Goal: Task Accomplishment & Management: Complete application form

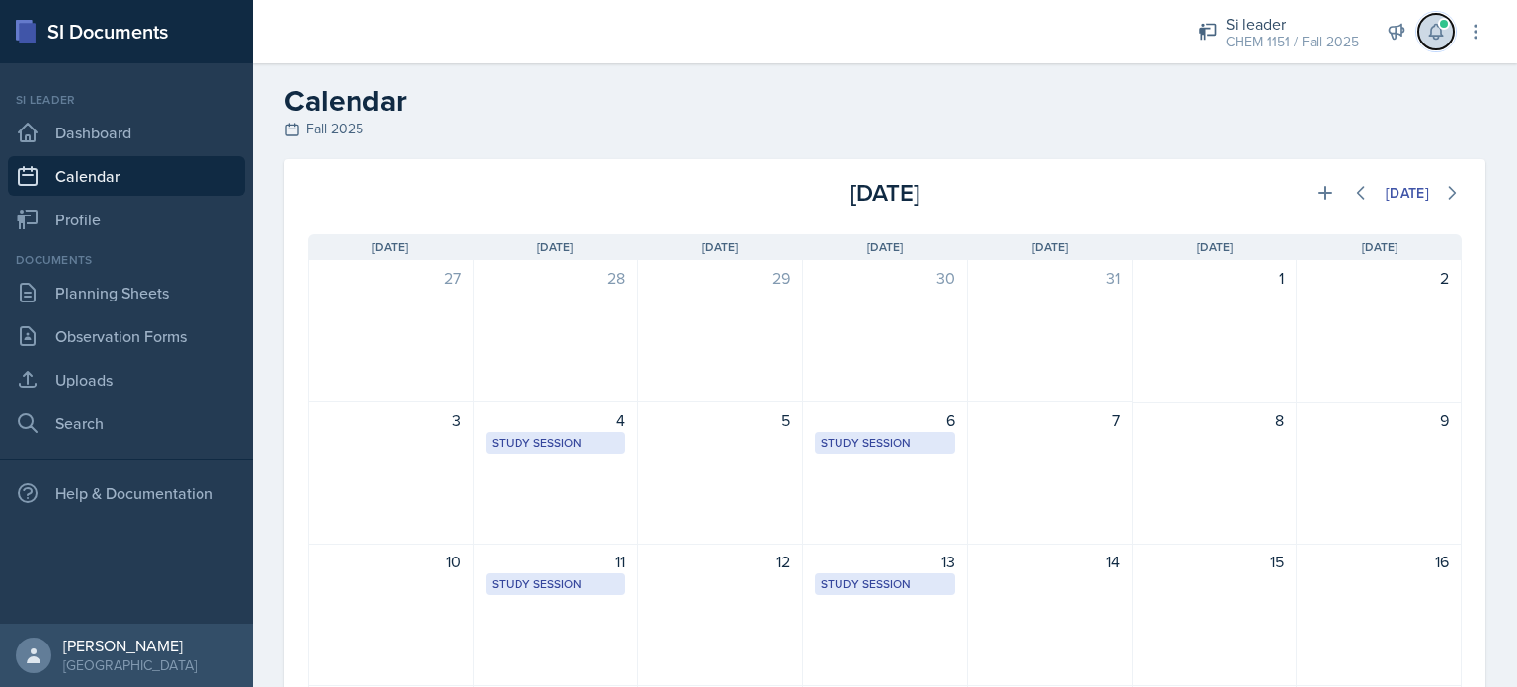
click at [1437, 29] on icon at bounding box center [1436, 32] width 20 height 20
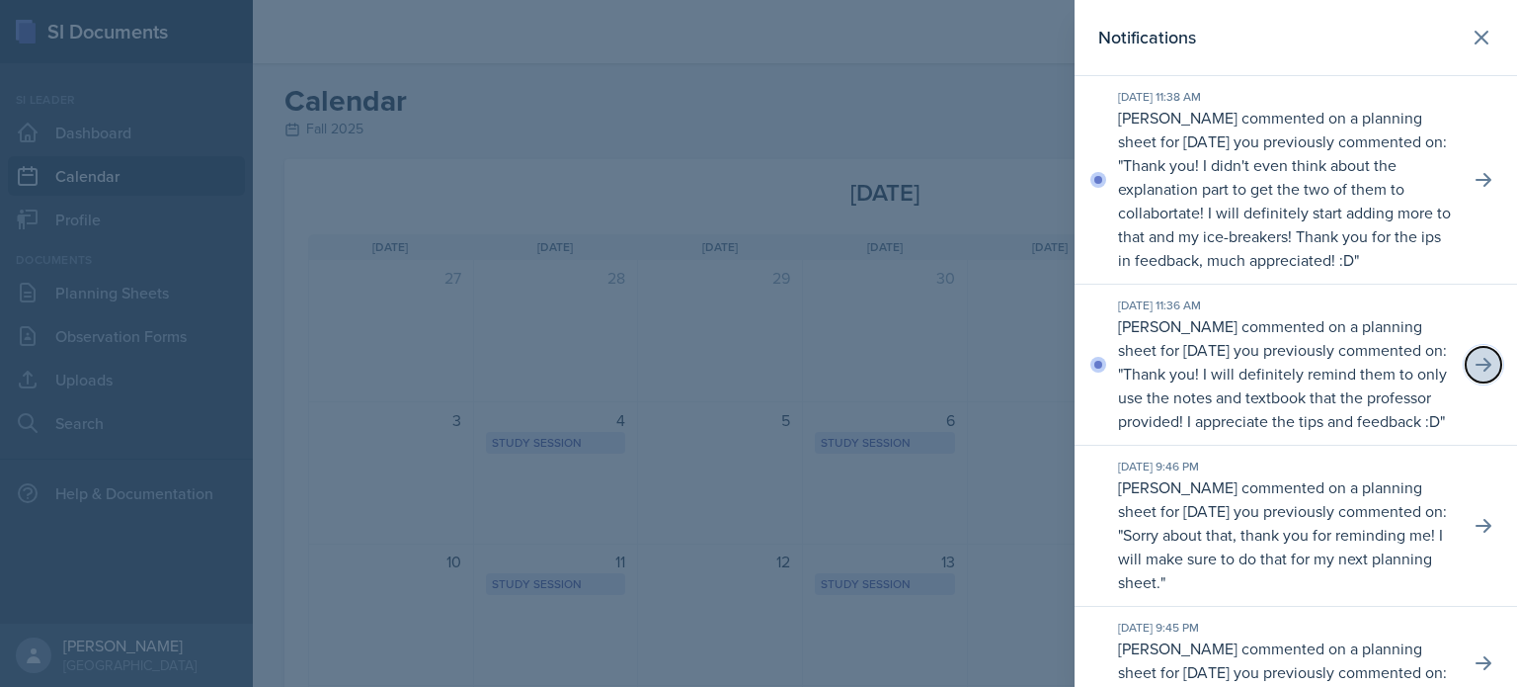
click at [1476, 371] on icon at bounding box center [1484, 365] width 16 height 14
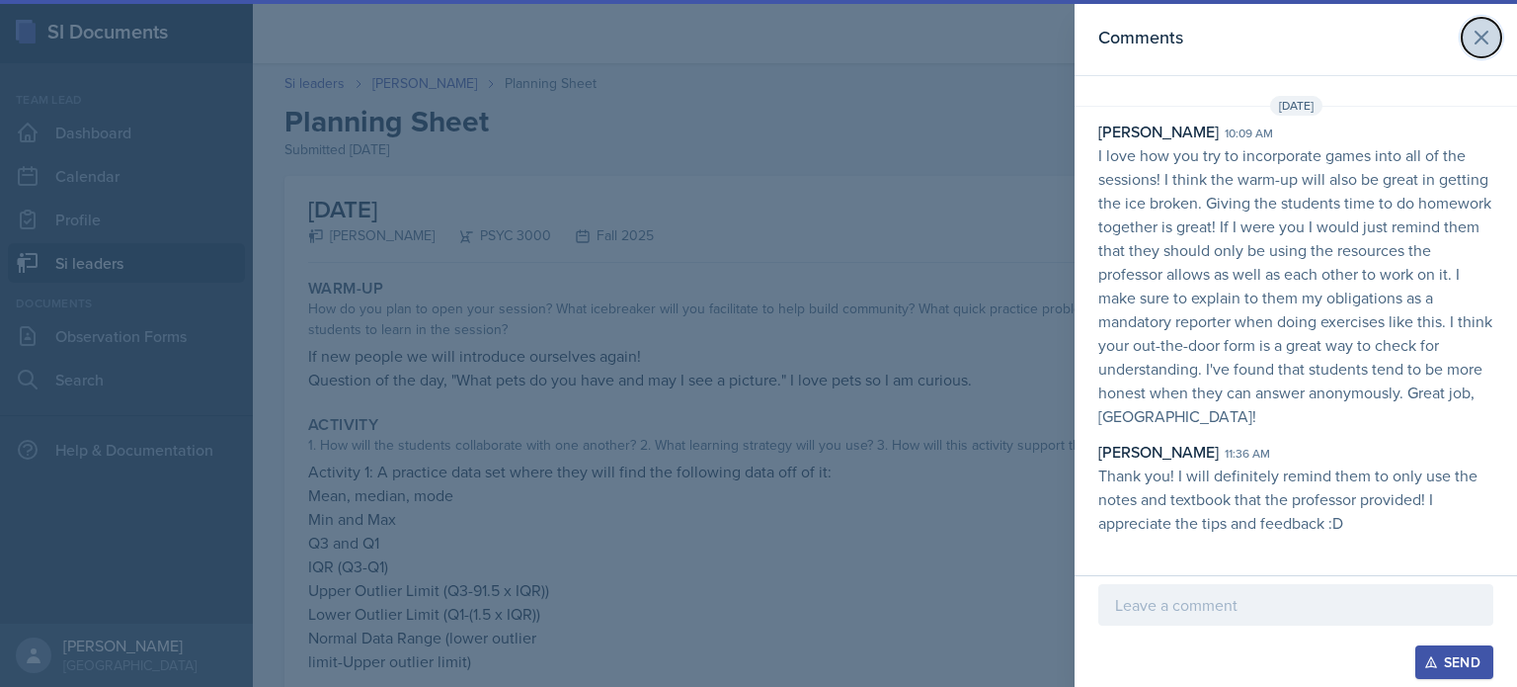
click at [1490, 40] on icon at bounding box center [1482, 38] width 24 height 24
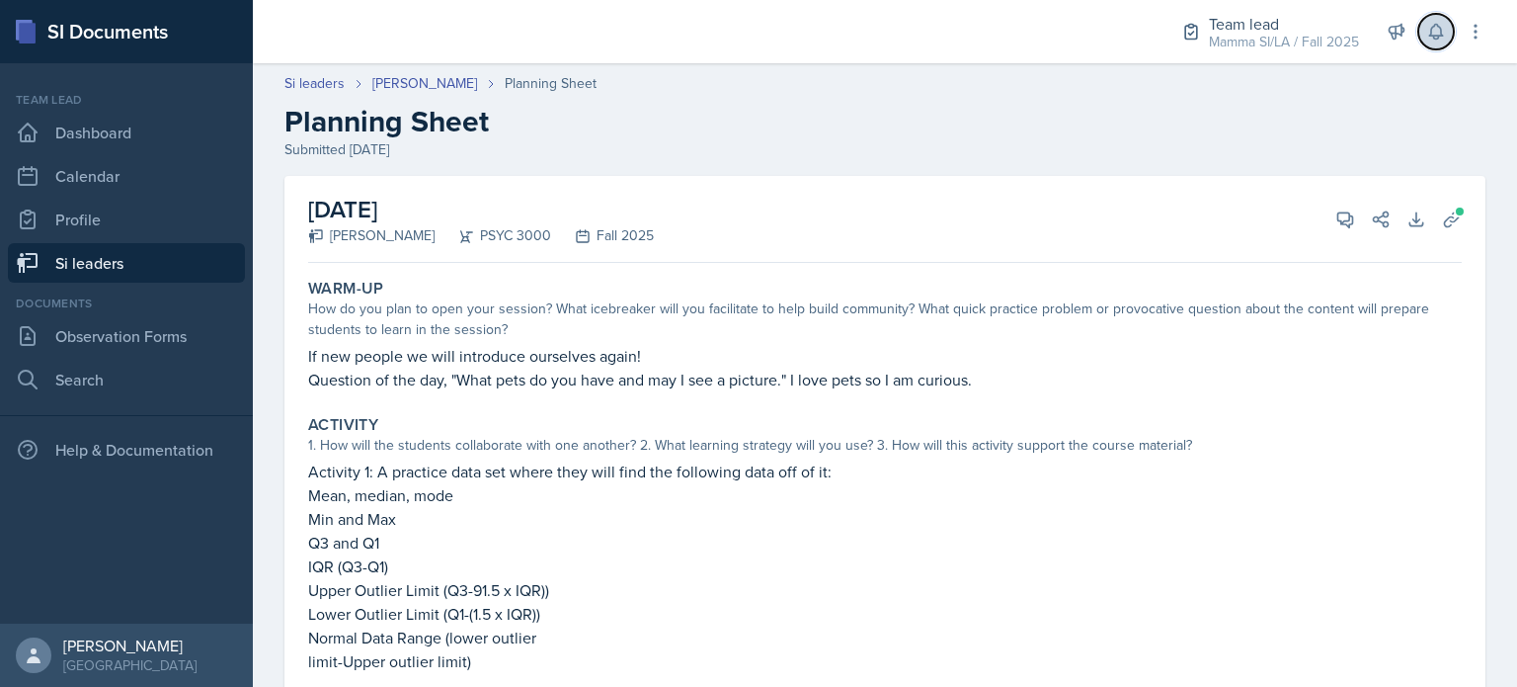
click at [1430, 43] on button at bounding box center [1437, 32] width 36 height 36
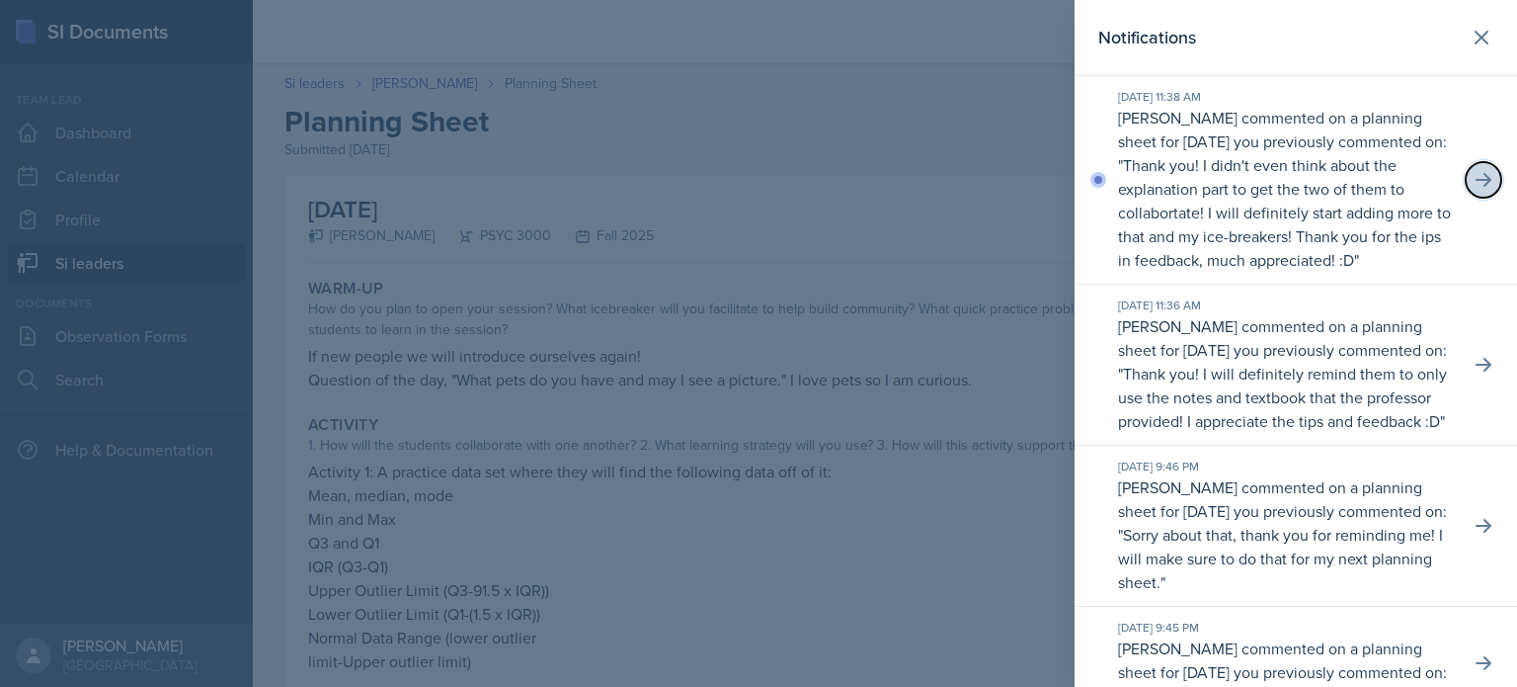
click at [1477, 190] on icon at bounding box center [1484, 180] width 20 height 20
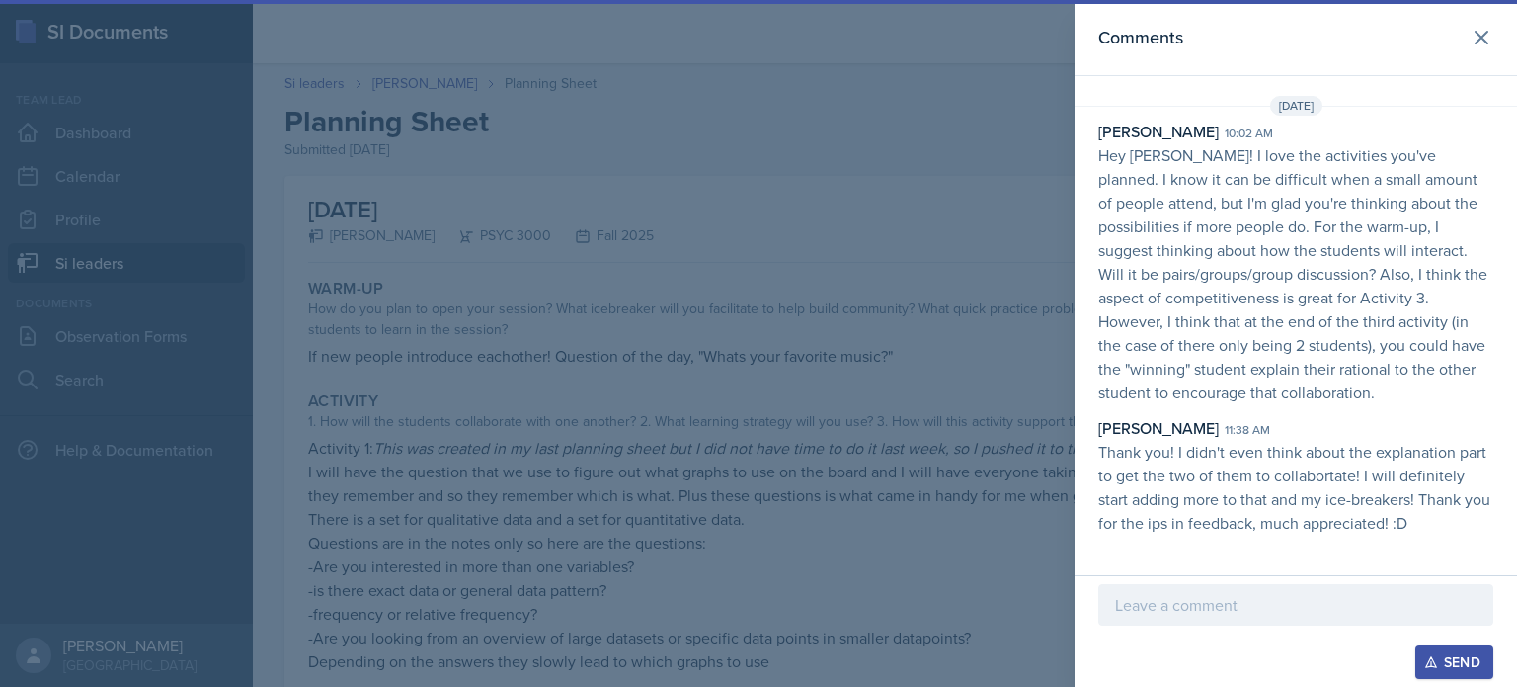
click at [1422, 211] on p "Hey [PERSON_NAME]! I love the activities you've planned. I know it can be diffi…" at bounding box center [1296, 273] width 395 height 261
click at [1494, 50] on button at bounding box center [1482, 38] width 40 height 40
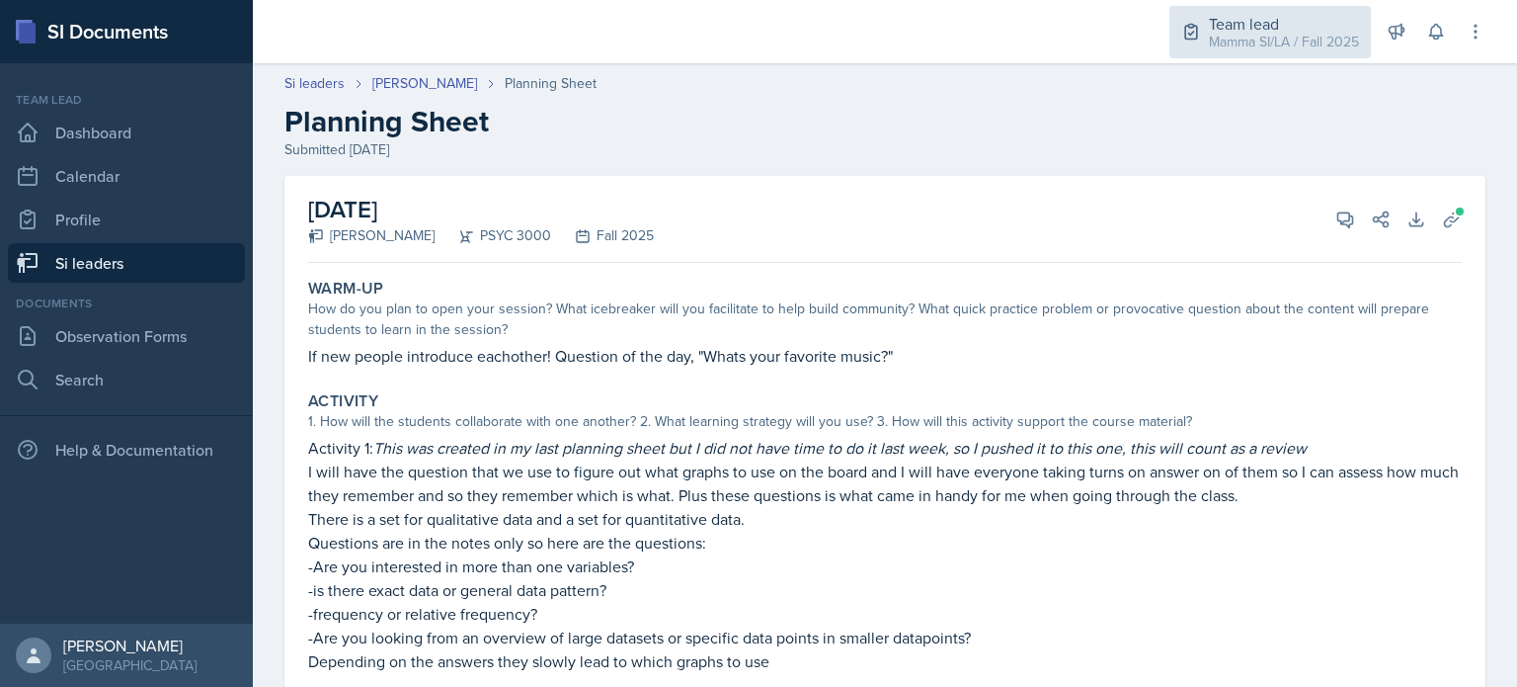
click at [1304, 27] on div "Team lead" at bounding box center [1284, 24] width 150 height 24
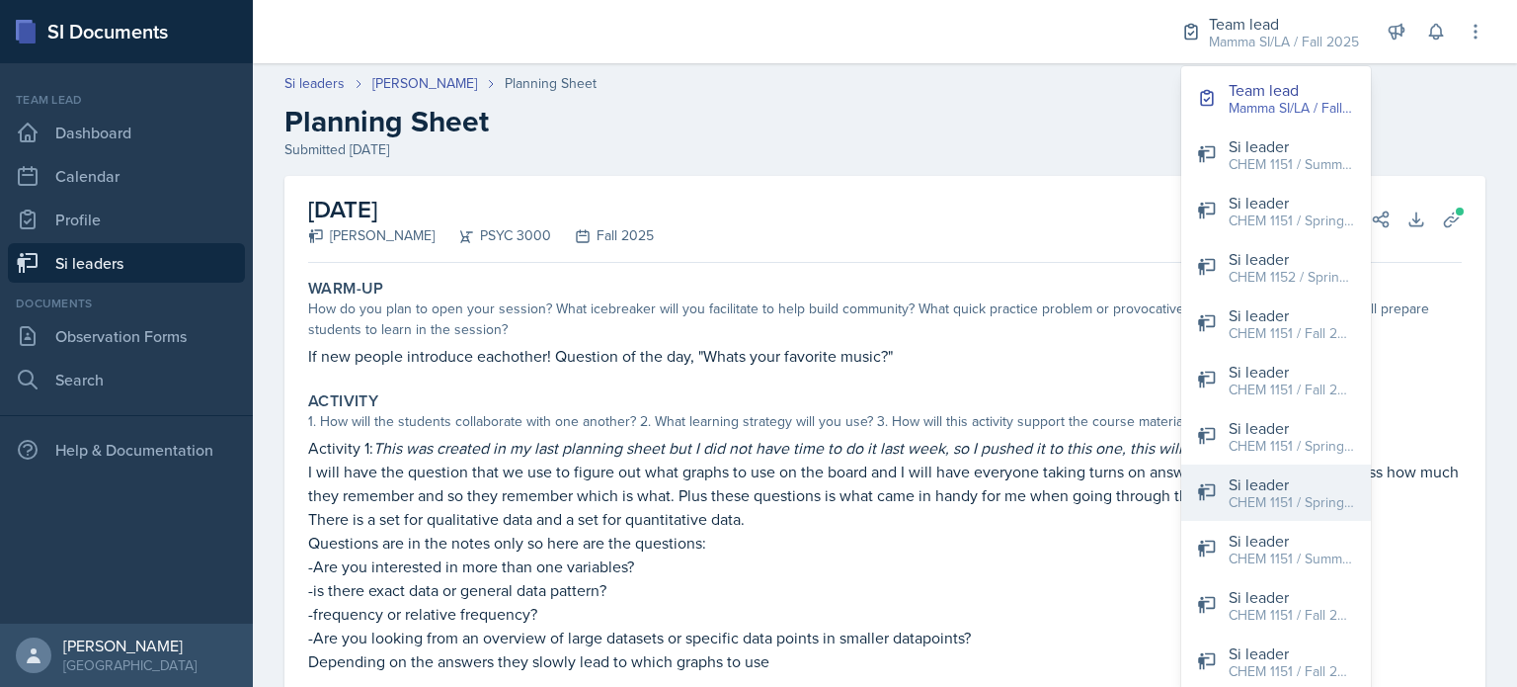
scroll to position [43, 0]
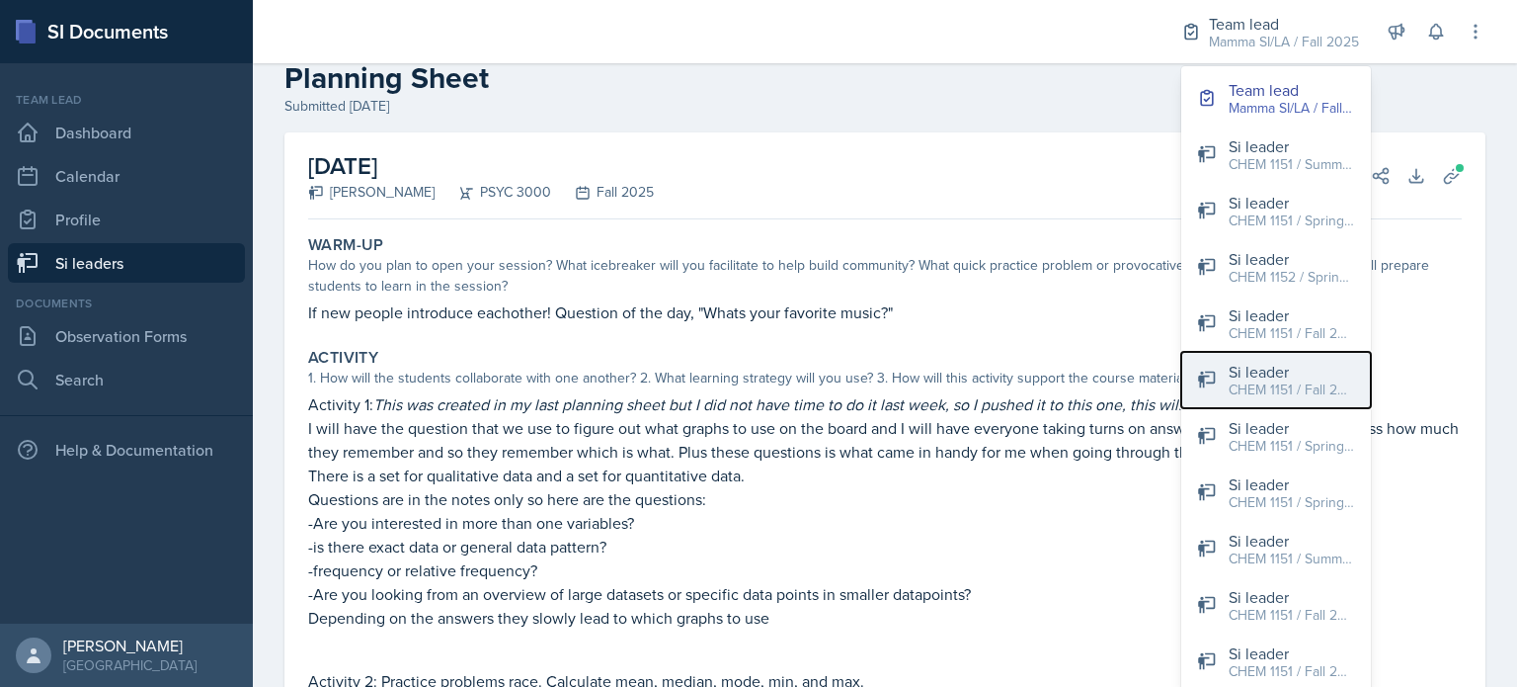
click at [1296, 380] on div "CHEM 1151 / Fall 2025" at bounding box center [1292, 389] width 126 height 21
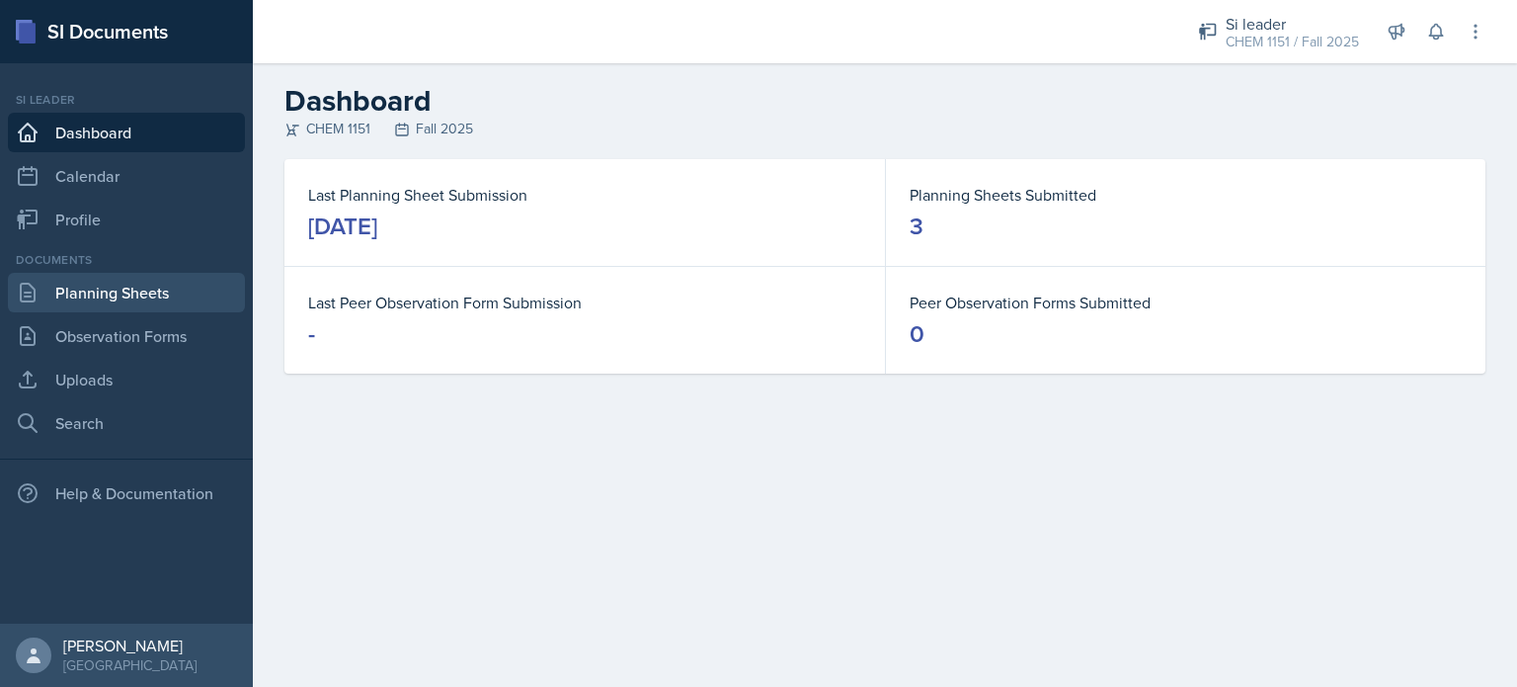
click at [141, 307] on link "Planning Sheets" at bounding box center [126, 293] width 237 height 40
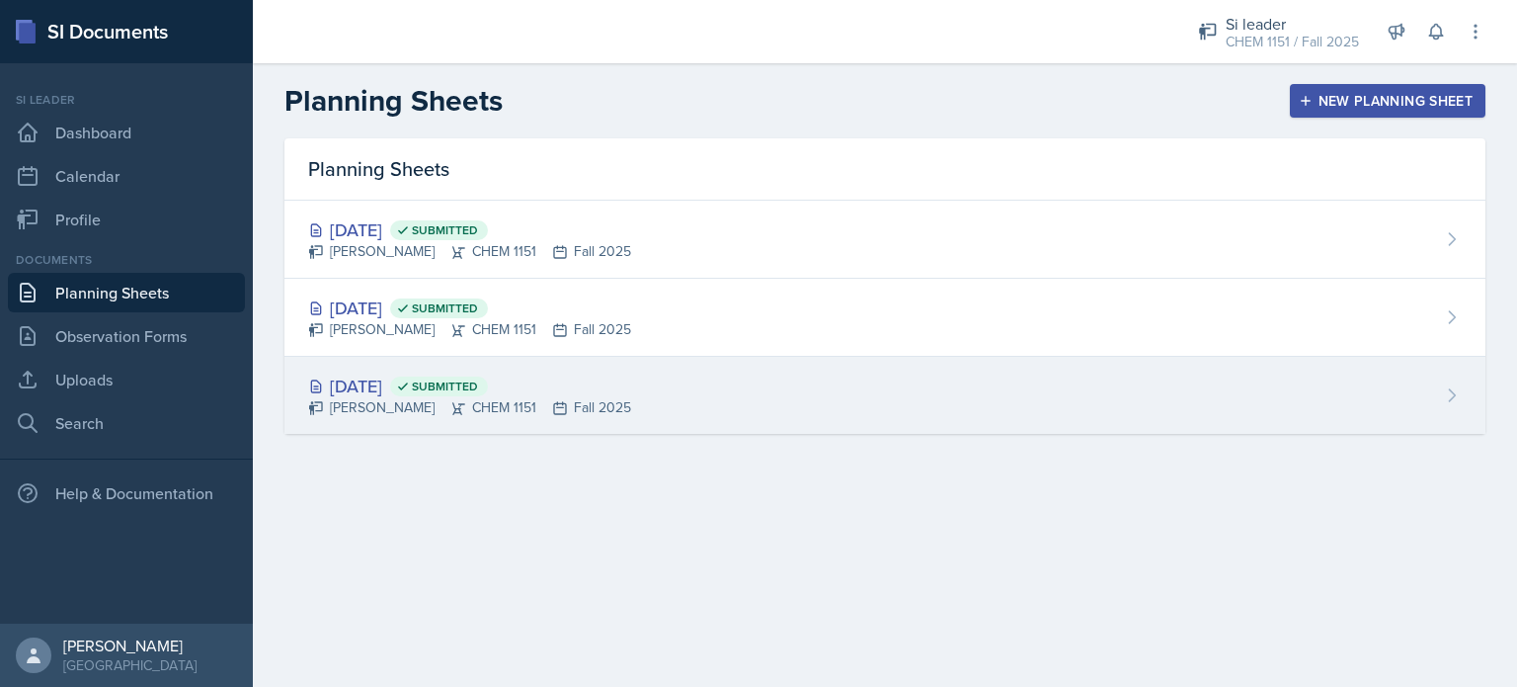
click at [766, 426] on div "[DATE] Submitted [PERSON_NAME] CHEM 1151 Fall 2025" at bounding box center [885, 395] width 1201 height 77
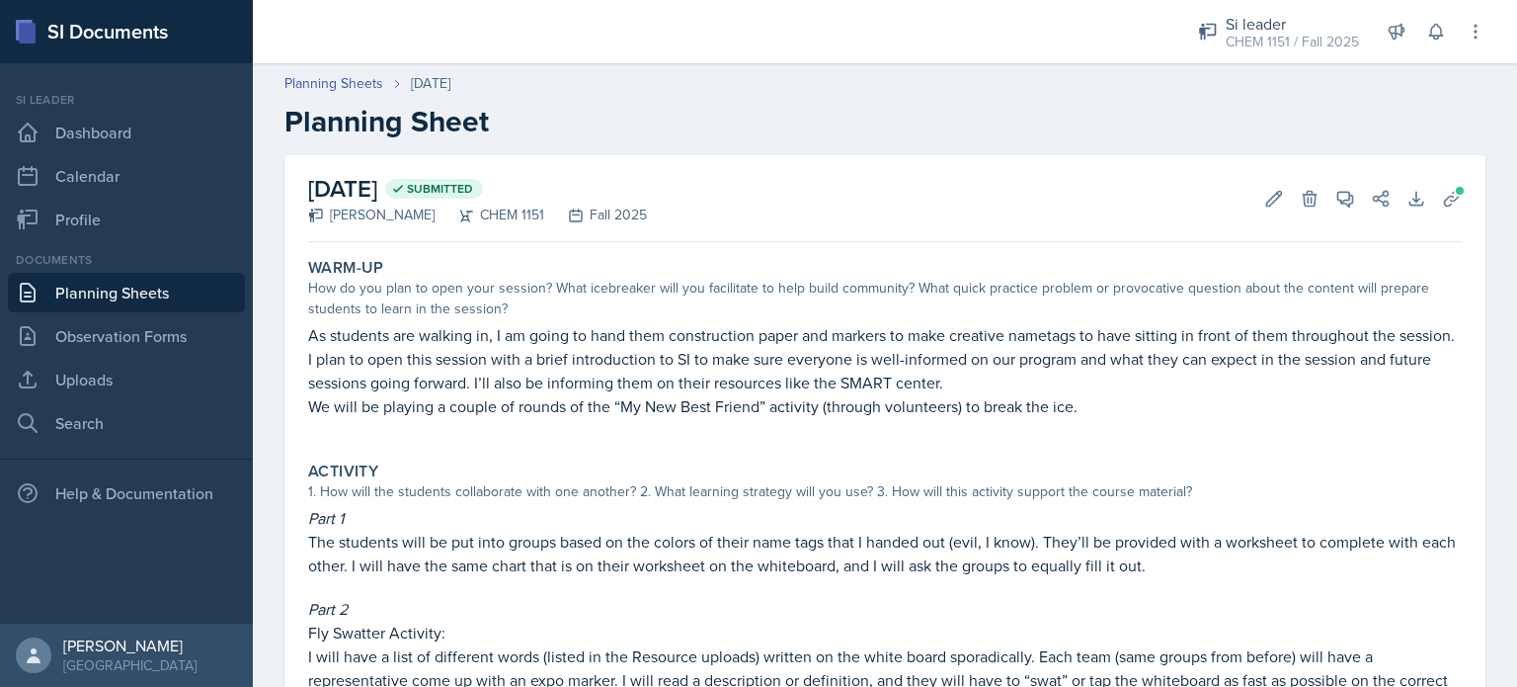
click at [77, 295] on link "Planning Sheets" at bounding box center [126, 293] width 237 height 40
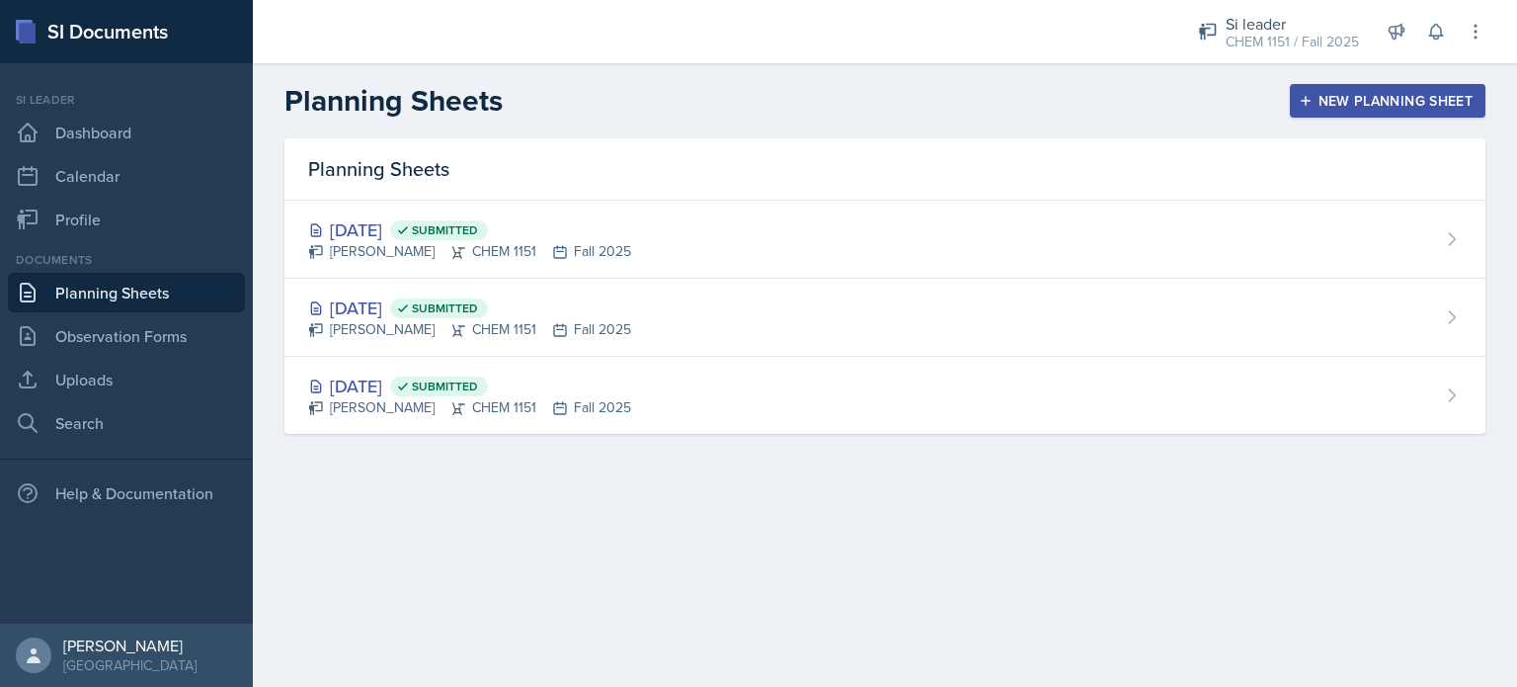
click at [1416, 111] on button "New Planning Sheet" at bounding box center [1388, 101] width 196 height 34
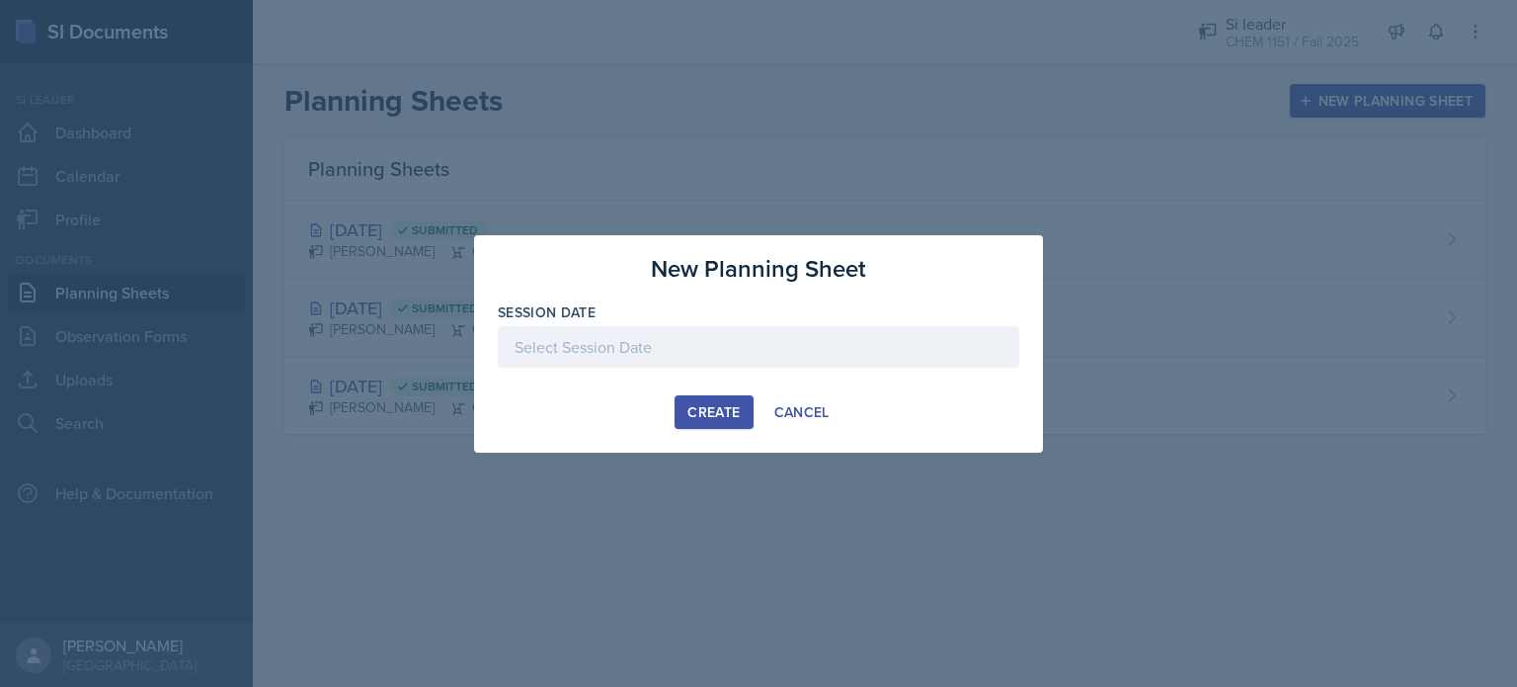
click at [741, 360] on div at bounding box center [759, 346] width 522 height 41
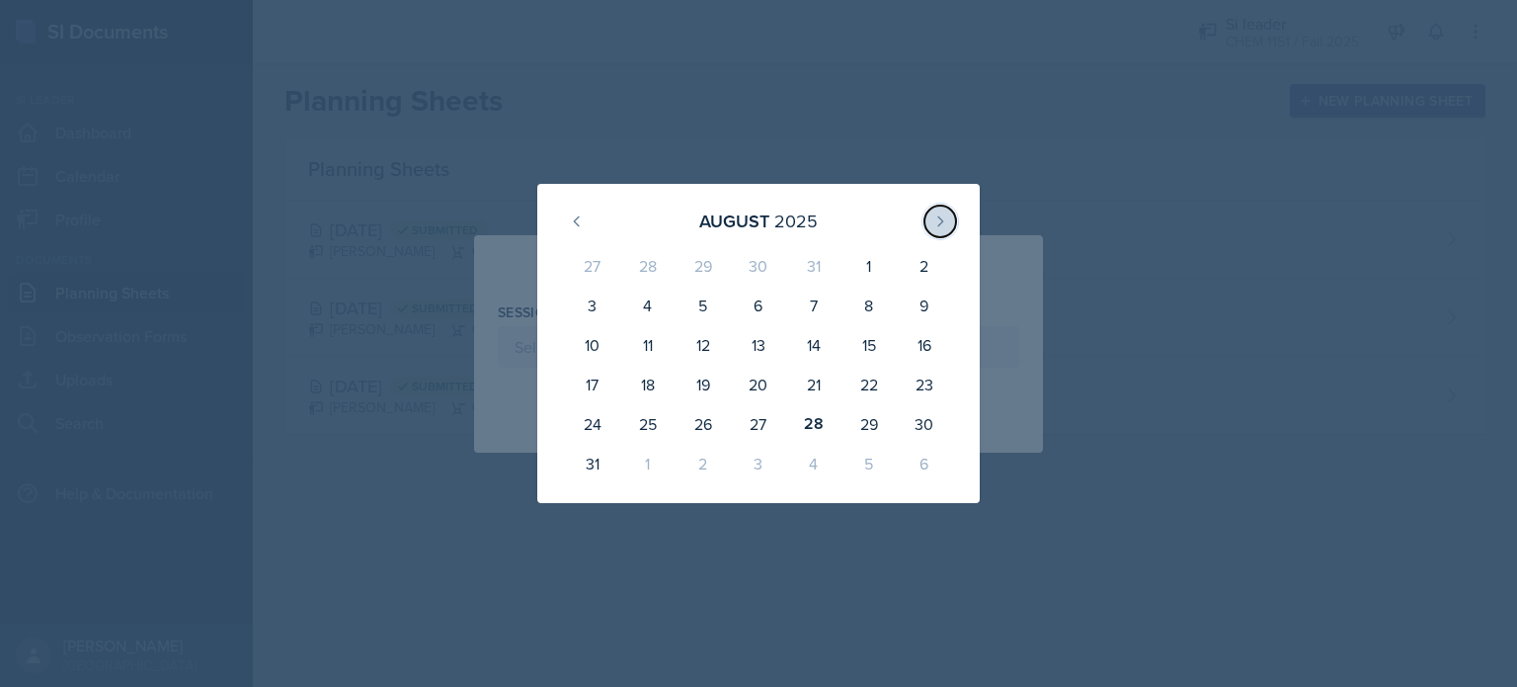
click at [931, 212] on button at bounding box center [941, 221] width 32 height 32
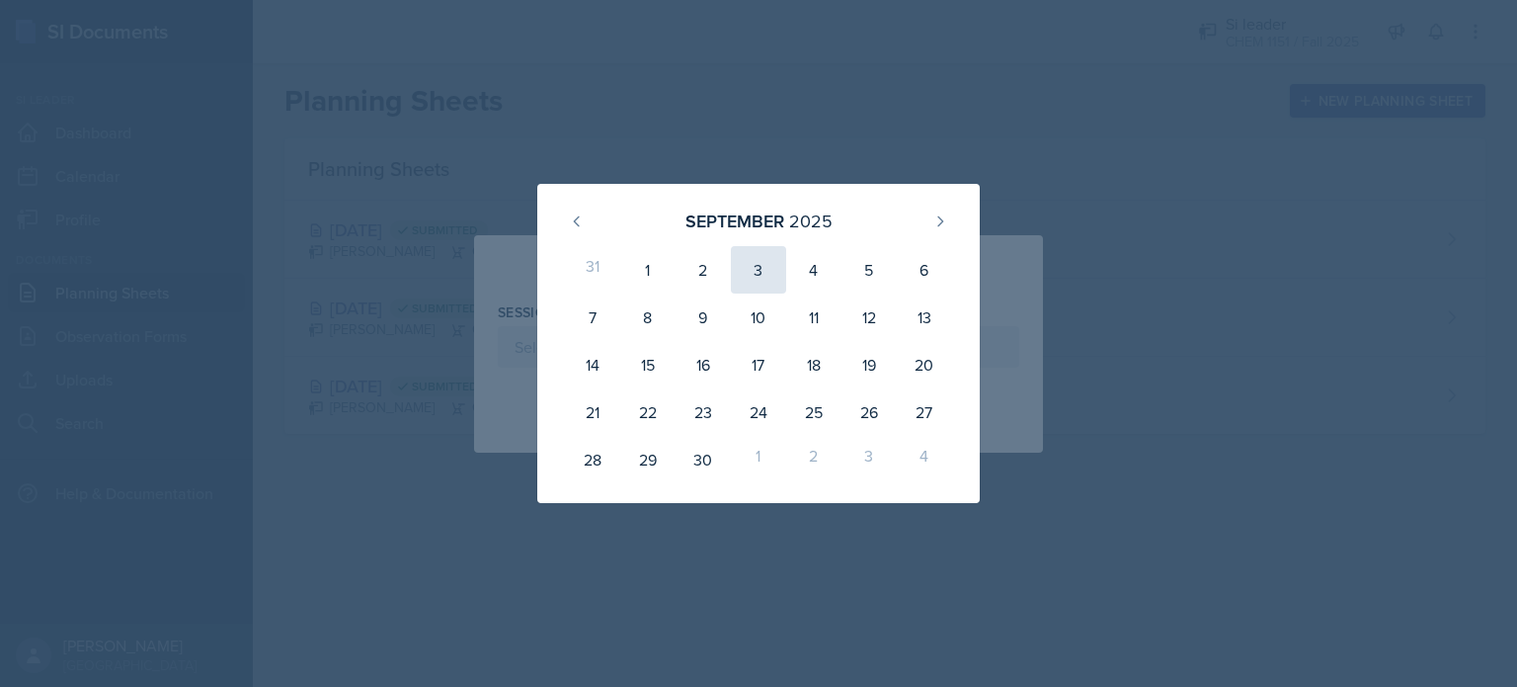
click at [746, 258] on div "3" at bounding box center [758, 269] width 55 height 47
type input "[DATE]"
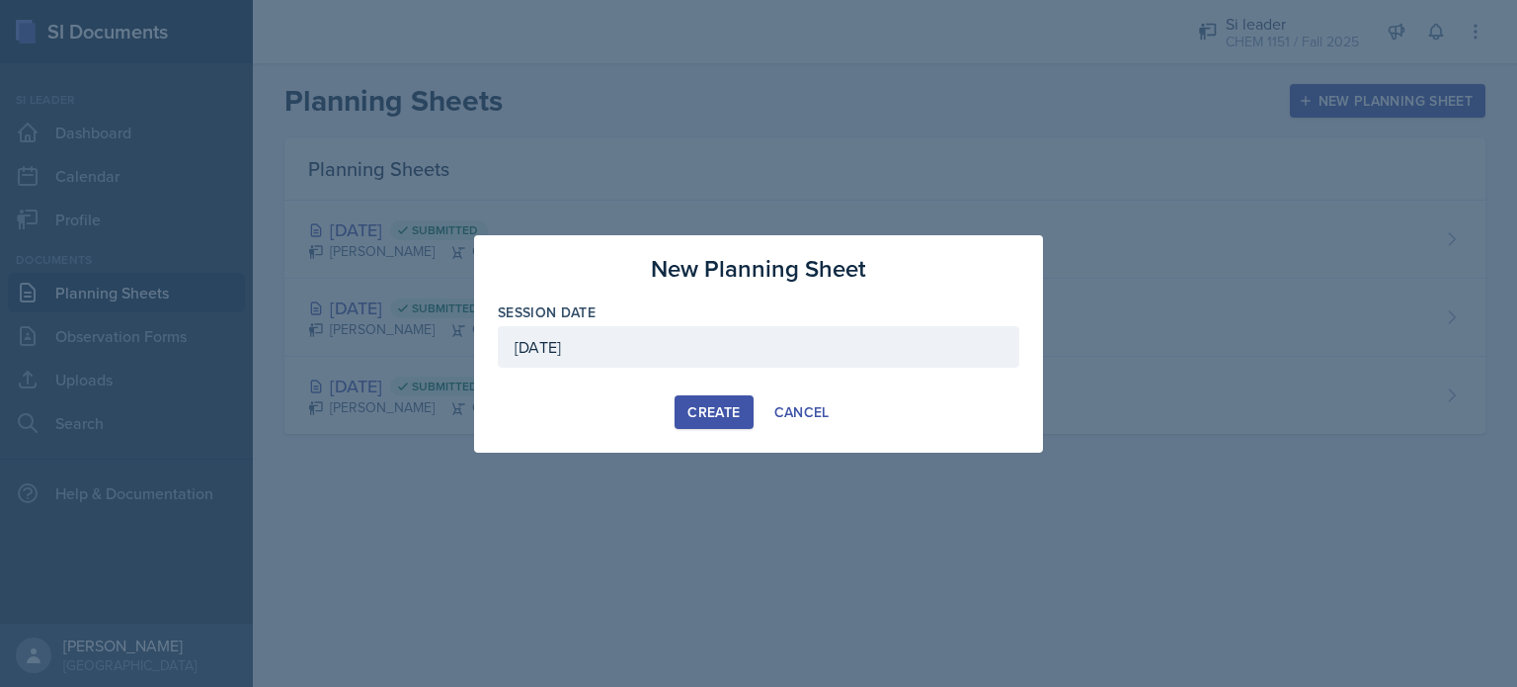
click at [712, 423] on button "Create" at bounding box center [714, 412] width 78 height 34
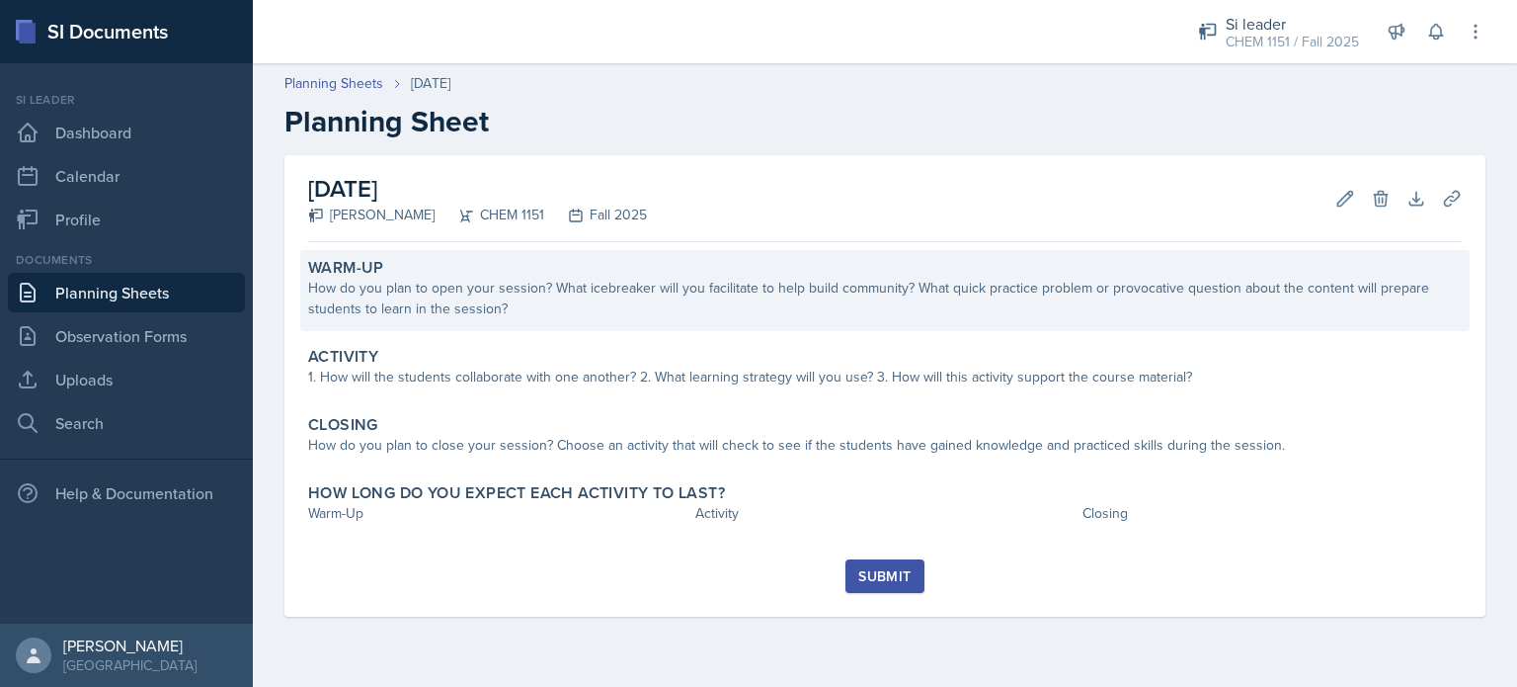
click at [584, 293] on div "How do you plan to open your session? What icebreaker will you facilitate to he…" at bounding box center [885, 298] width 1154 height 41
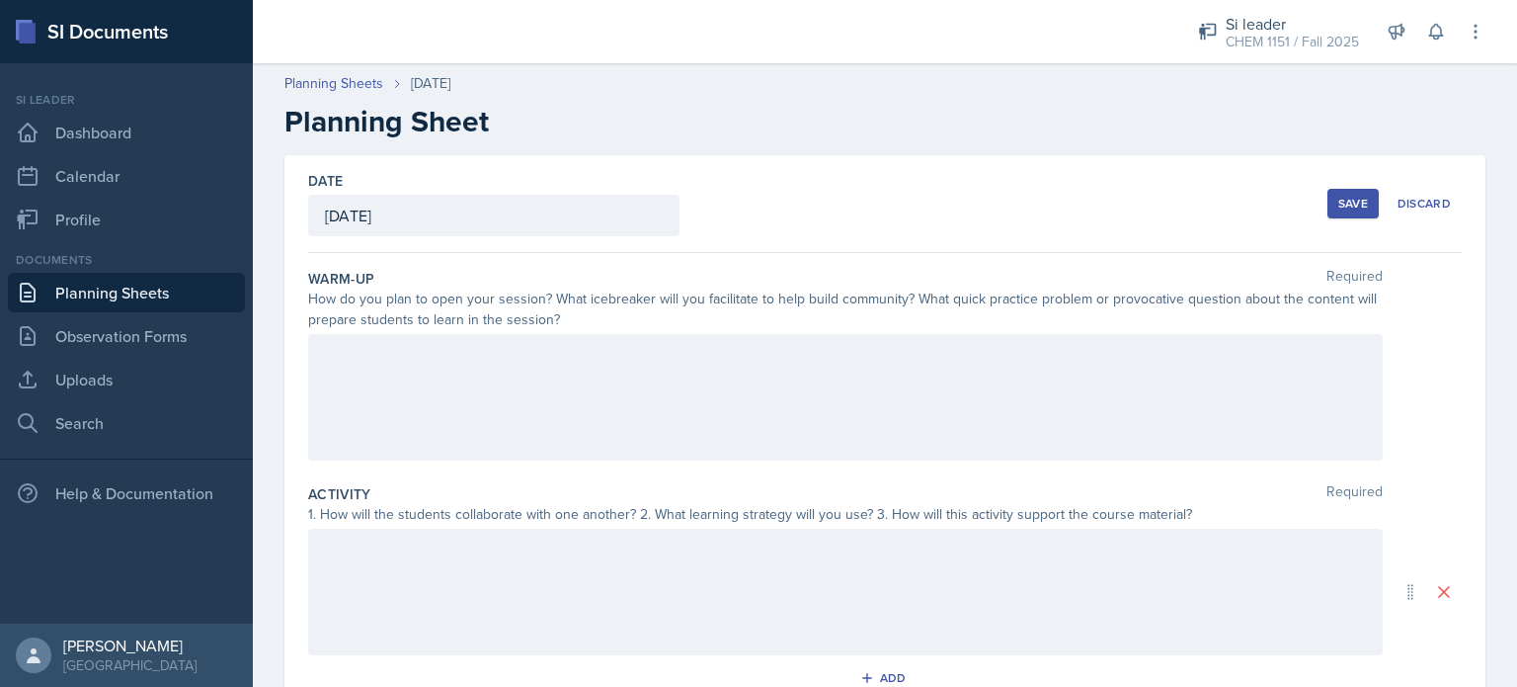
click at [596, 366] on div at bounding box center [845, 397] width 1075 height 126
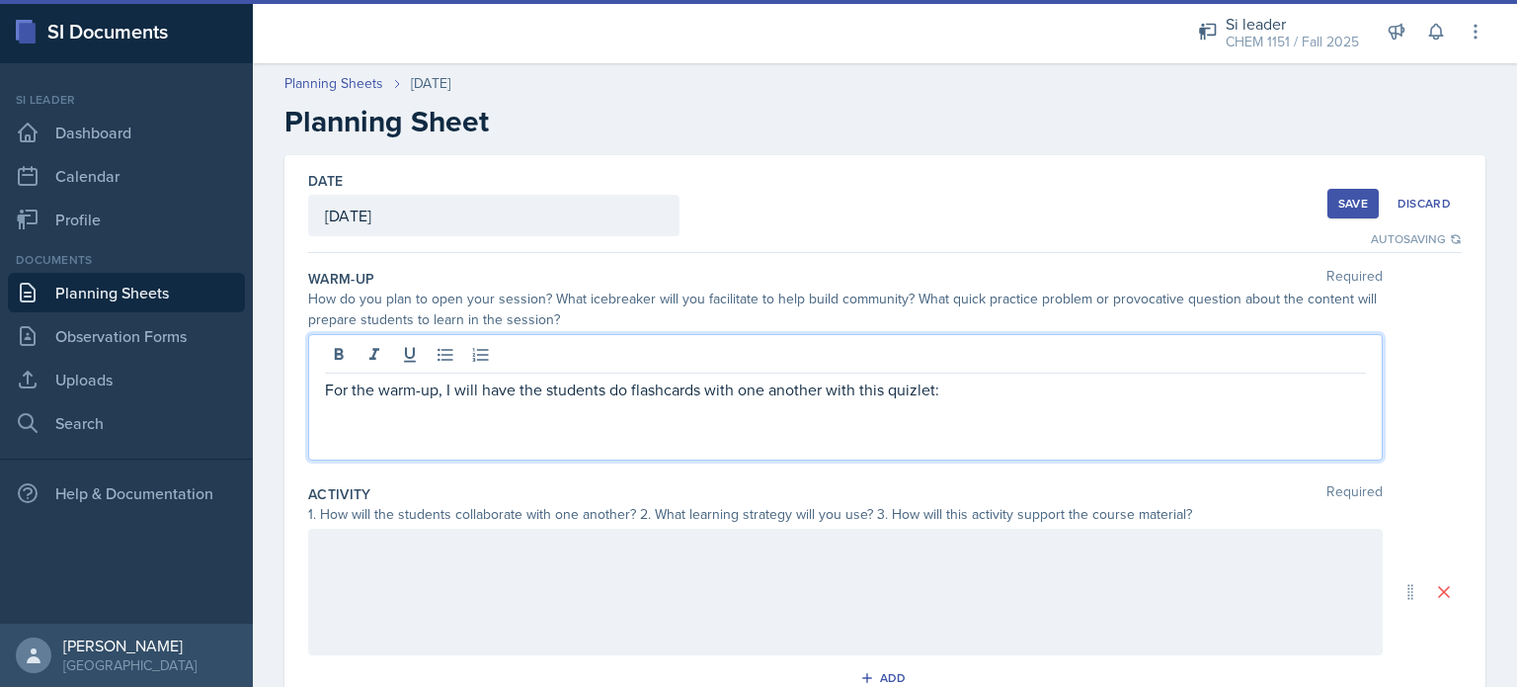
click at [1079, 379] on p "For the warm-up, I will have the students do flashcards with one another with t…" at bounding box center [845, 389] width 1041 height 24
click at [841, 425] on p at bounding box center [845, 413] width 1041 height 24
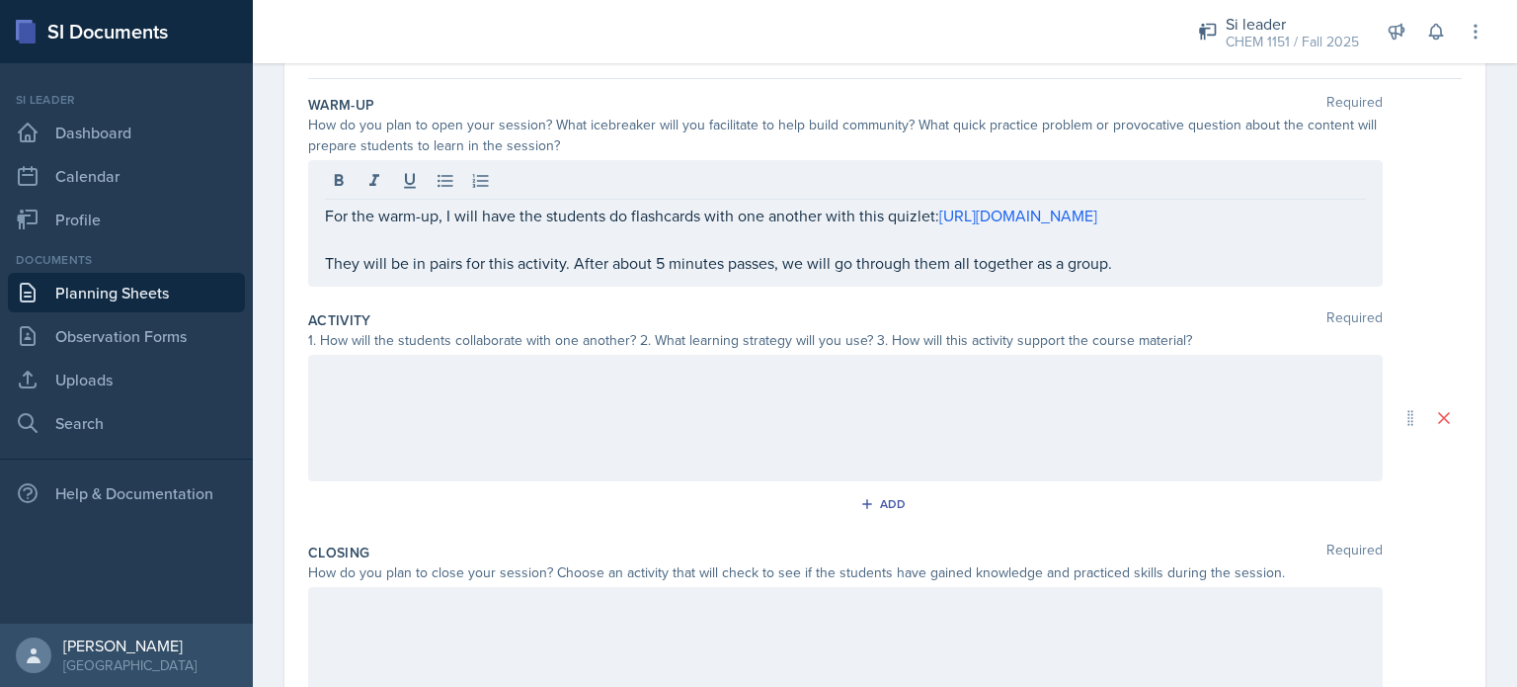
click at [816, 465] on div at bounding box center [845, 418] width 1075 height 126
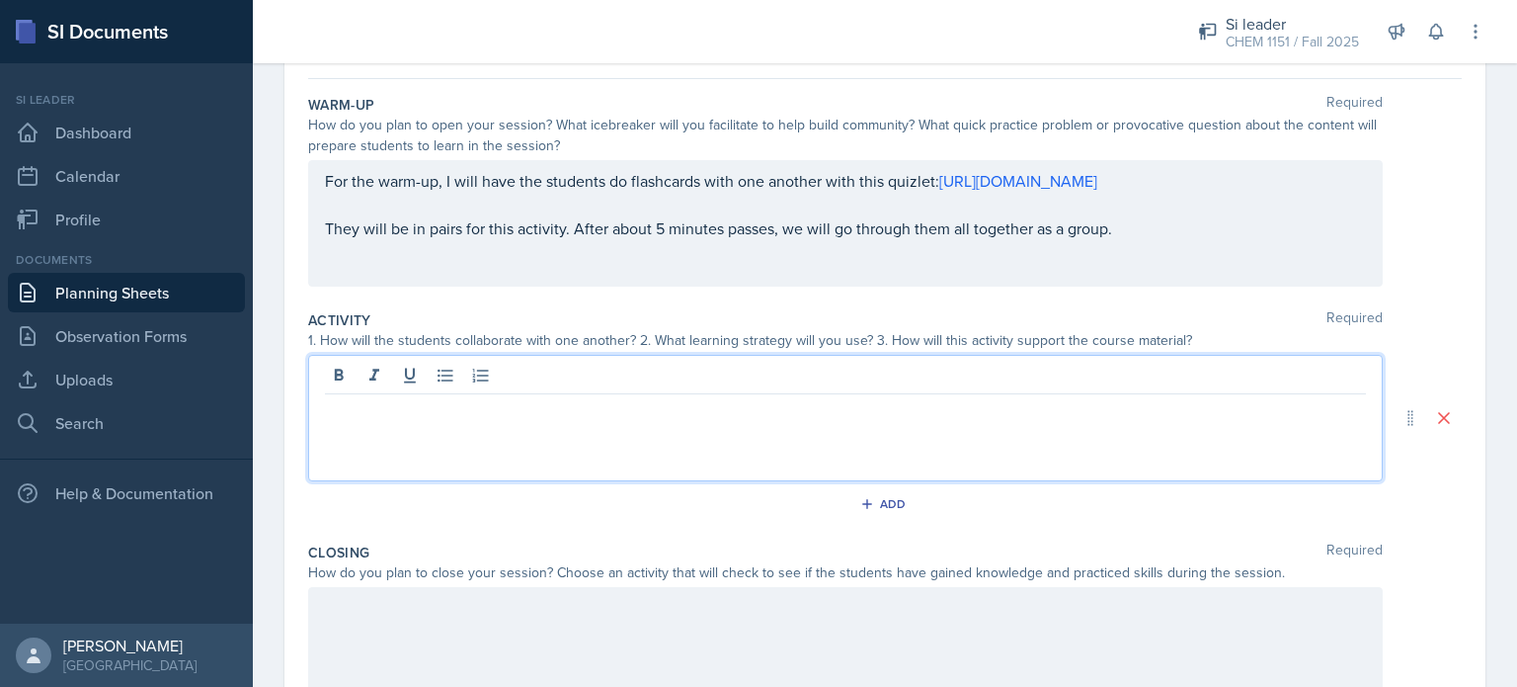
scroll to position [209, 0]
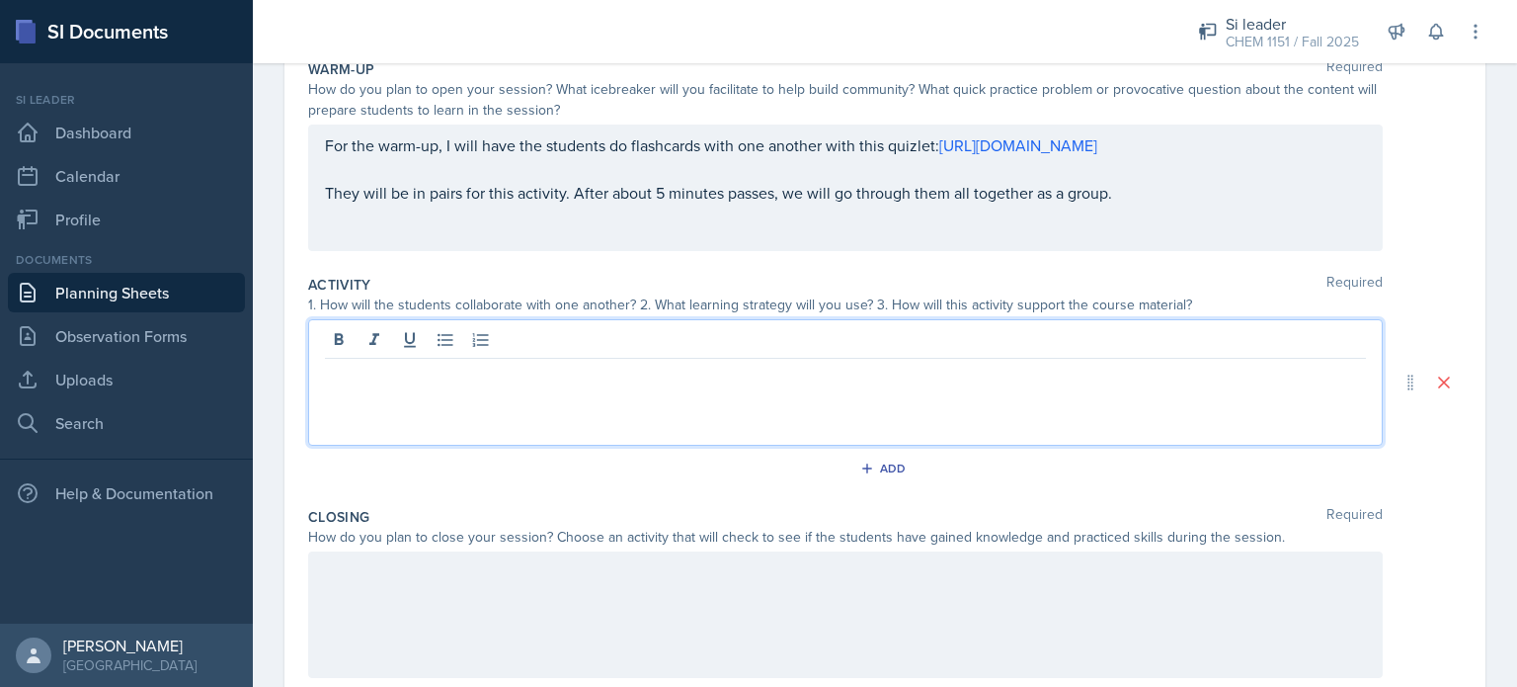
click at [866, 377] on p at bounding box center [845, 375] width 1041 height 24
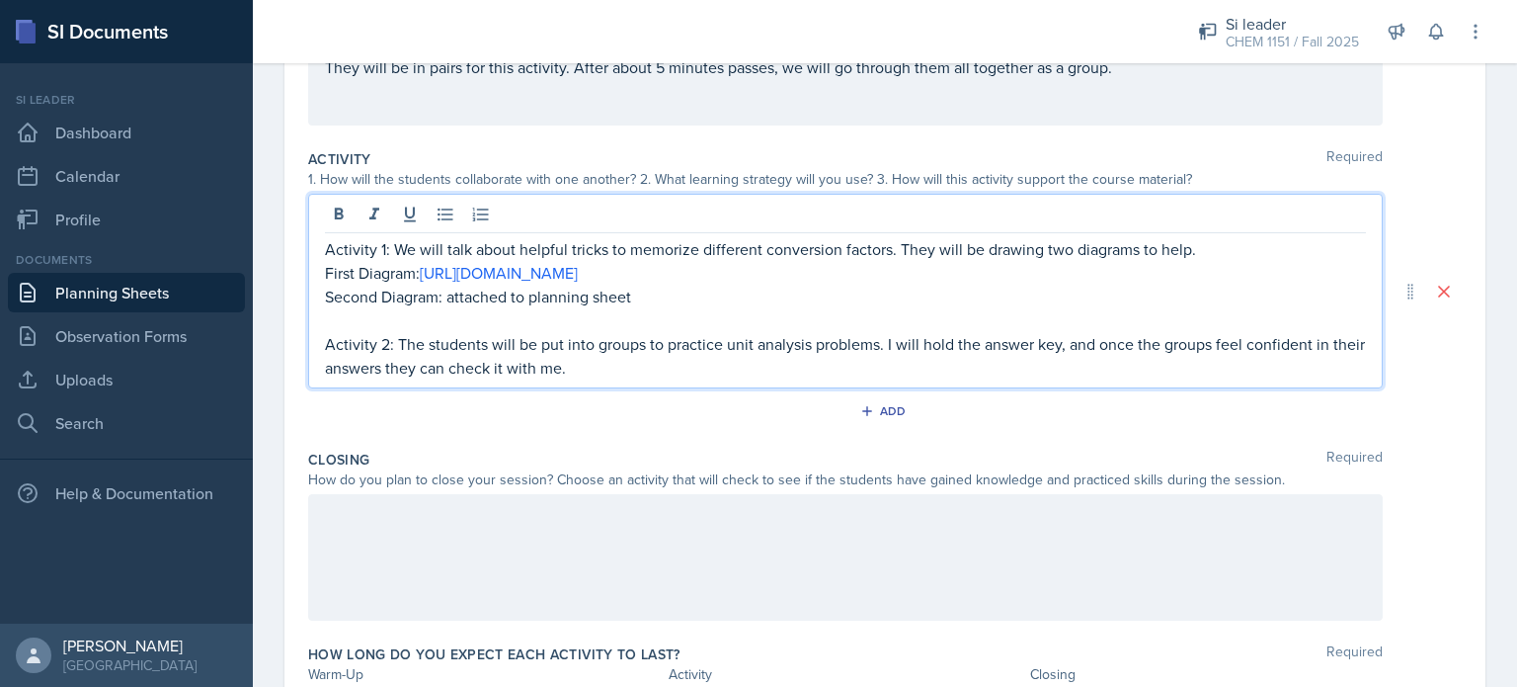
scroll to position [342, 0]
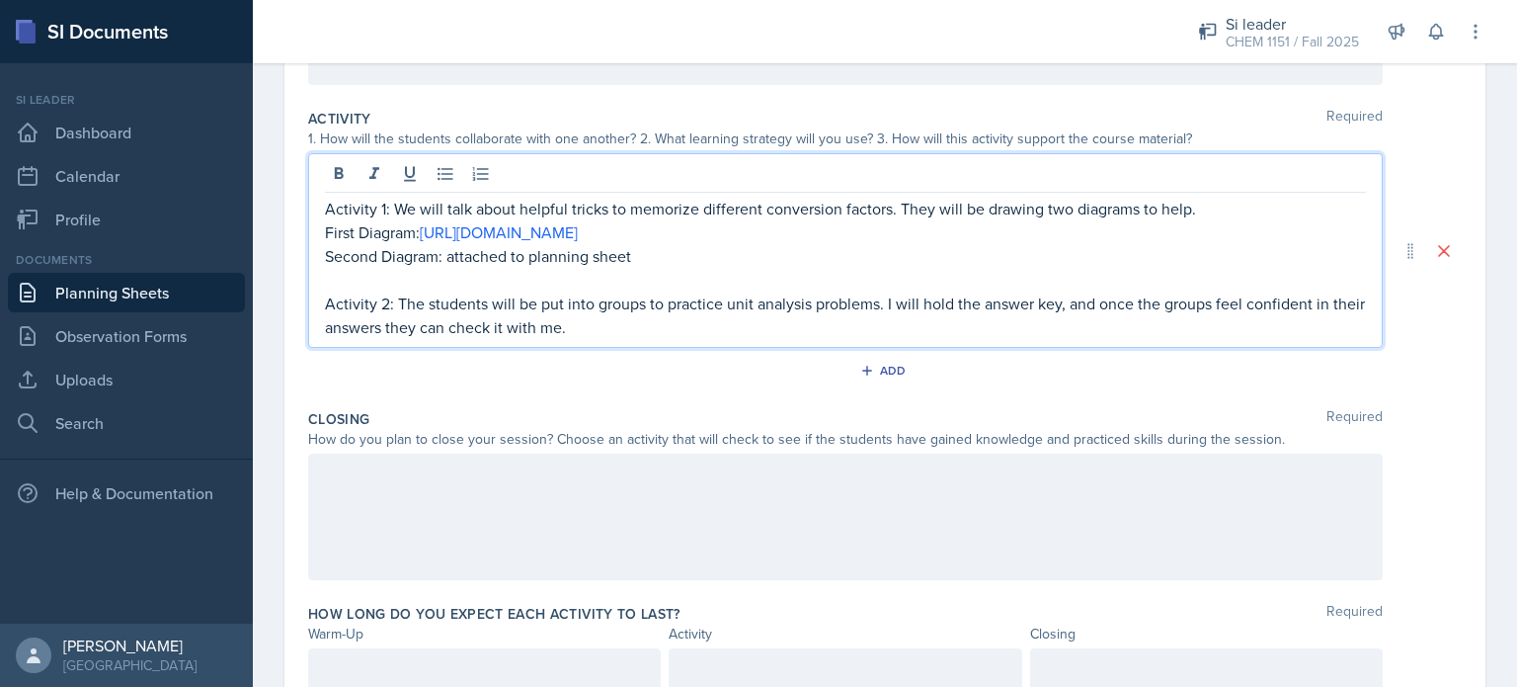
click at [589, 486] on p at bounding box center [845, 474] width 1041 height 24
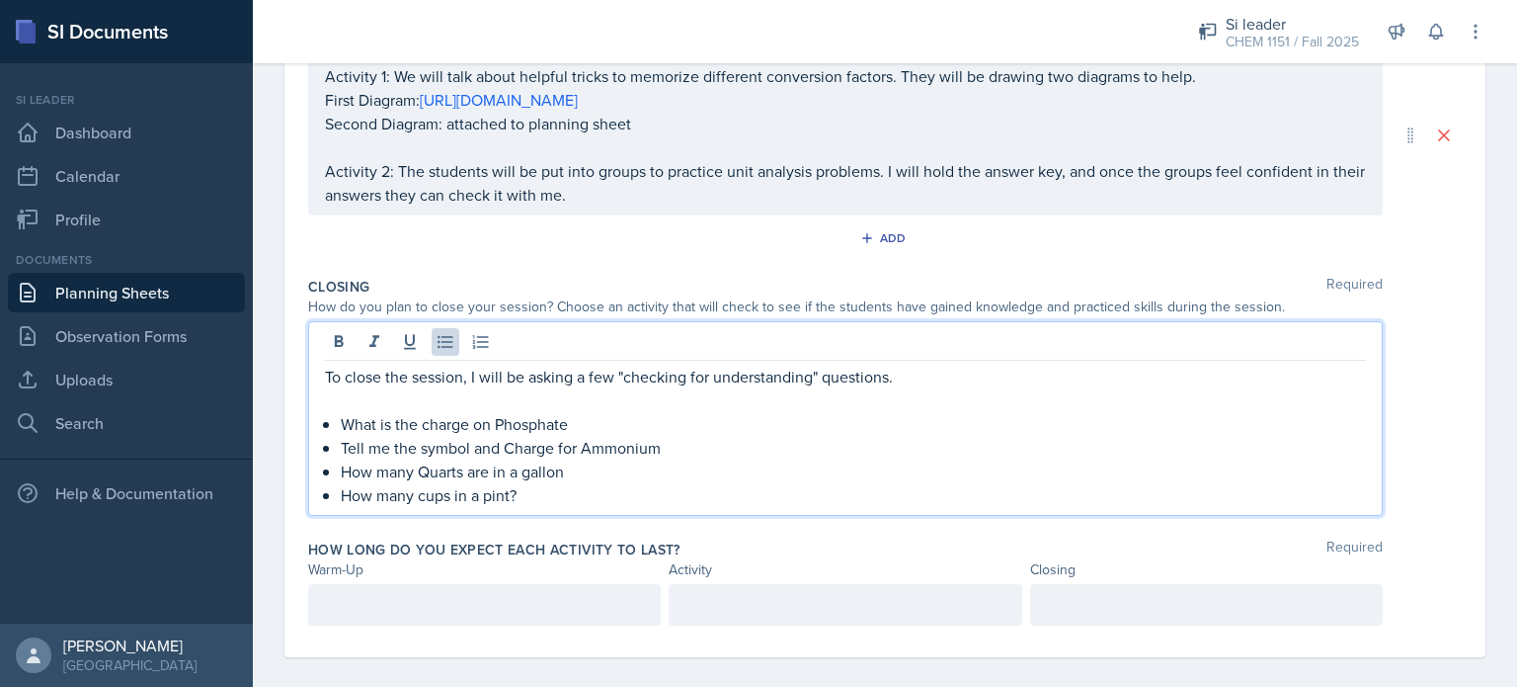
scroll to position [488, 0]
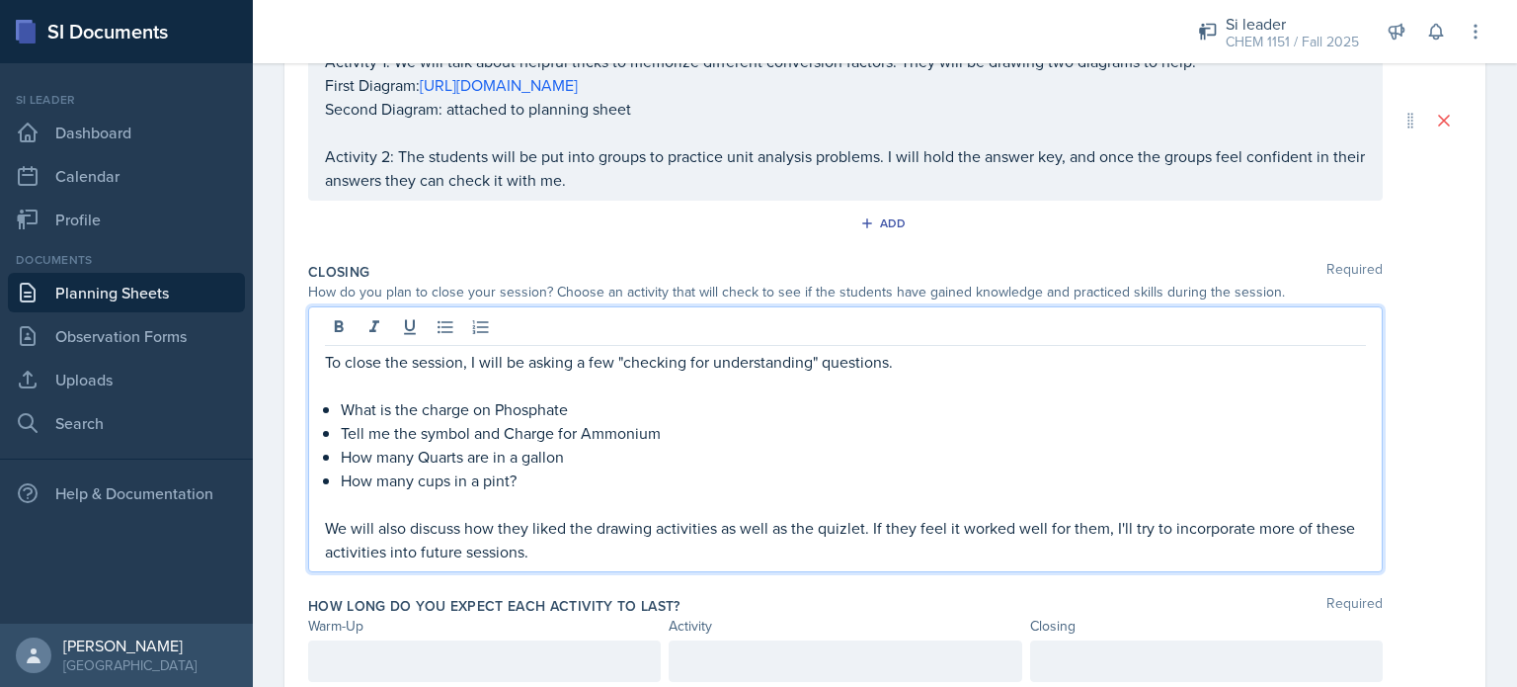
click at [824, 528] on p "We will also discuss how they liked the drawing activities as well as the quizl…" at bounding box center [845, 539] width 1041 height 47
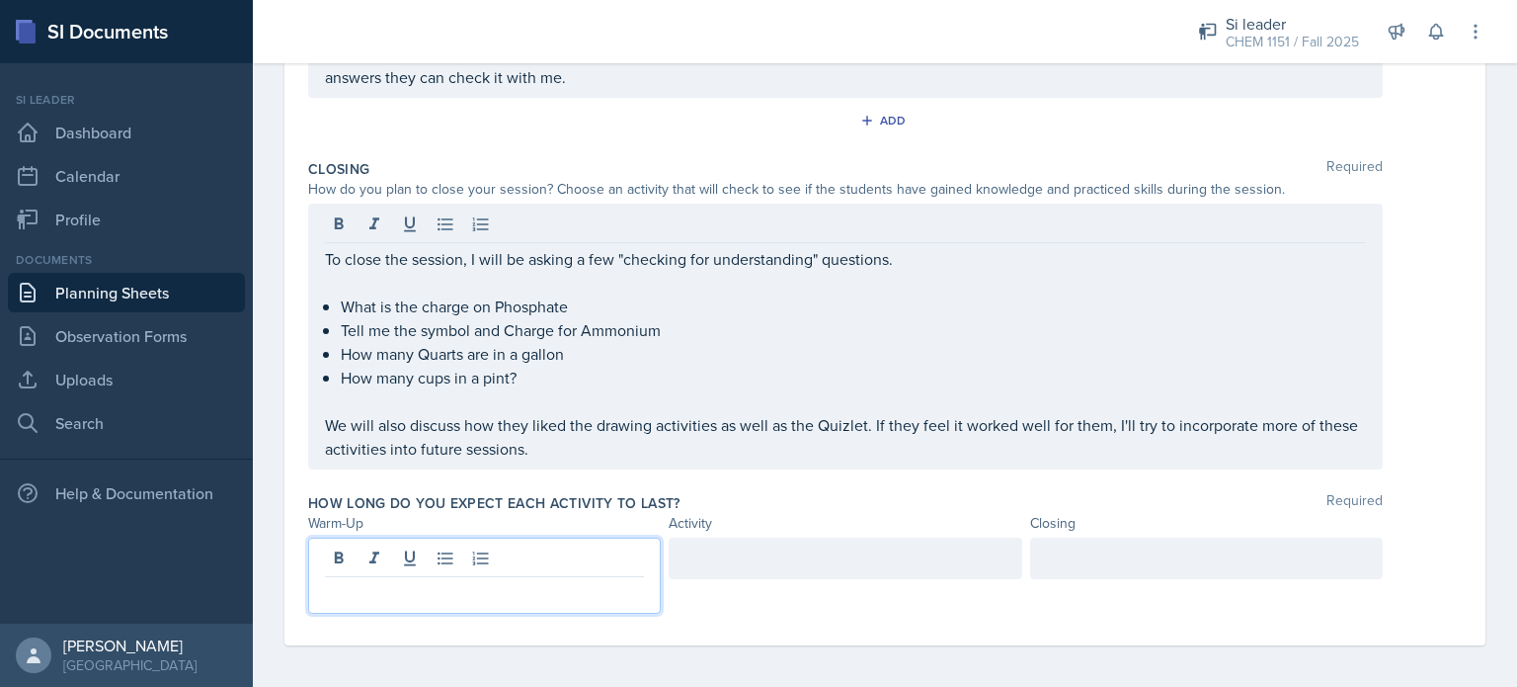
click at [524, 593] on p at bounding box center [484, 593] width 319 height 24
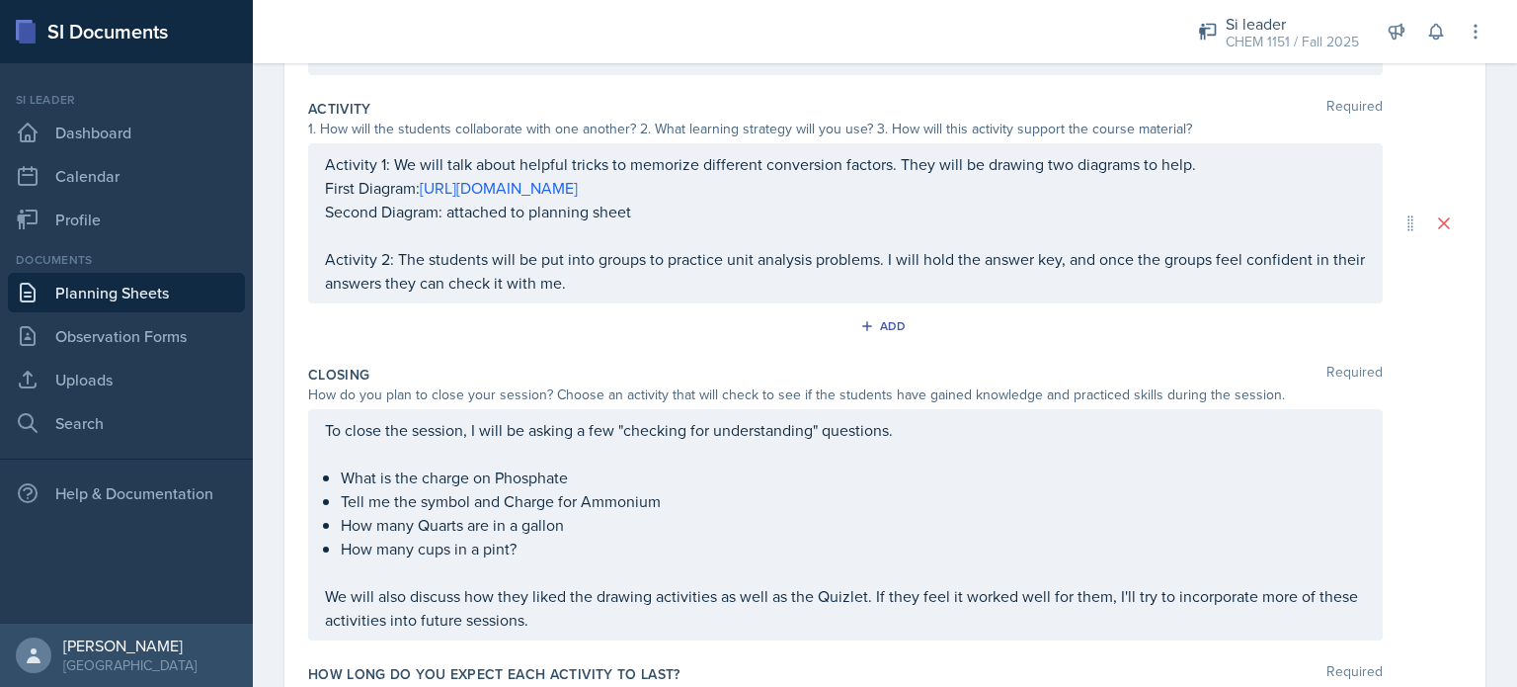
scroll to position [559, 0]
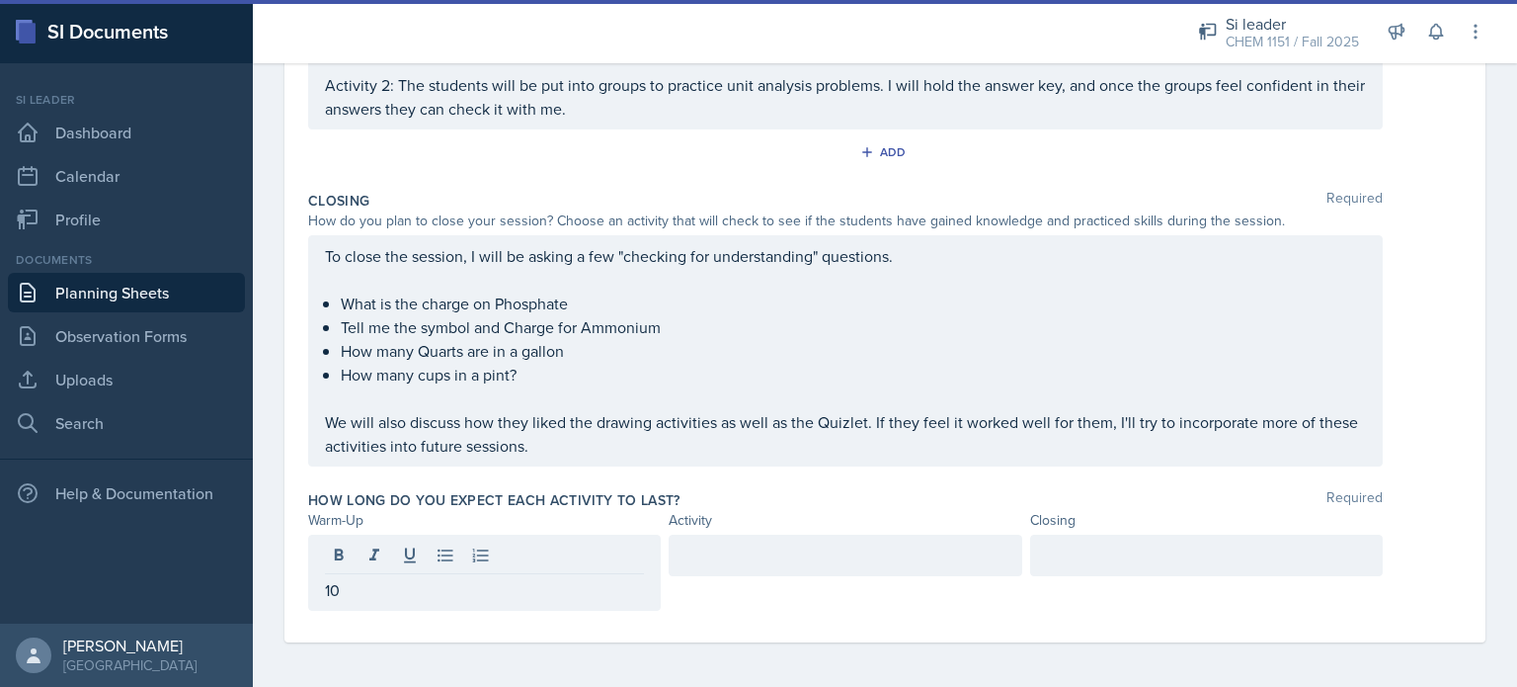
click at [739, 573] on div at bounding box center [845, 572] width 353 height 76
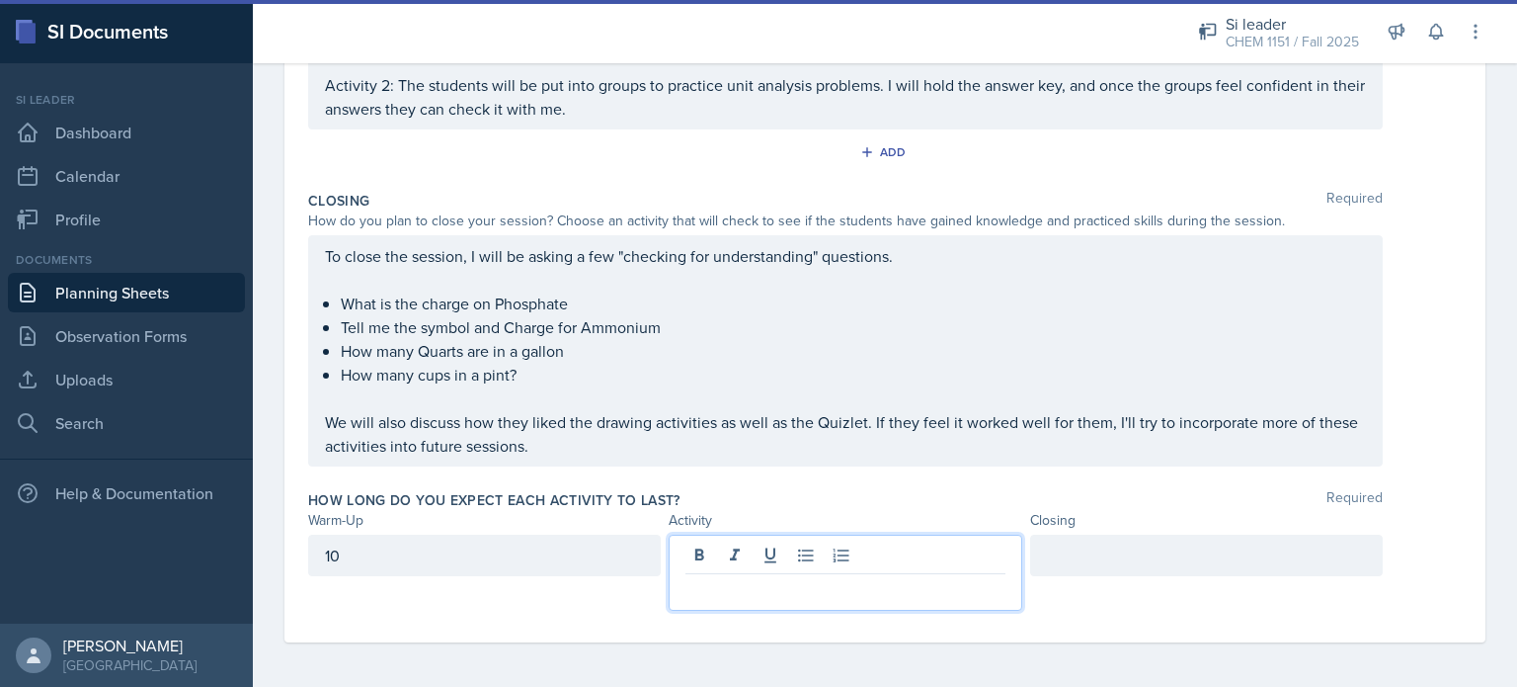
click at [759, 596] on p at bounding box center [845, 590] width 319 height 24
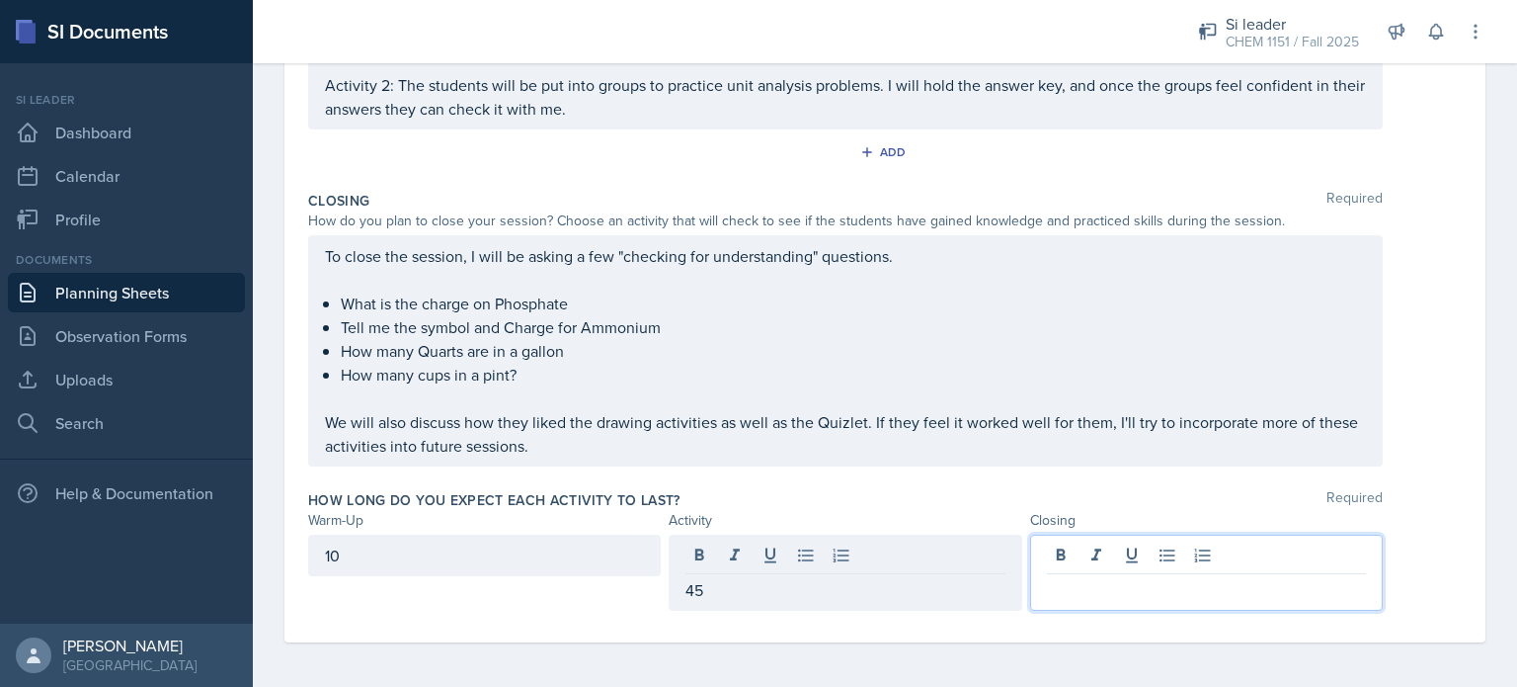
click at [1146, 561] on div at bounding box center [1206, 572] width 353 height 76
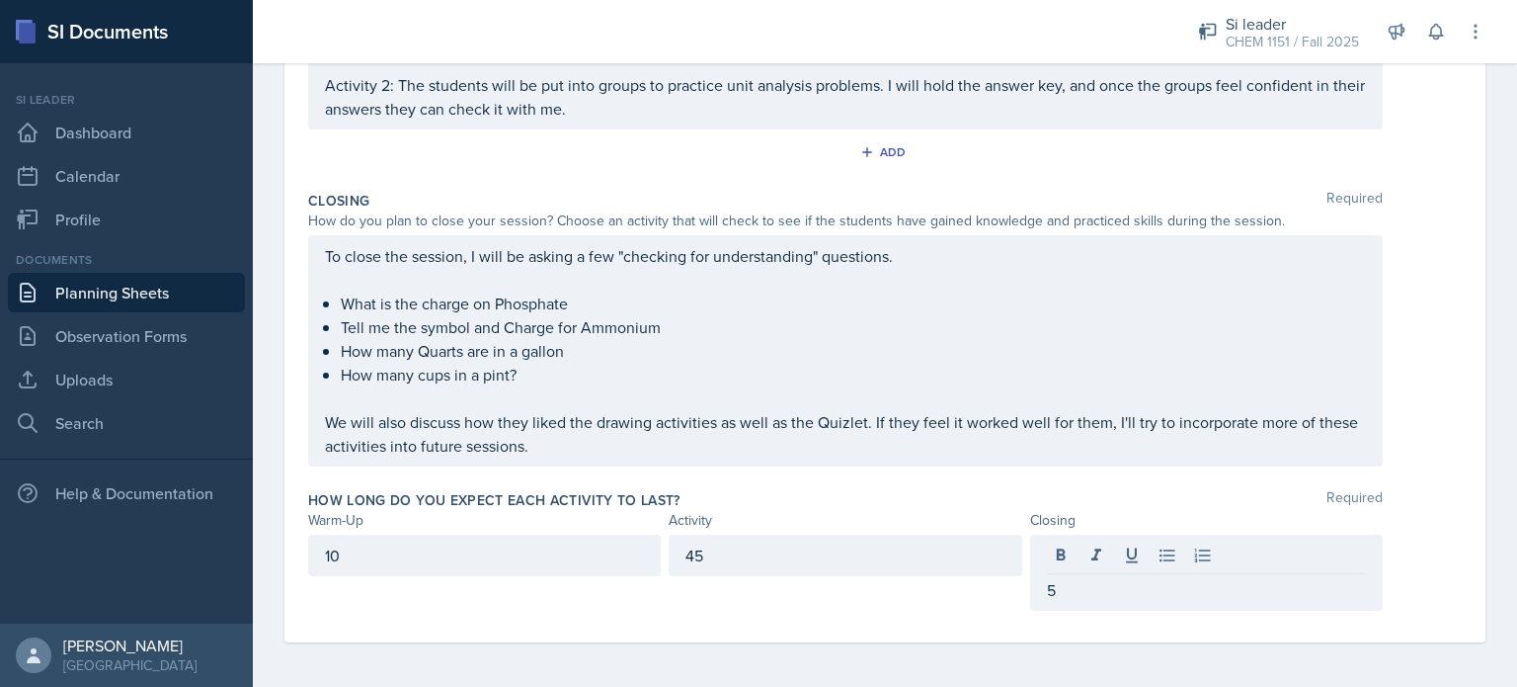
click at [1407, 390] on div "To close the session, I will be asking a few "checking for understanding" quest…" at bounding box center [885, 350] width 1154 height 231
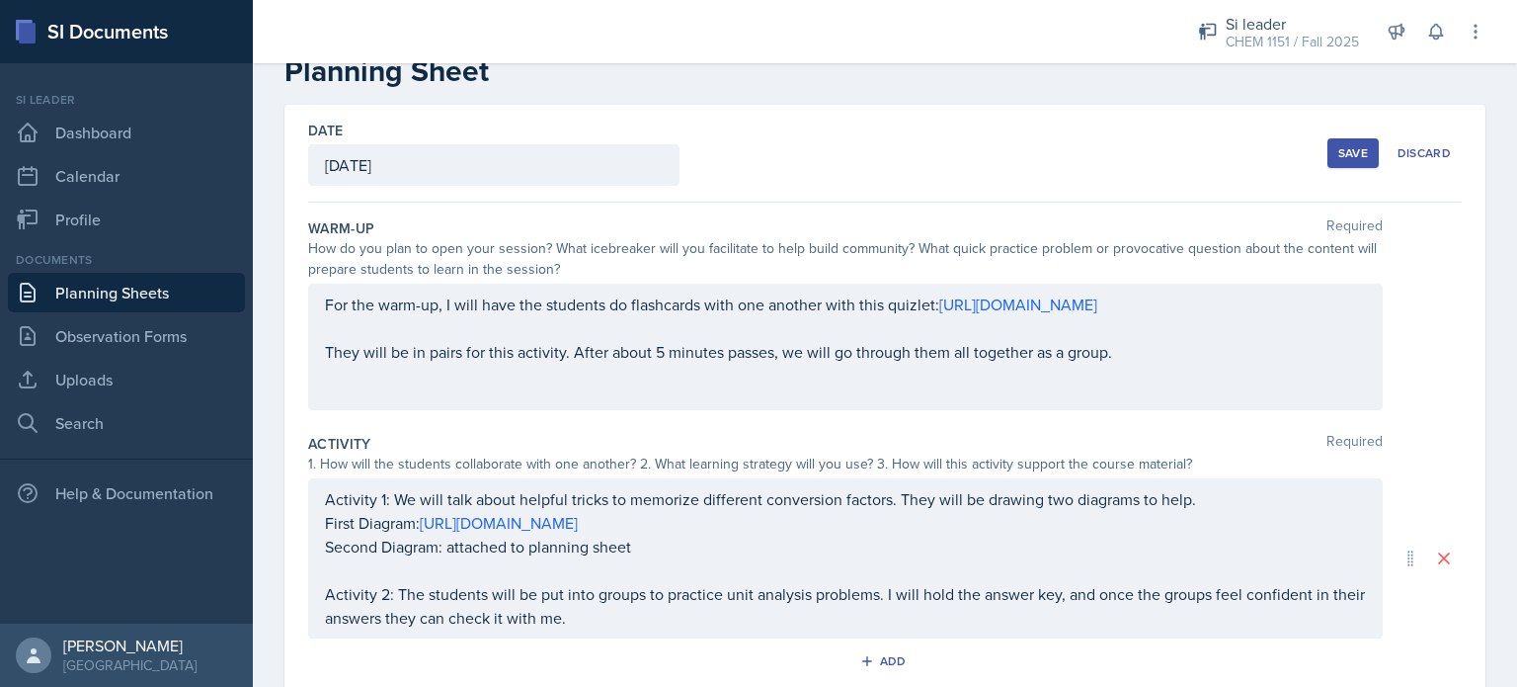
scroll to position [49, 0]
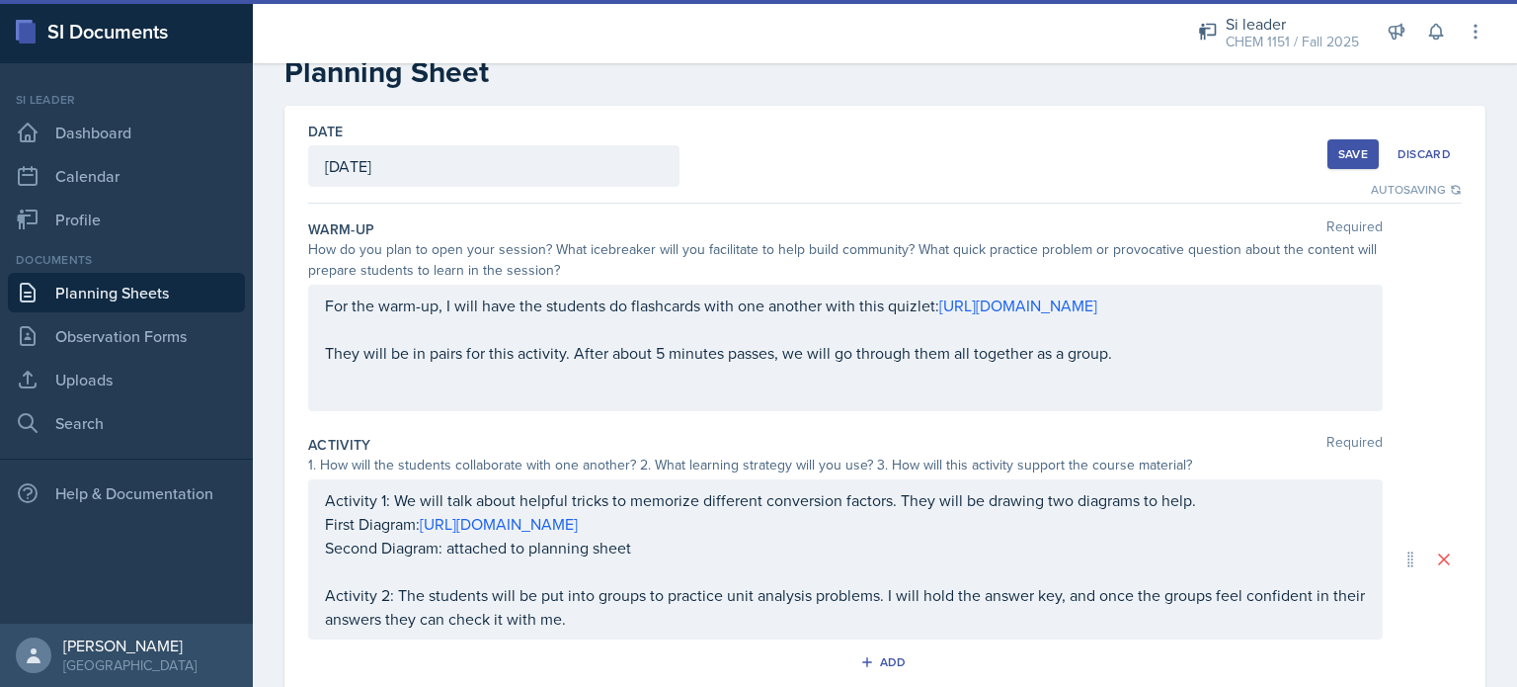
click at [1346, 156] on div "Save" at bounding box center [1354, 154] width 30 height 16
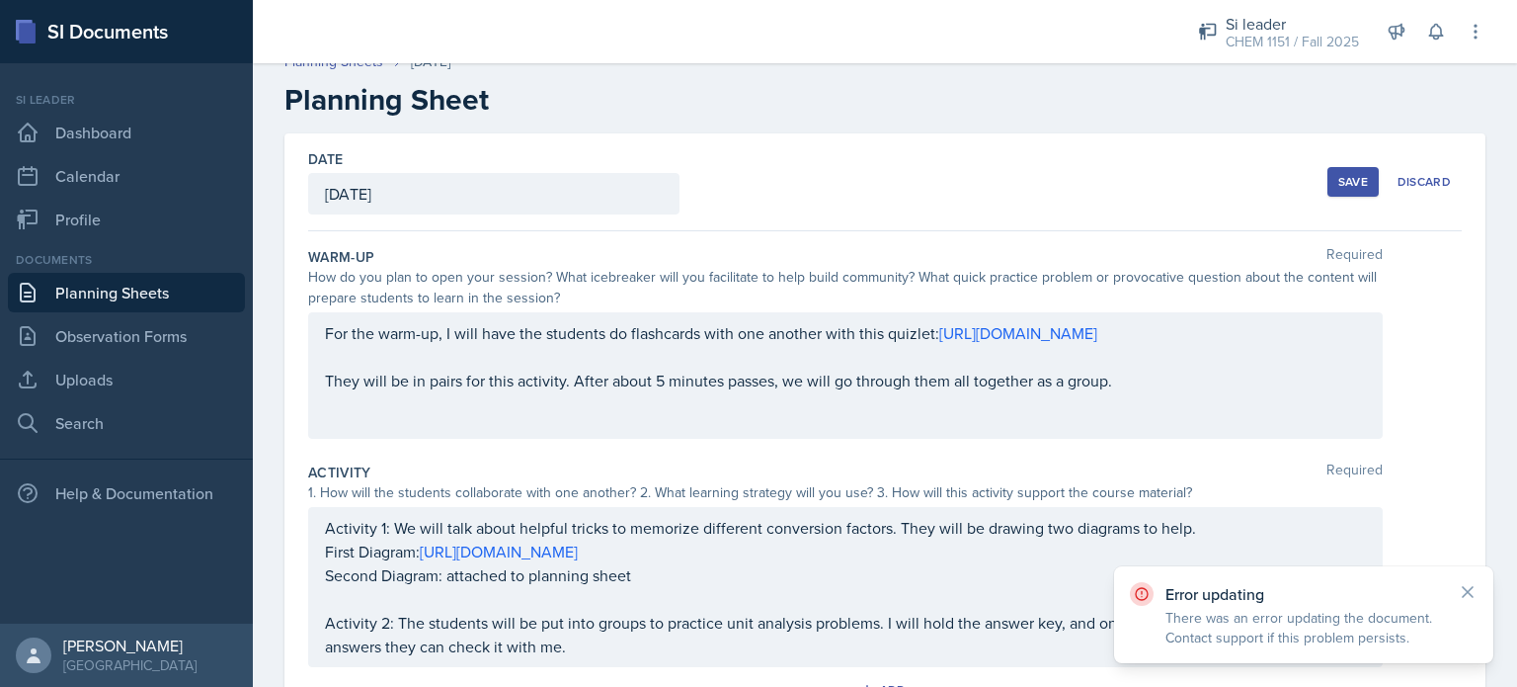
scroll to position [0, 0]
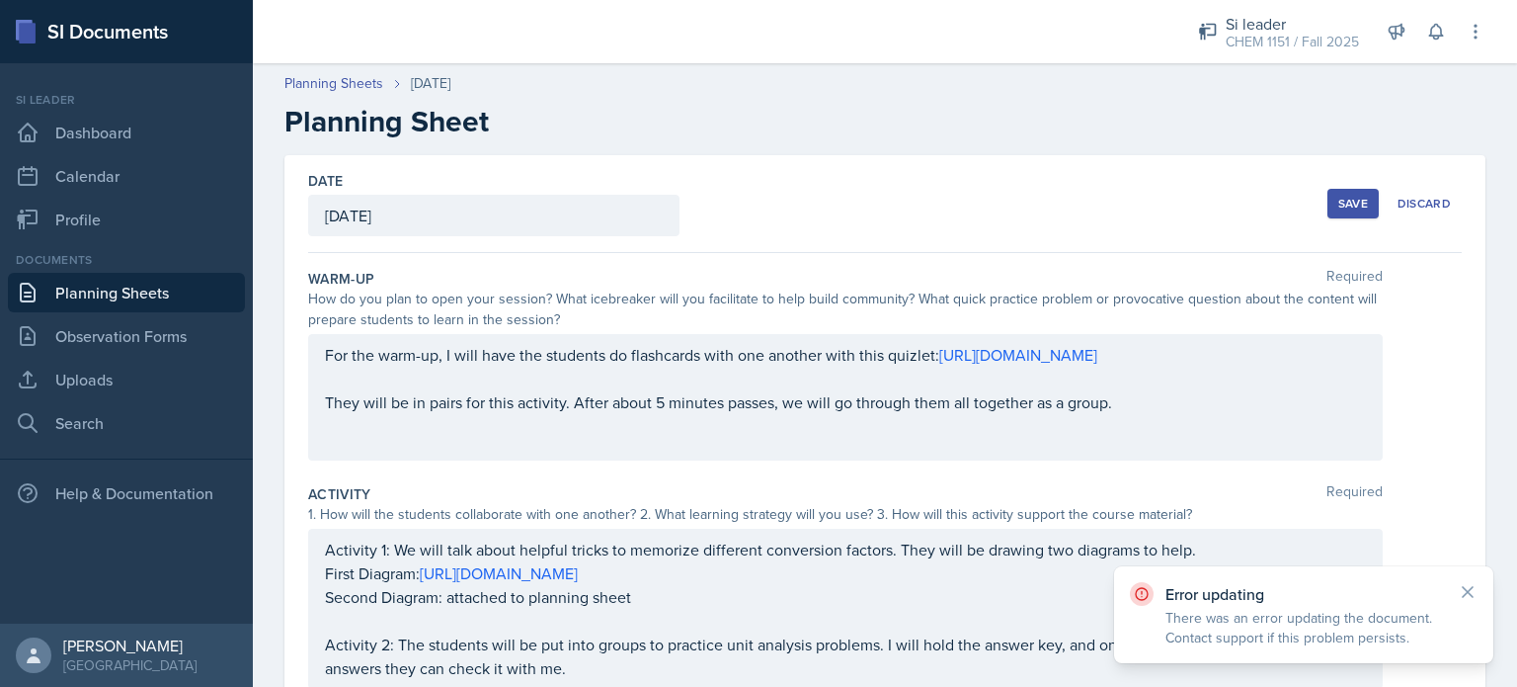
click at [1339, 208] on div "Save" at bounding box center [1354, 204] width 30 height 16
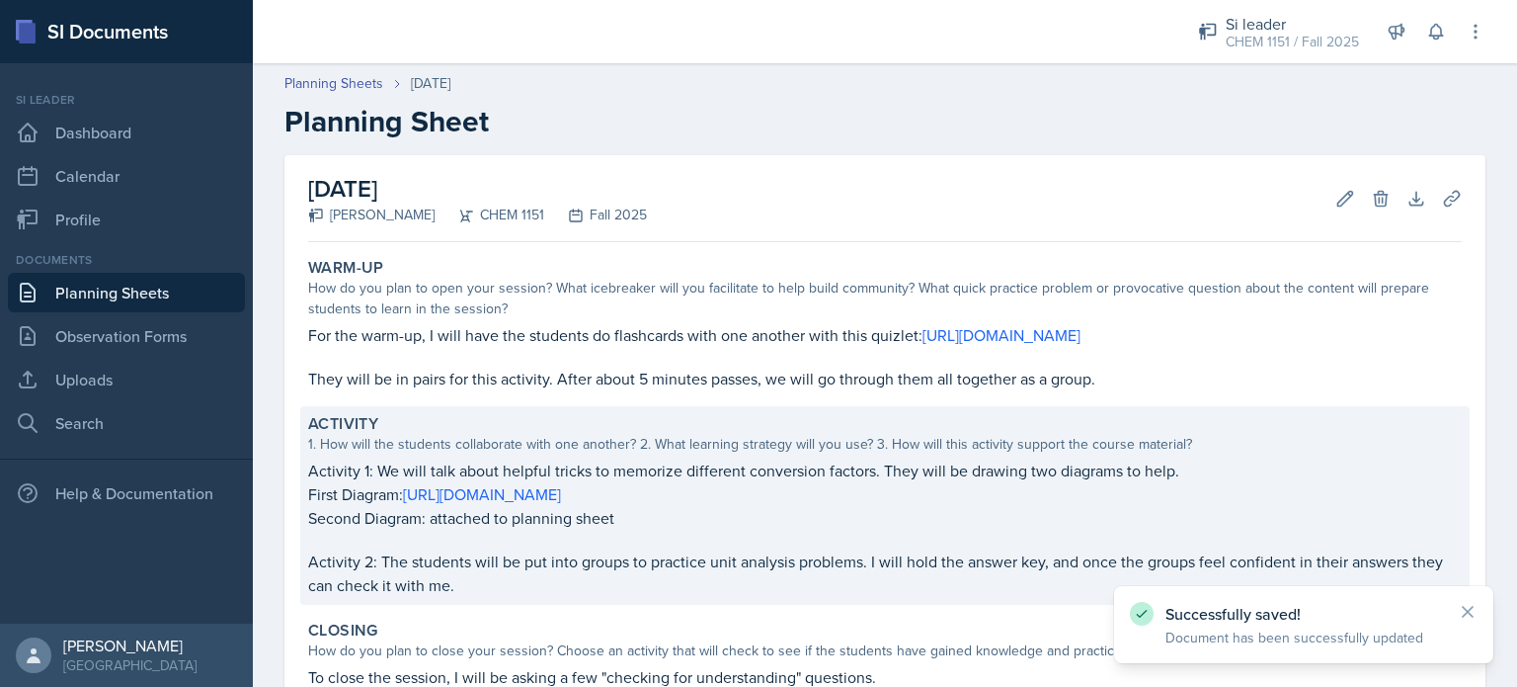
scroll to position [435, 0]
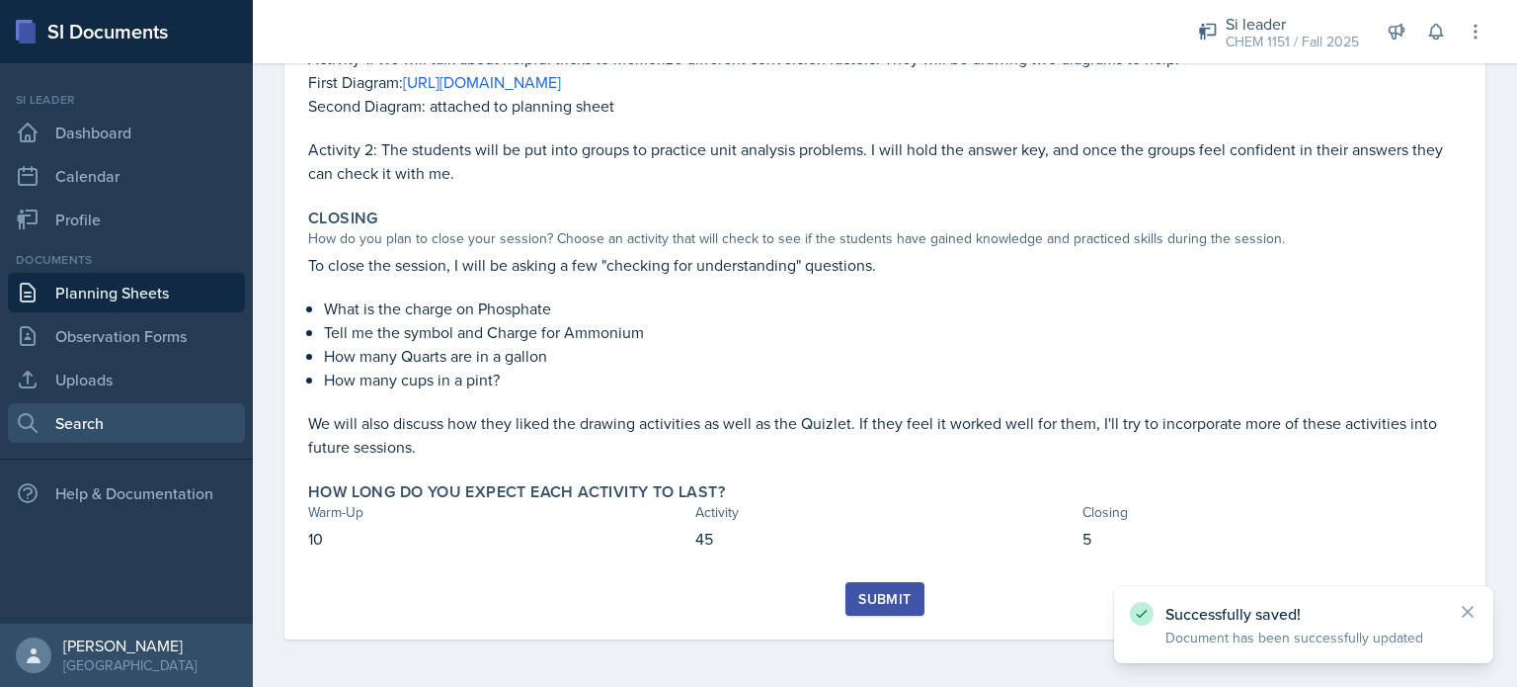
click at [126, 429] on link "Search" at bounding box center [126, 423] width 237 height 40
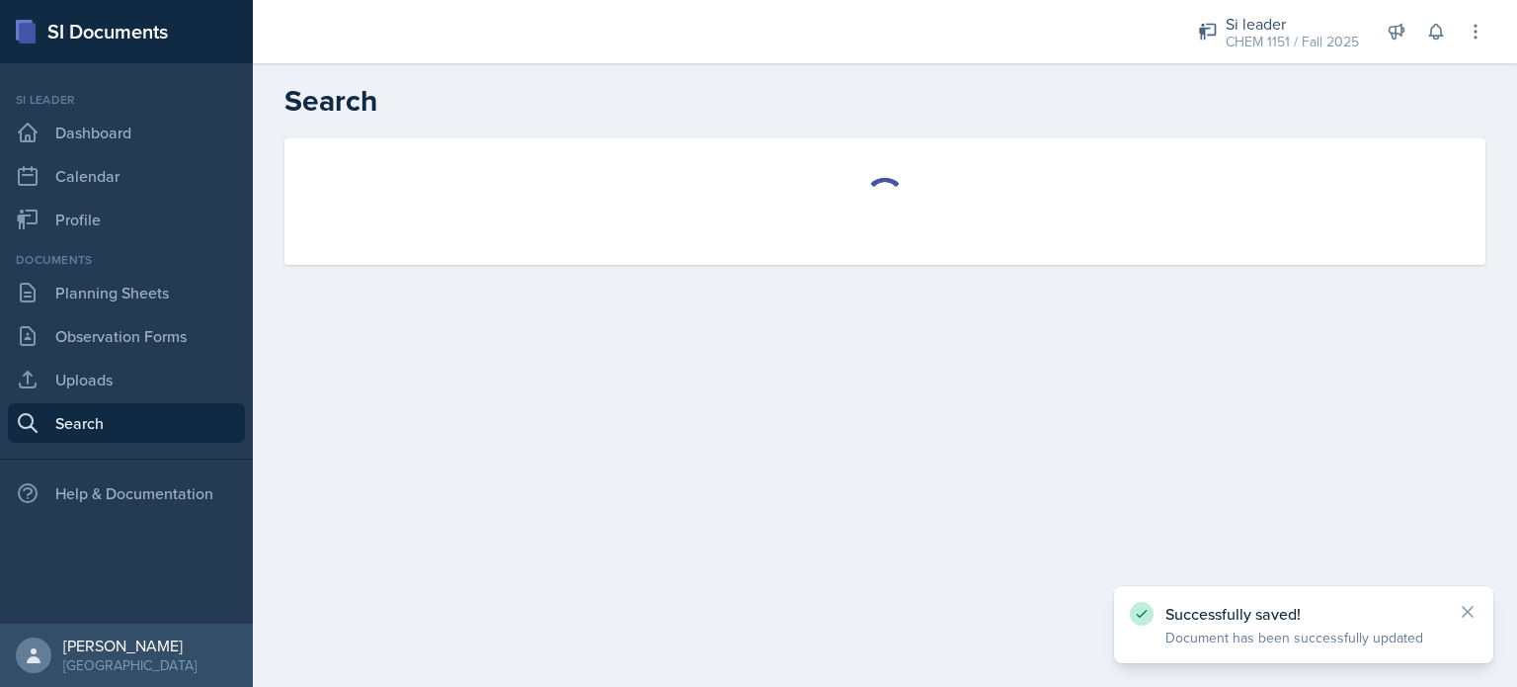
select select "all"
select select "1"
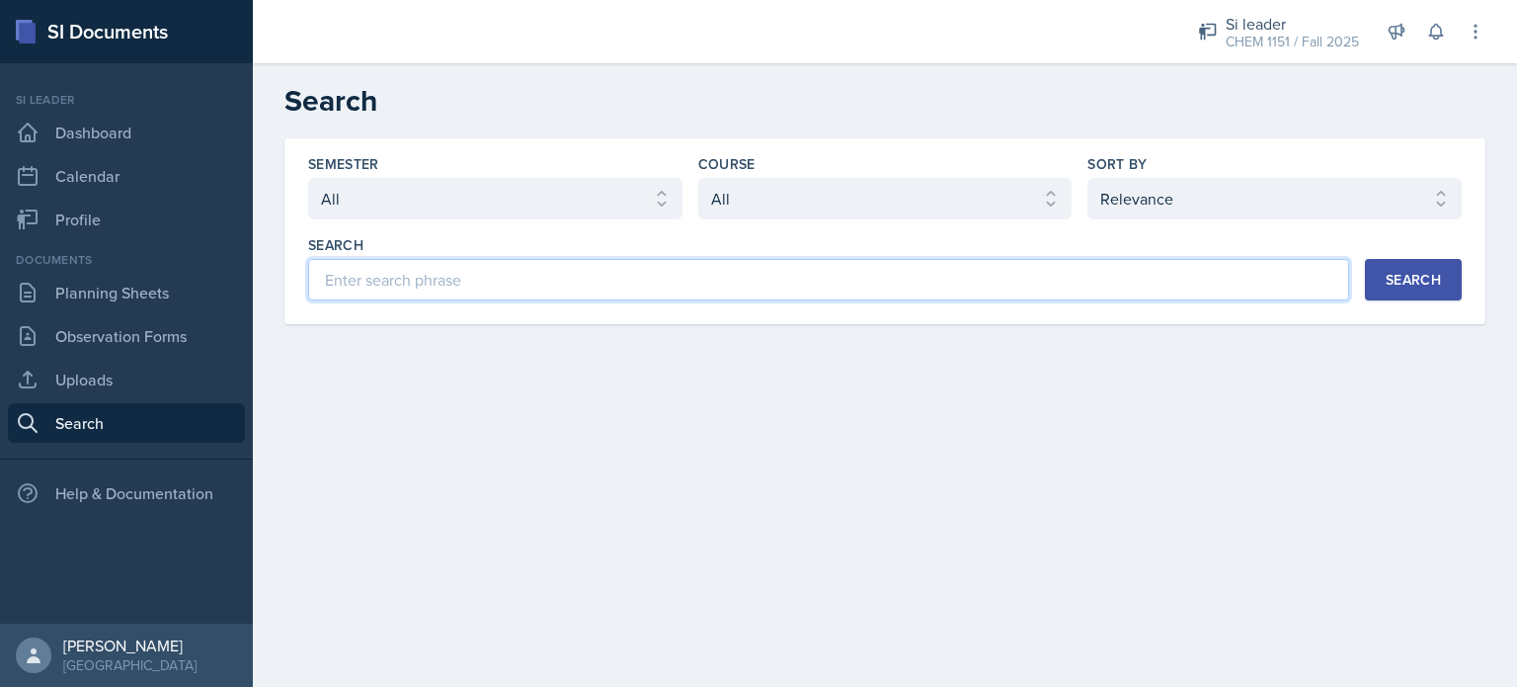
click at [828, 273] on input at bounding box center [828, 279] width 1041 height 41
type input "u"
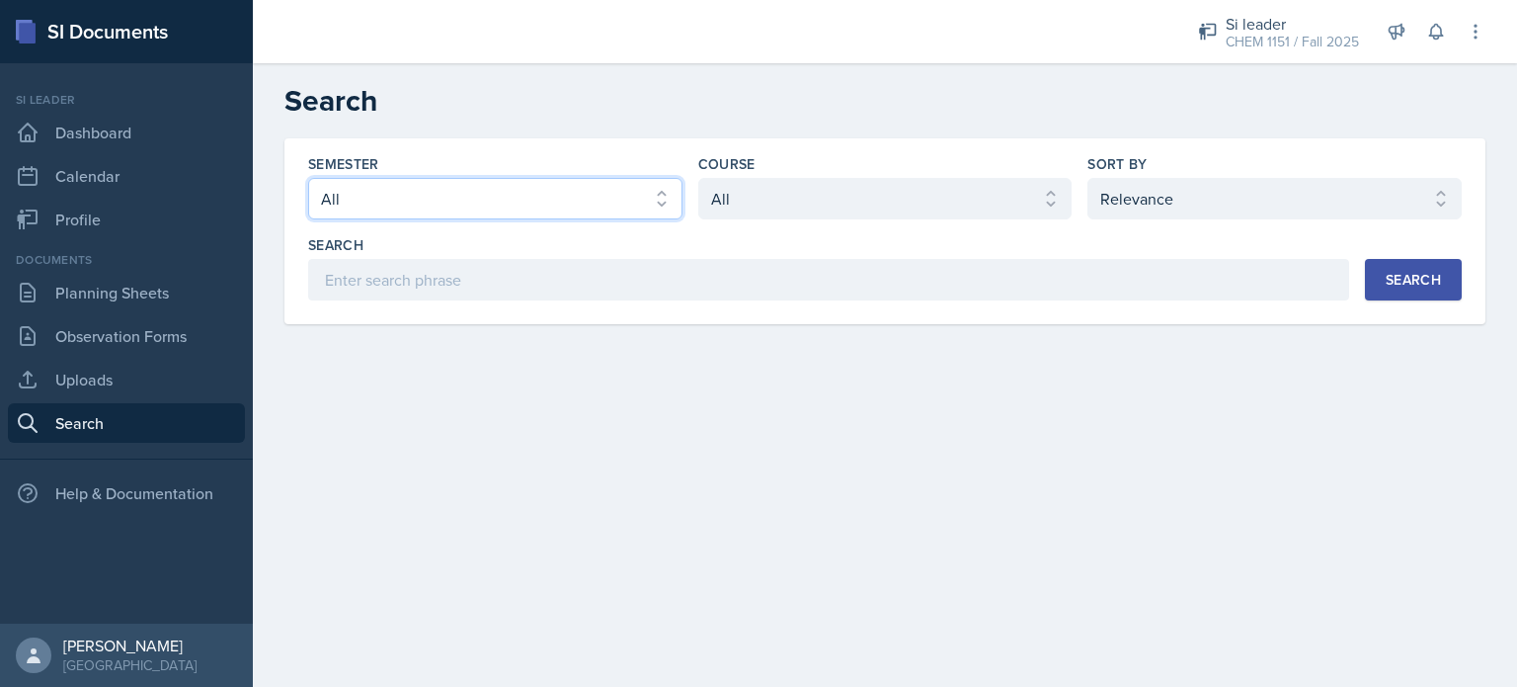
click at [611, 198] on select "Select semester All Fall 2025 Summer 2025 Spring 2025 Fall 2024 Summer 2024 Spr…" at bounding box center [495, 198] width 374 height 41
select select "e2039551-f485-4c1b-a525-5b9893bb04c4"
click at [308, 178] on select "Select semester All Fall 2025 Summer 2025 Spring 2025 Fall 2024 Summer 2024 Spr…" at bounding box center [495, 198] width 374 height 41
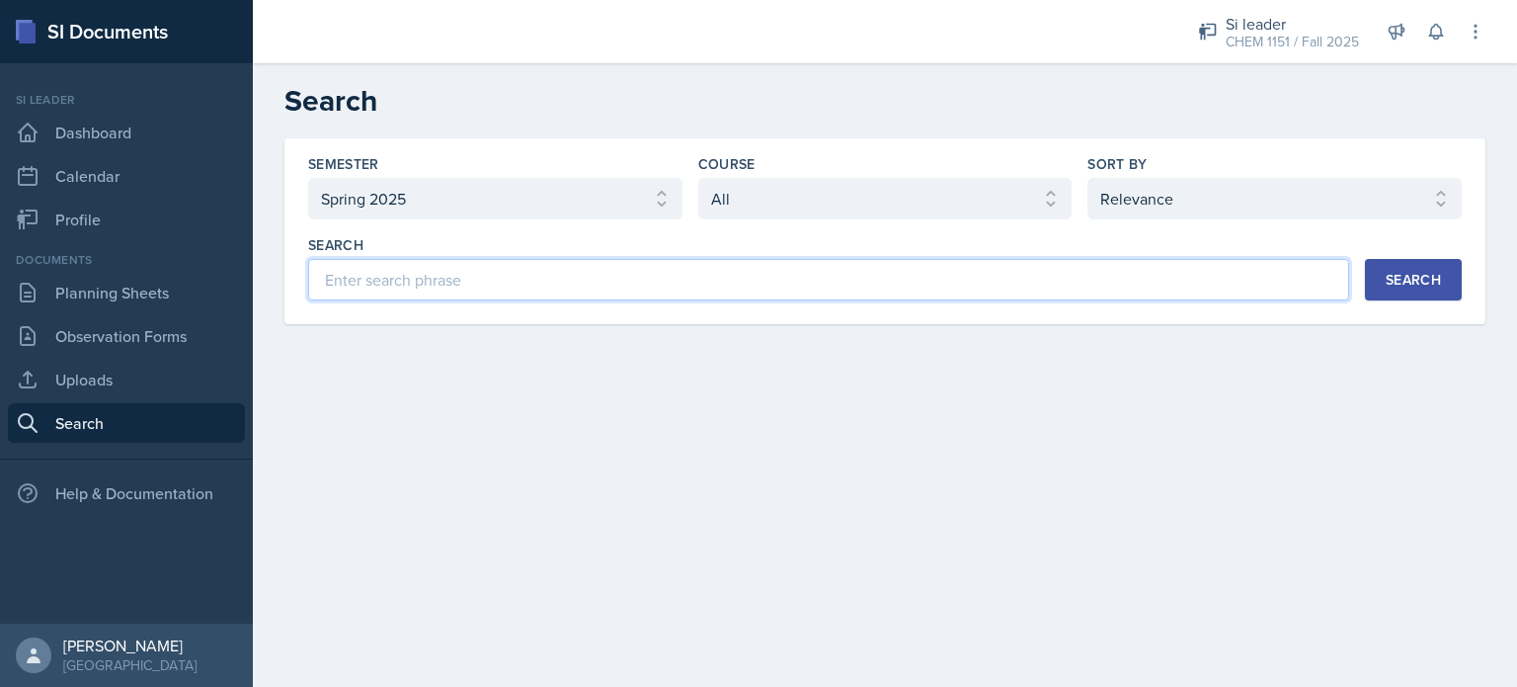
click at [691, 264] on input at bounding box center [828, 279] width 1041 height 41
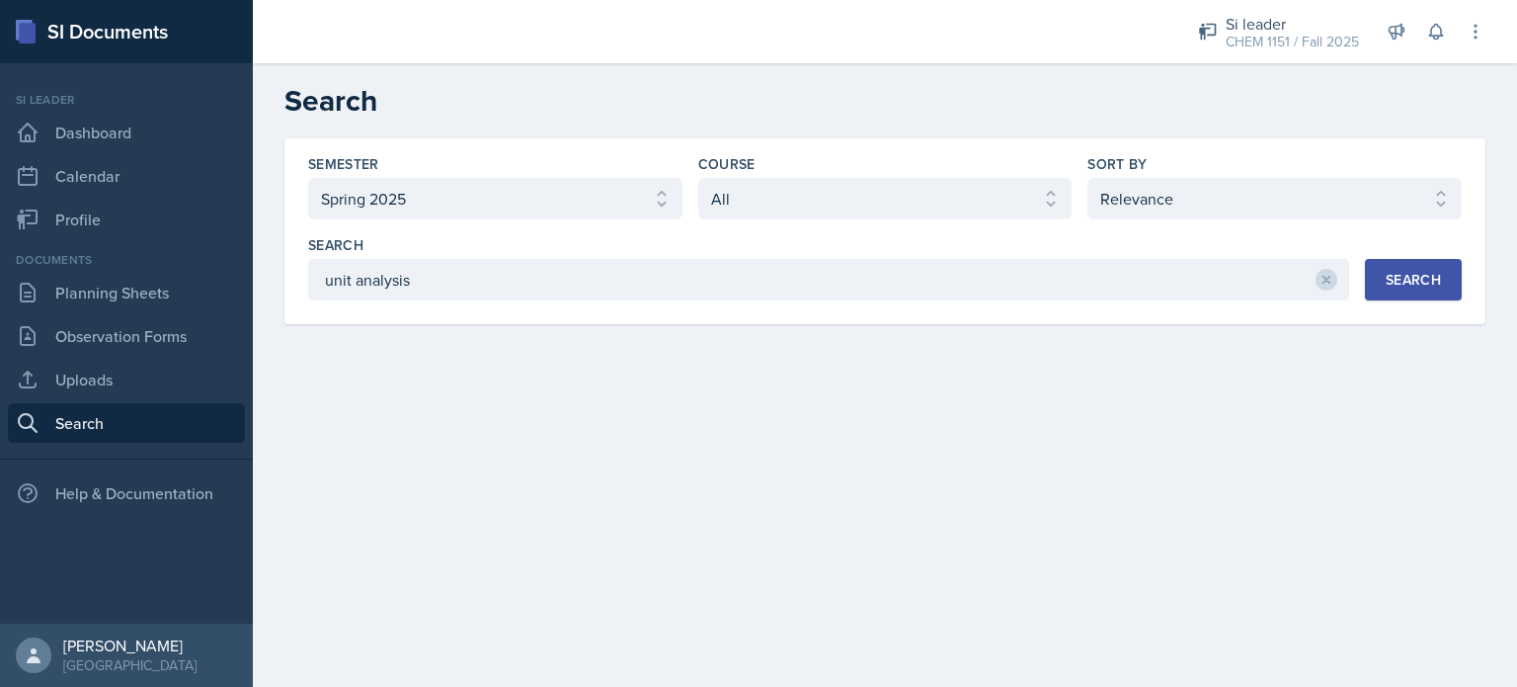
click at [1407, 284] on div "Search" at bounding box center [1413, 280] width 55 height 16
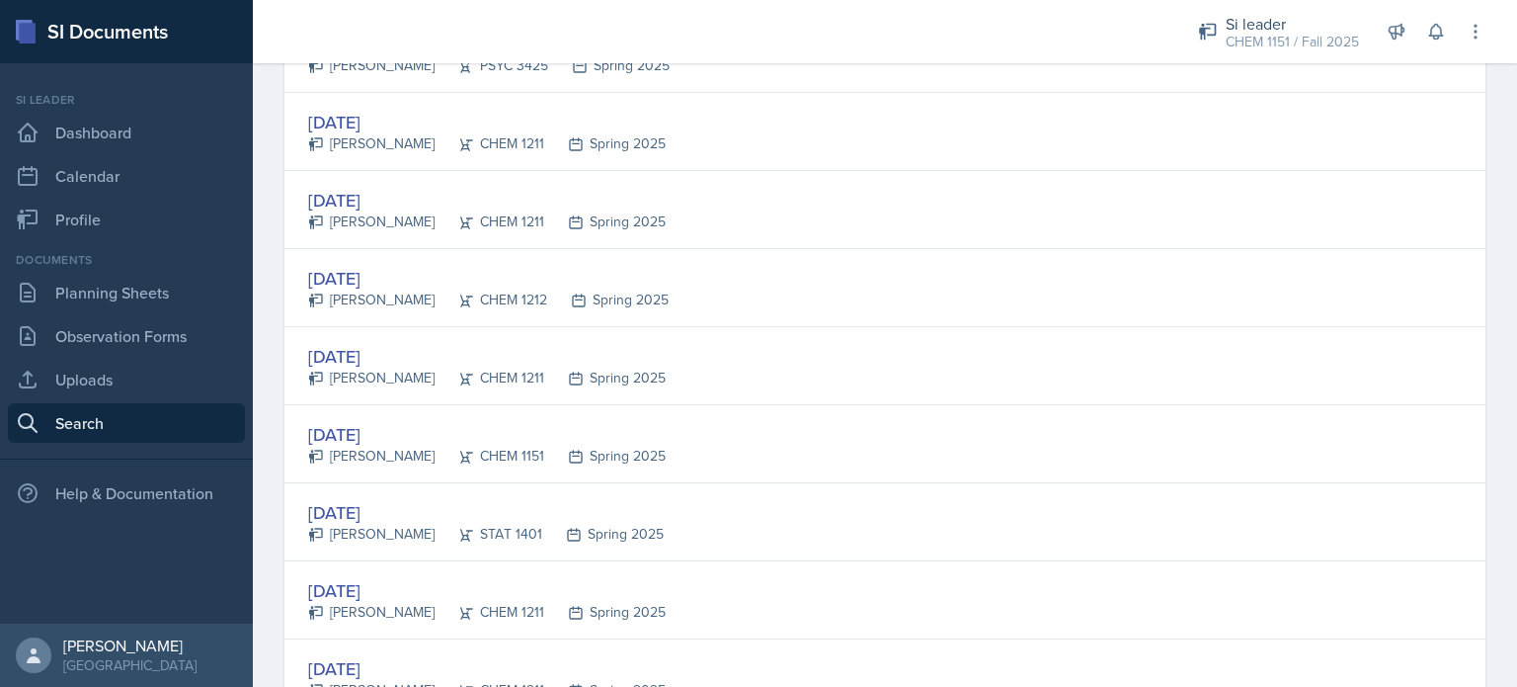
scroll to position [846, 0]
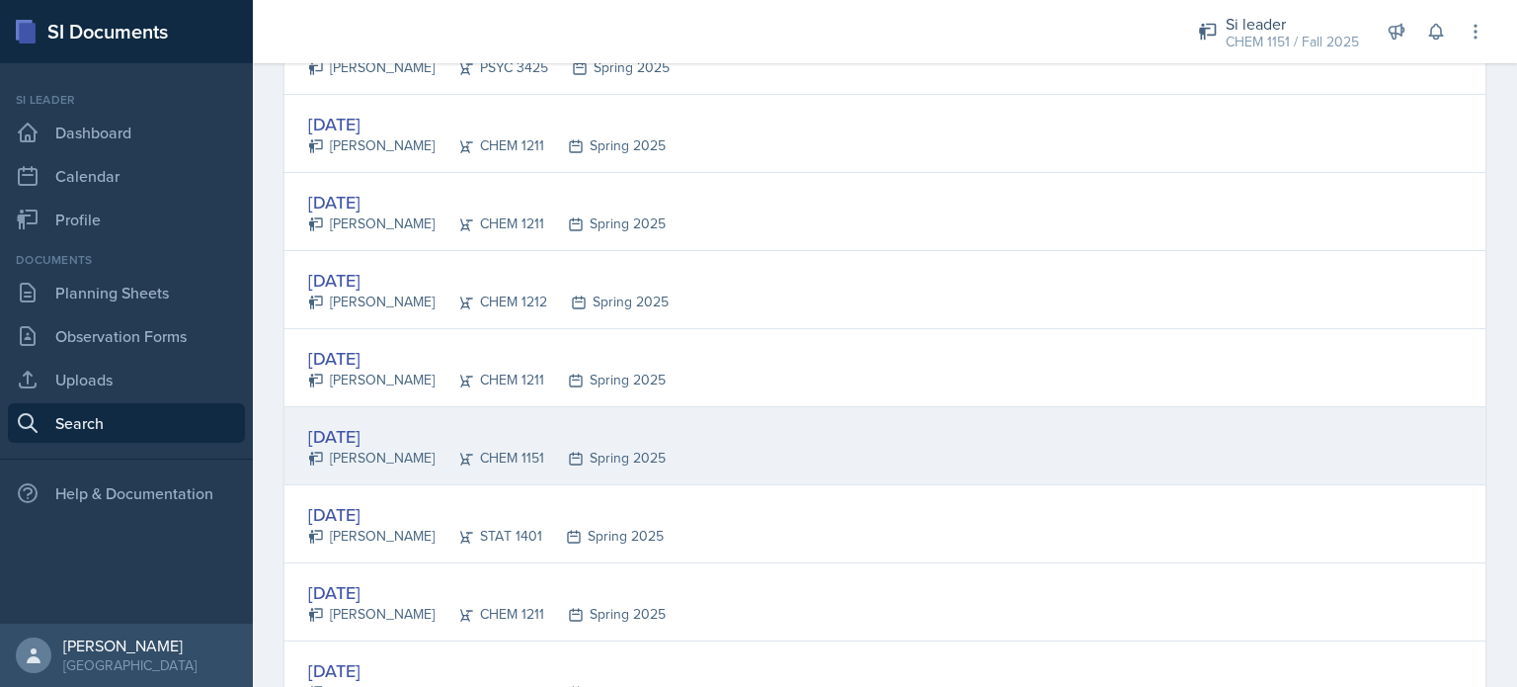
click at [680, 446] on div "[DATE] [PERSON_NAME] CHEM 1151 Spring 2025" at bounding box center [885, 446] width 1201 height 78
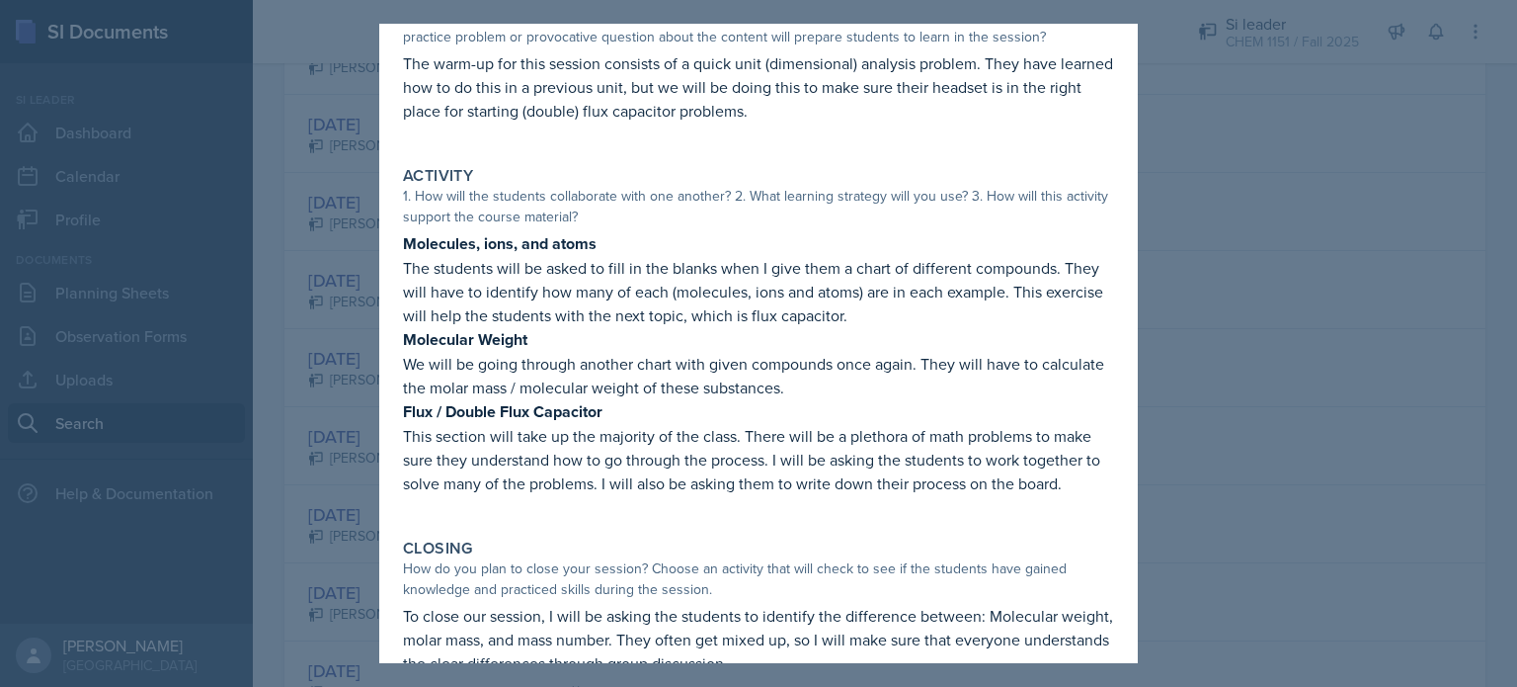
scroll to position [200, 0]
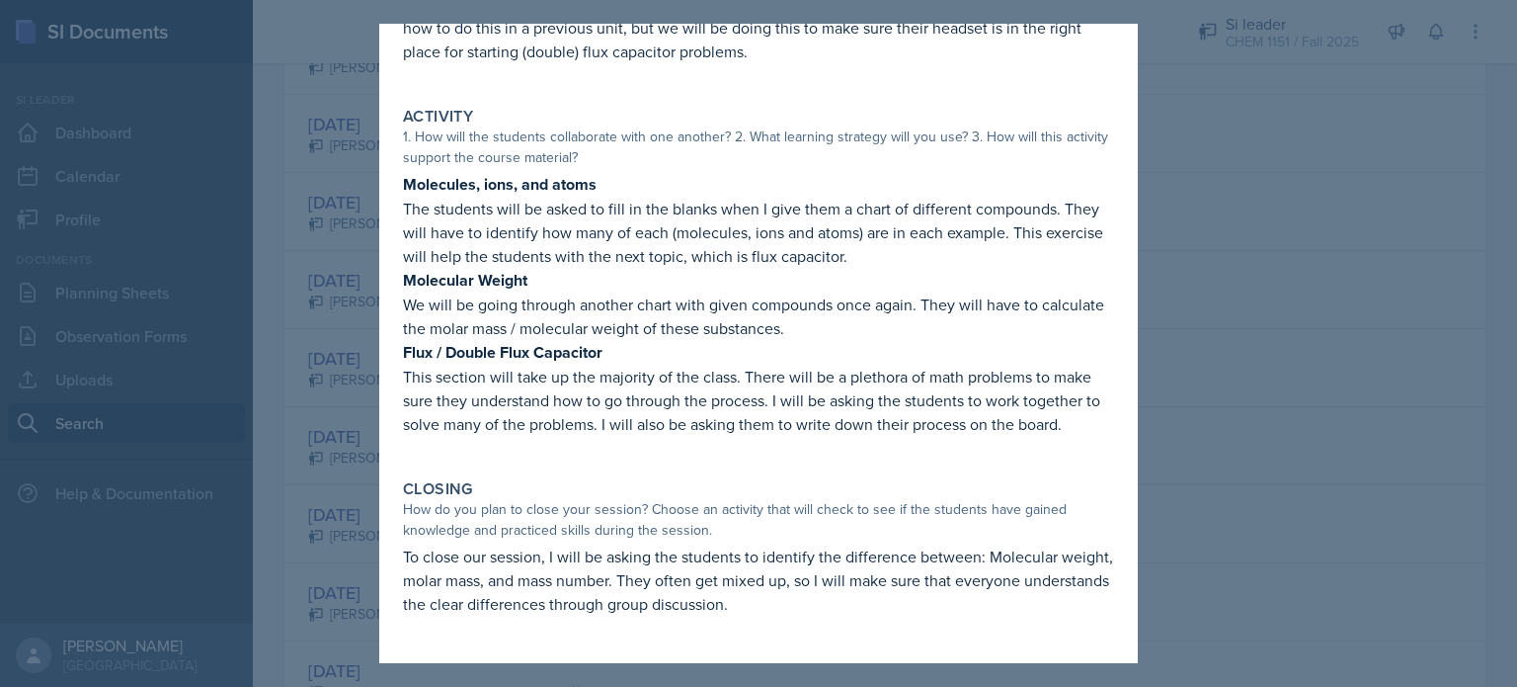
click at [1474, 466] on div at bounding box center [758, 343] width 1517 height 687
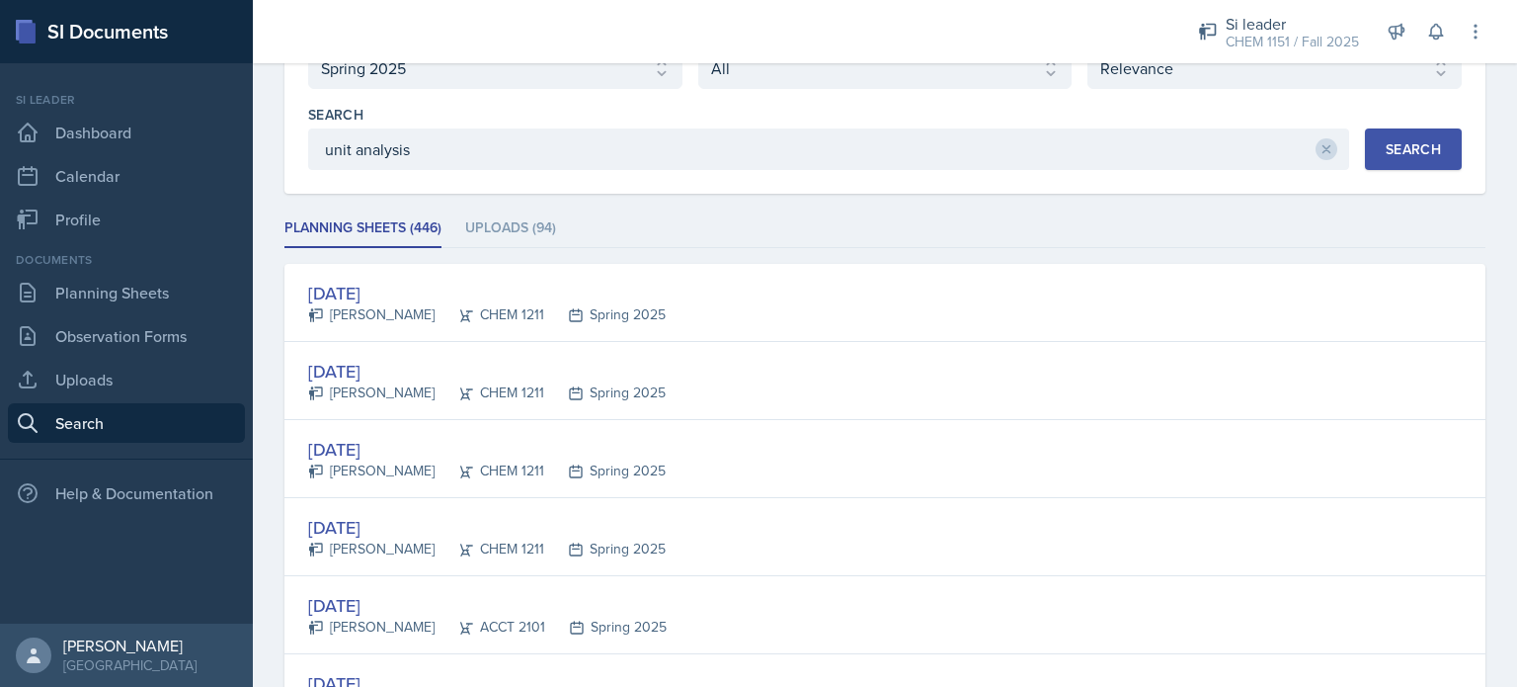
scroll to position [32, 0]
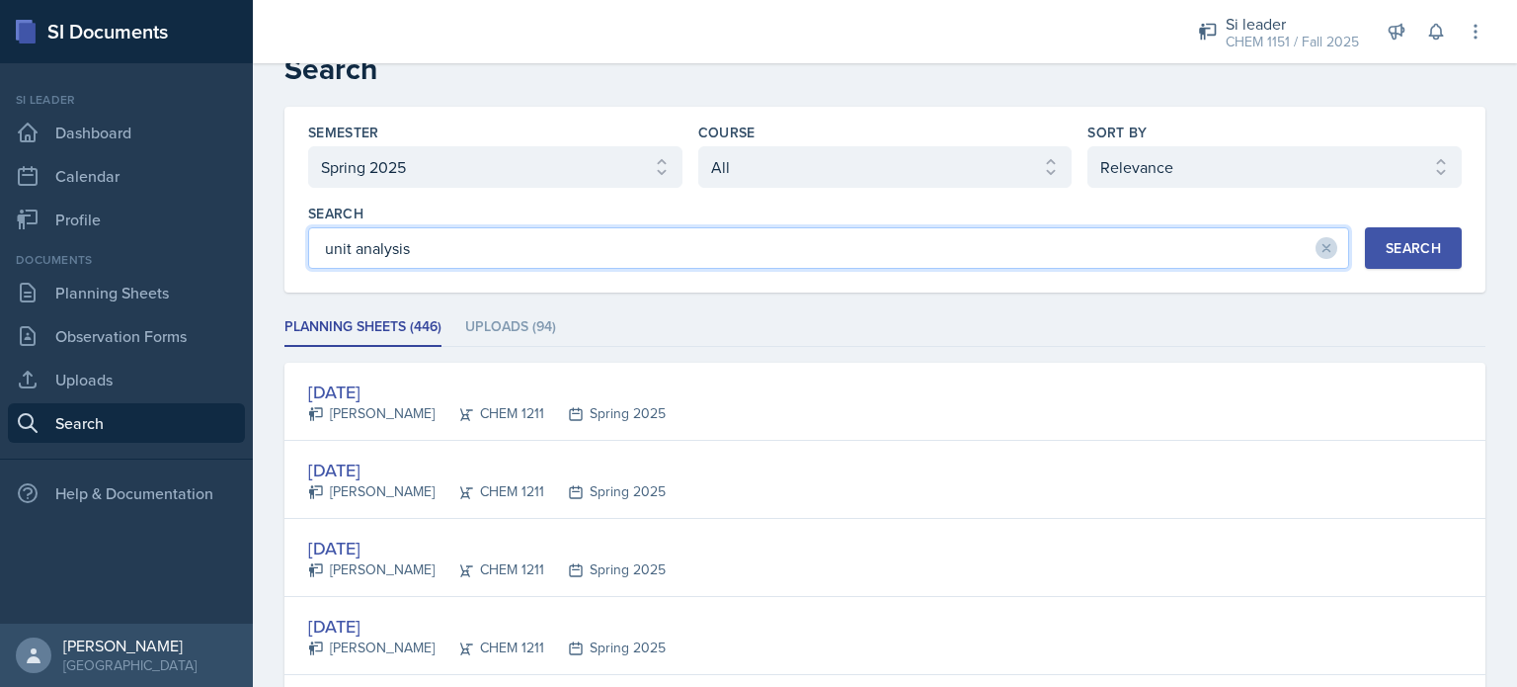
click at [340, 252] on input "unit analysis" at bounding box center [828, 247] width 1041 height 41
type input "dimensional analysis"
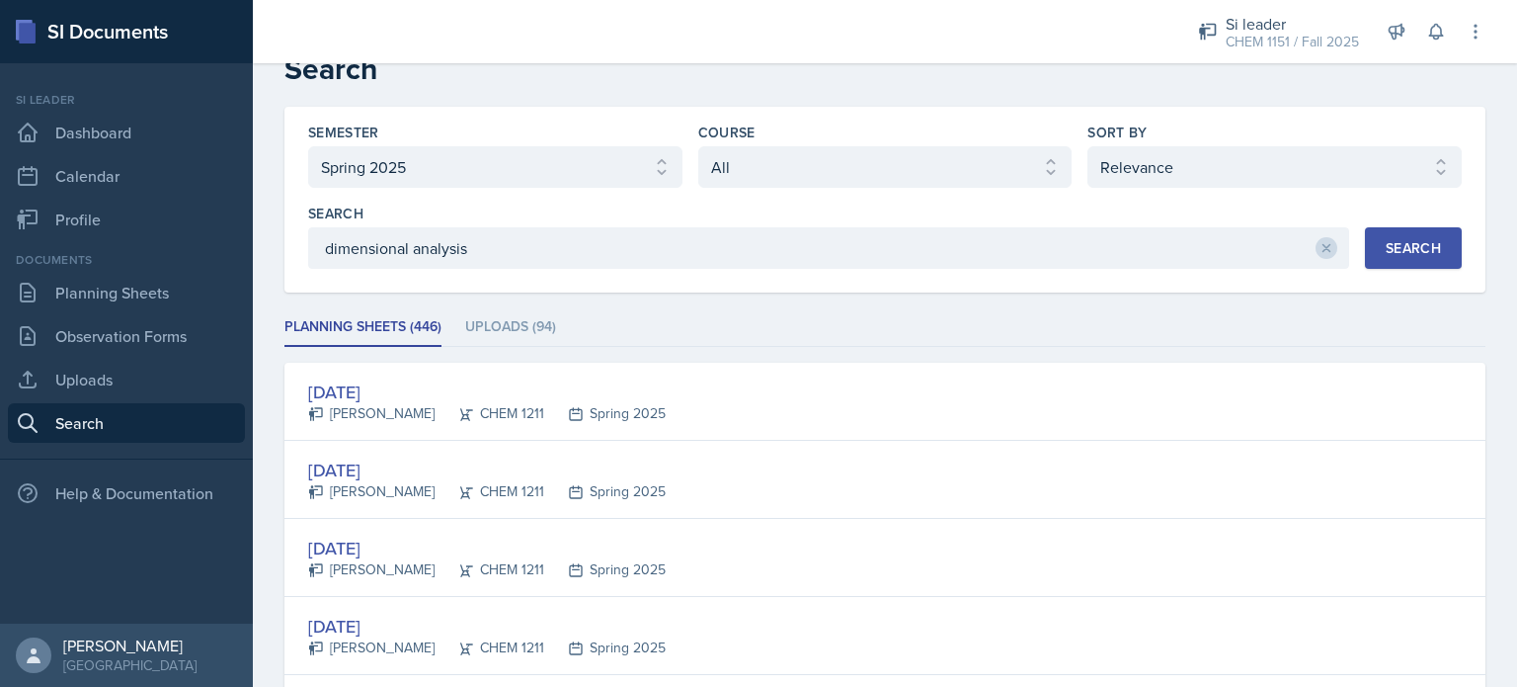
click at [1365, 249] on button "Search" at bounding box center [1413, 247] width 97 height 41
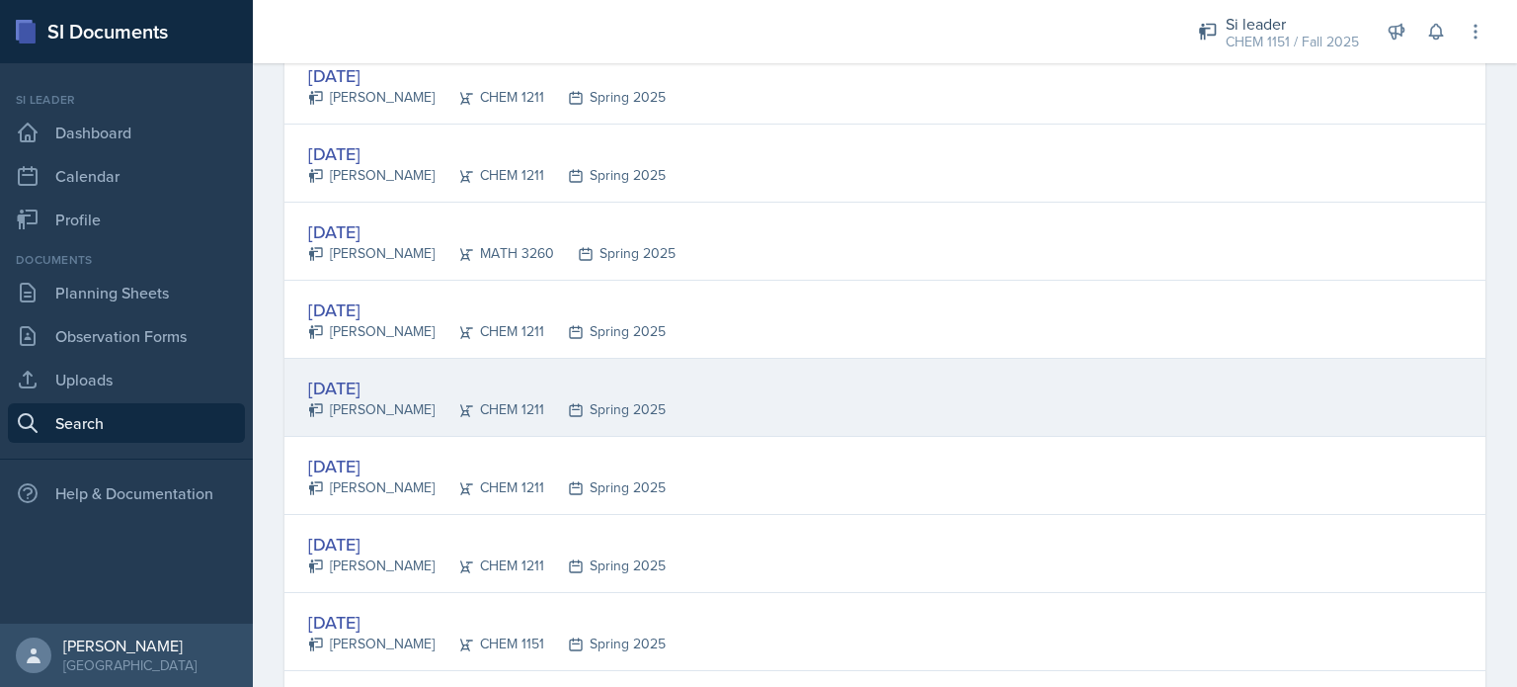
scroll to position [971, 0]
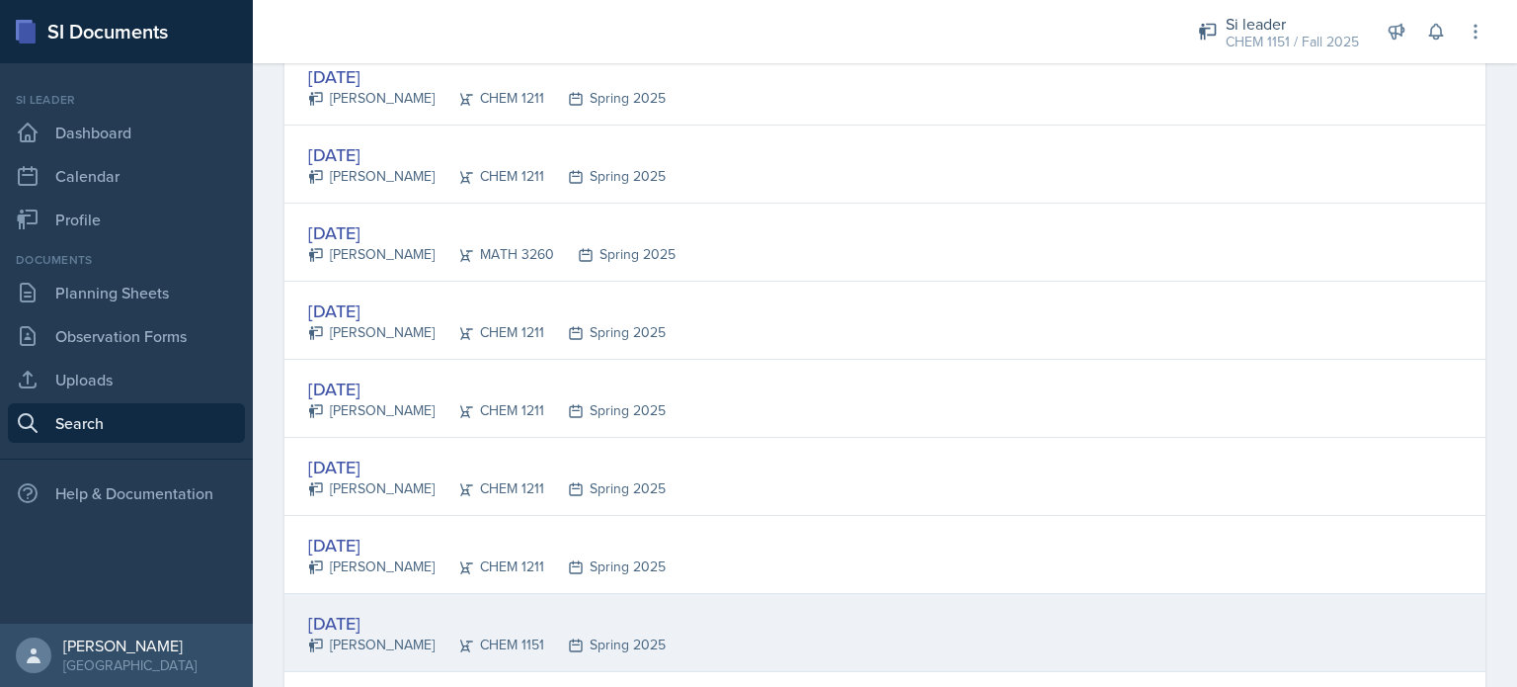
click at [454, 613] on div "[DATE]" at bounding box center [487, 623] width 358 height 27
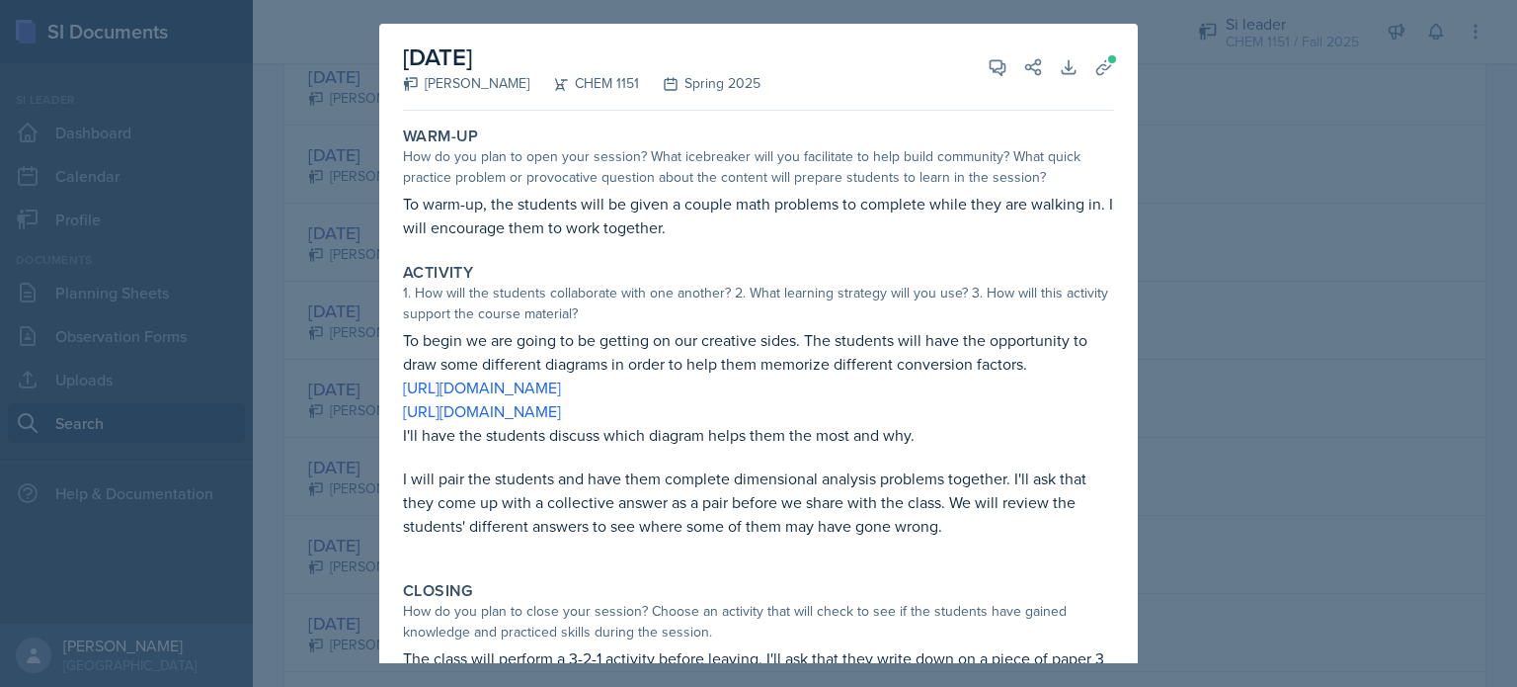
scroll to position [2, 0]
click at [1106, 59] on span at bounding box center [1112, 57] width 12 height 12
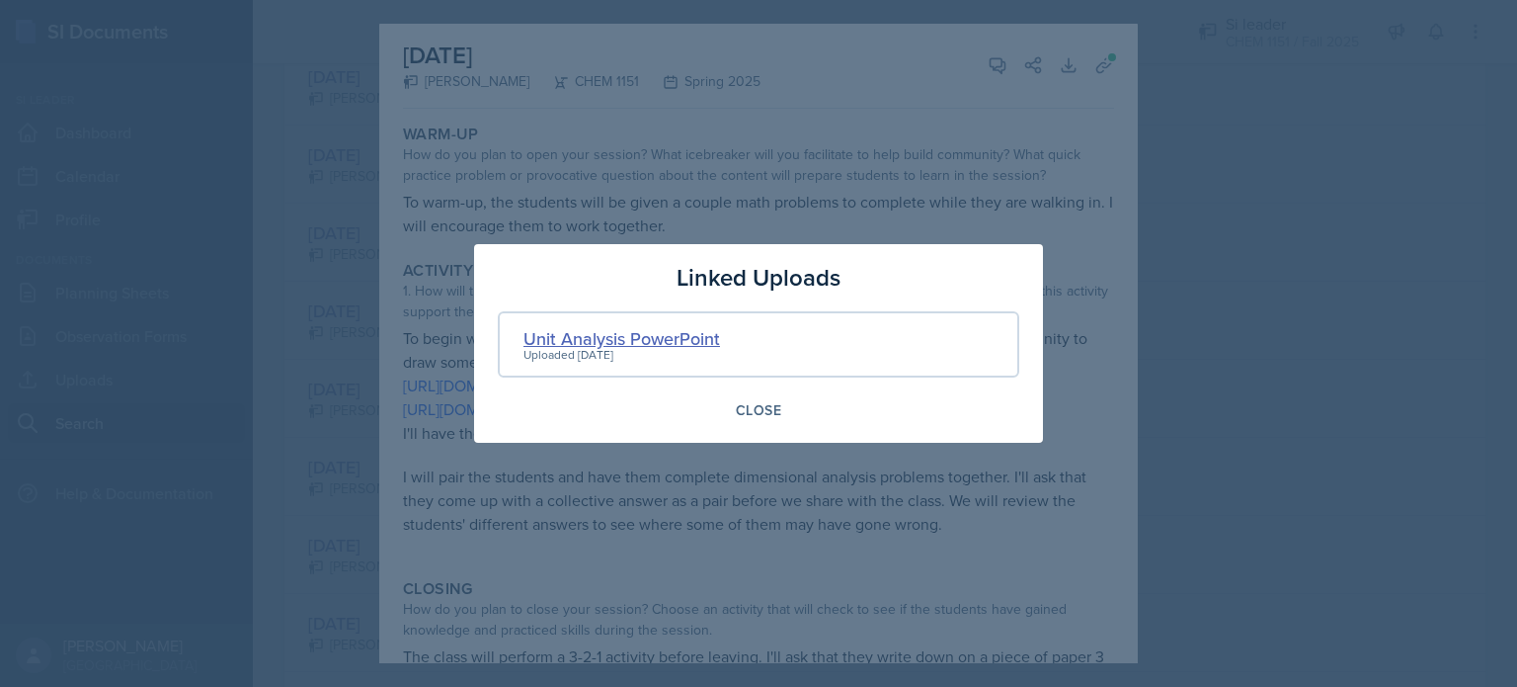
click at [624, 344] on div "Unit Analysis PowerPoint" at bounding box center [622, 338] width 197 height 27
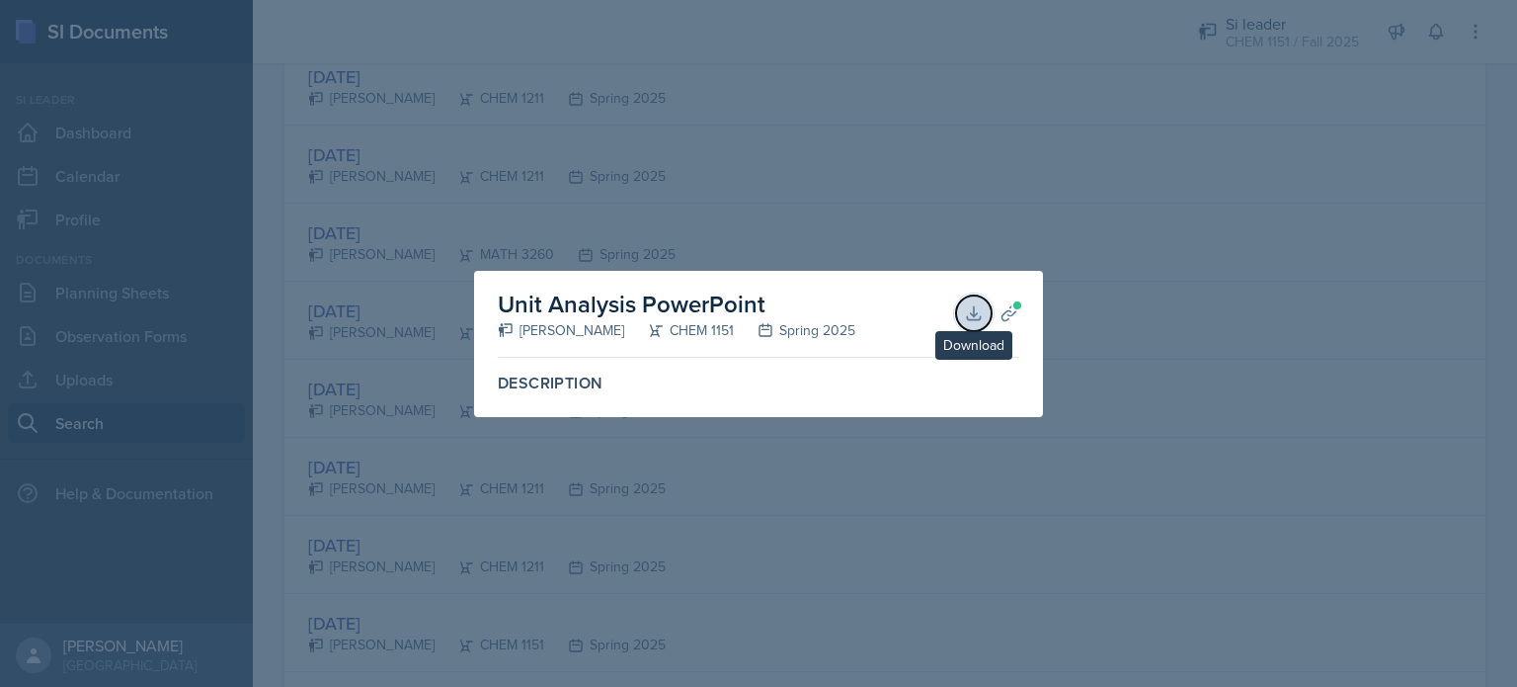
click at [980, 320] on icon at bounding box center [974, 313] width 20 height 20
click at [287, 315] on div at bounding box center [758, 343] width 1517 height 687
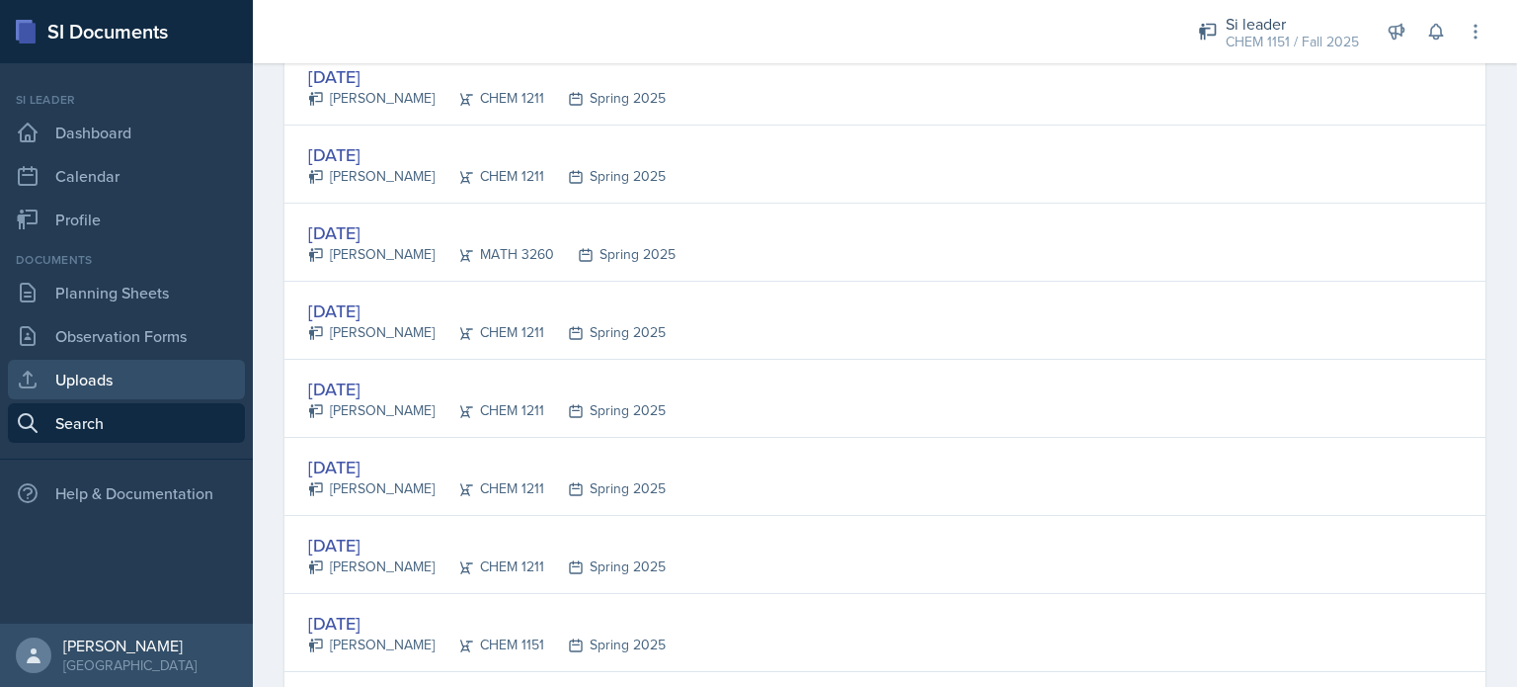
click at [178, 381] on link "Uploads" at bounding box center [126, 380] width 237 height 40
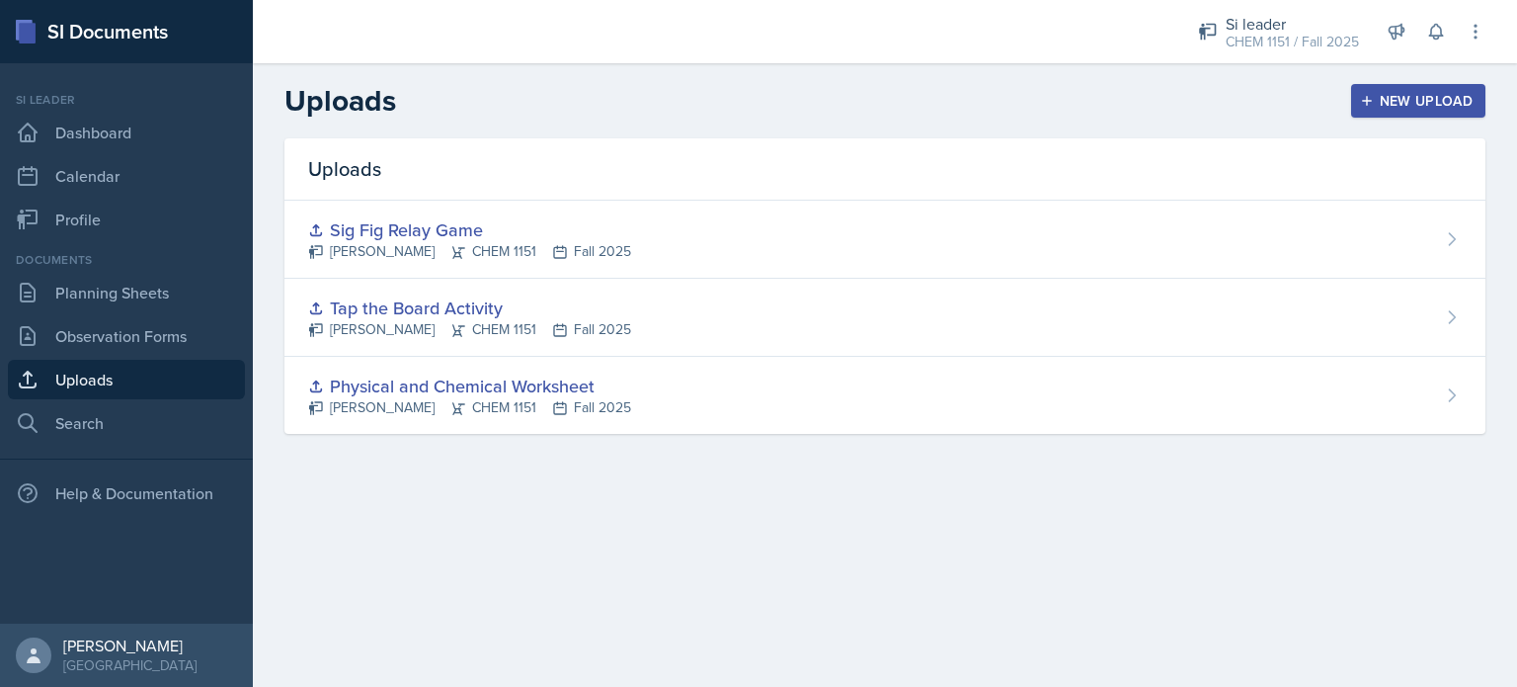
click at [1403, 83] on div "Uploads New Upload" at bounding box center [885, 101] width 1264 height 36
click at [1403, 102] on div "New Upload" at bounding box center [1419, 101] width 110 height 16
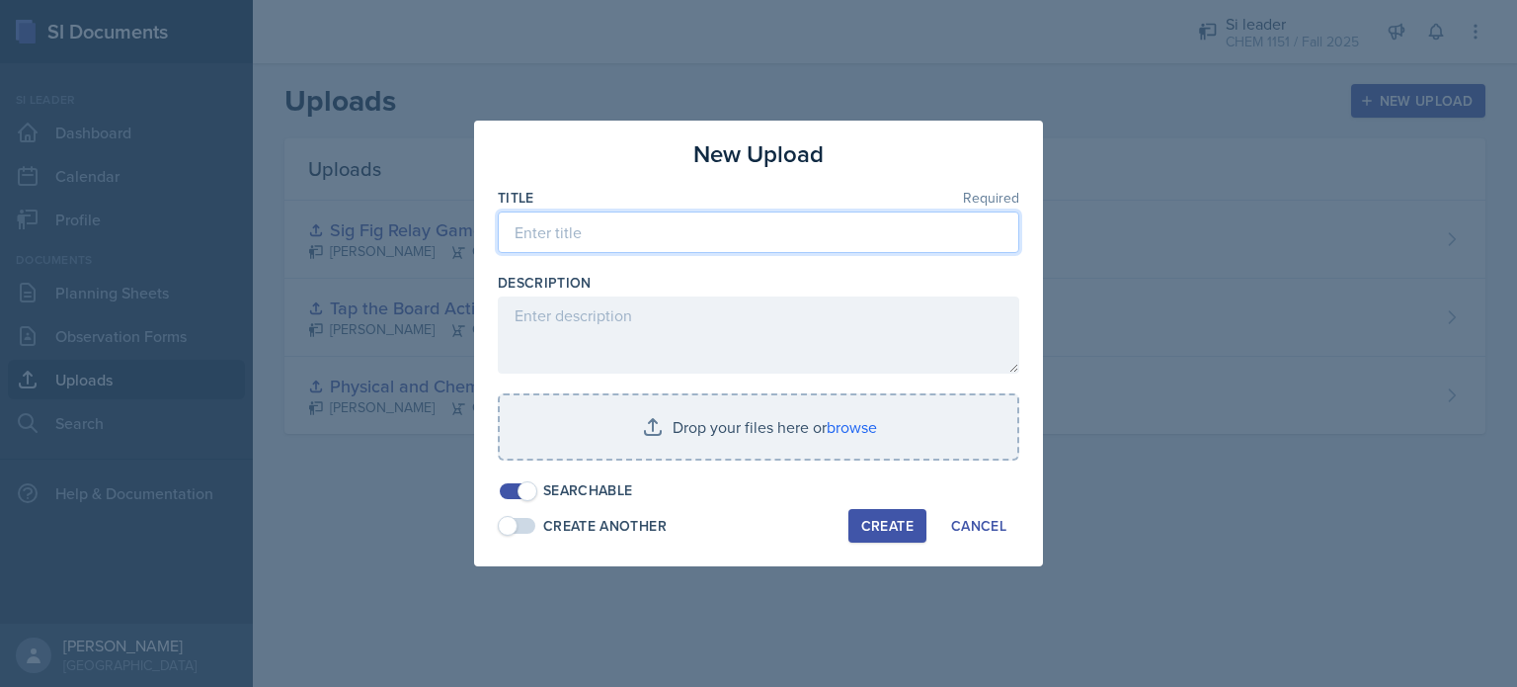
click at [757, 230] on input at bounding box center [759, 231] width 522 height 41
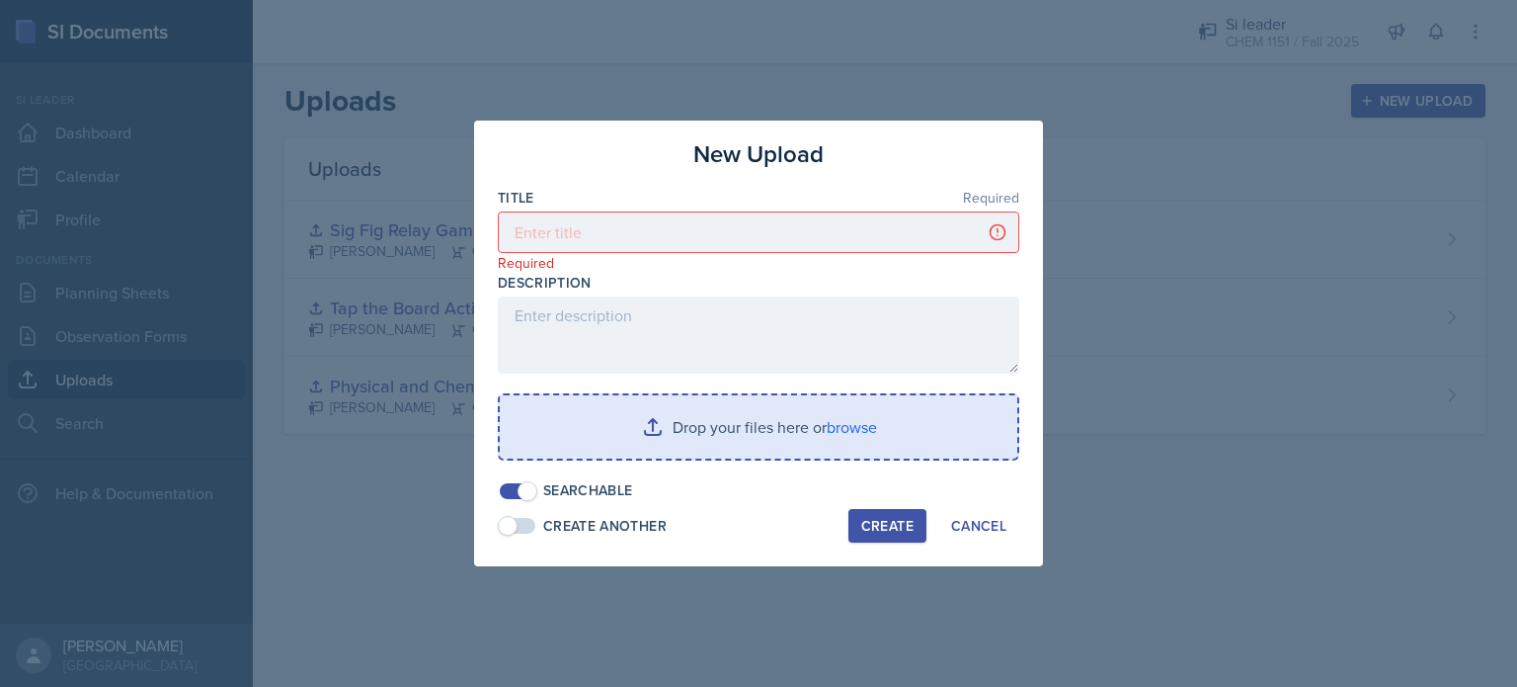
click at [689, 412] on input "file" at bounding box center [759, 426] width 518 height 63
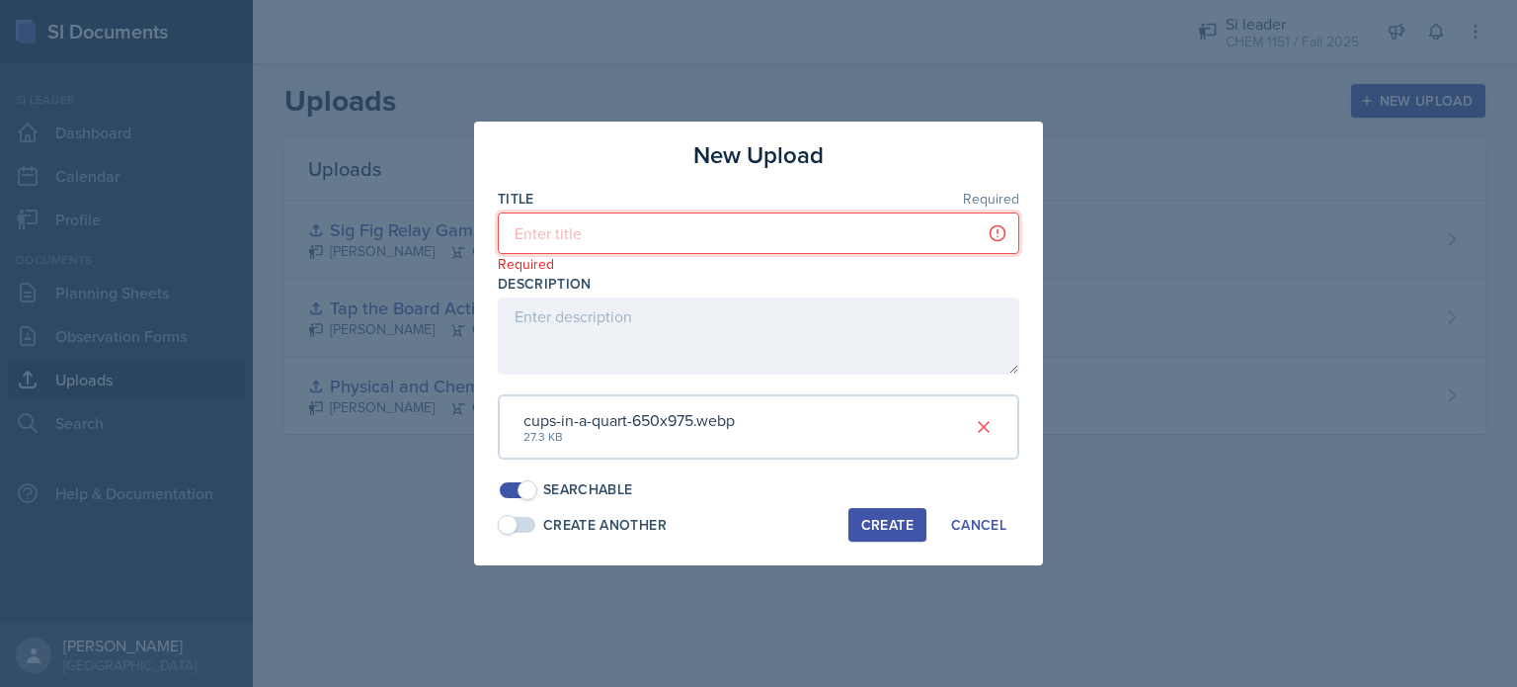
click at [673, 246] on input at bounding box center [759, 232] width 522 height 41
type input "C"
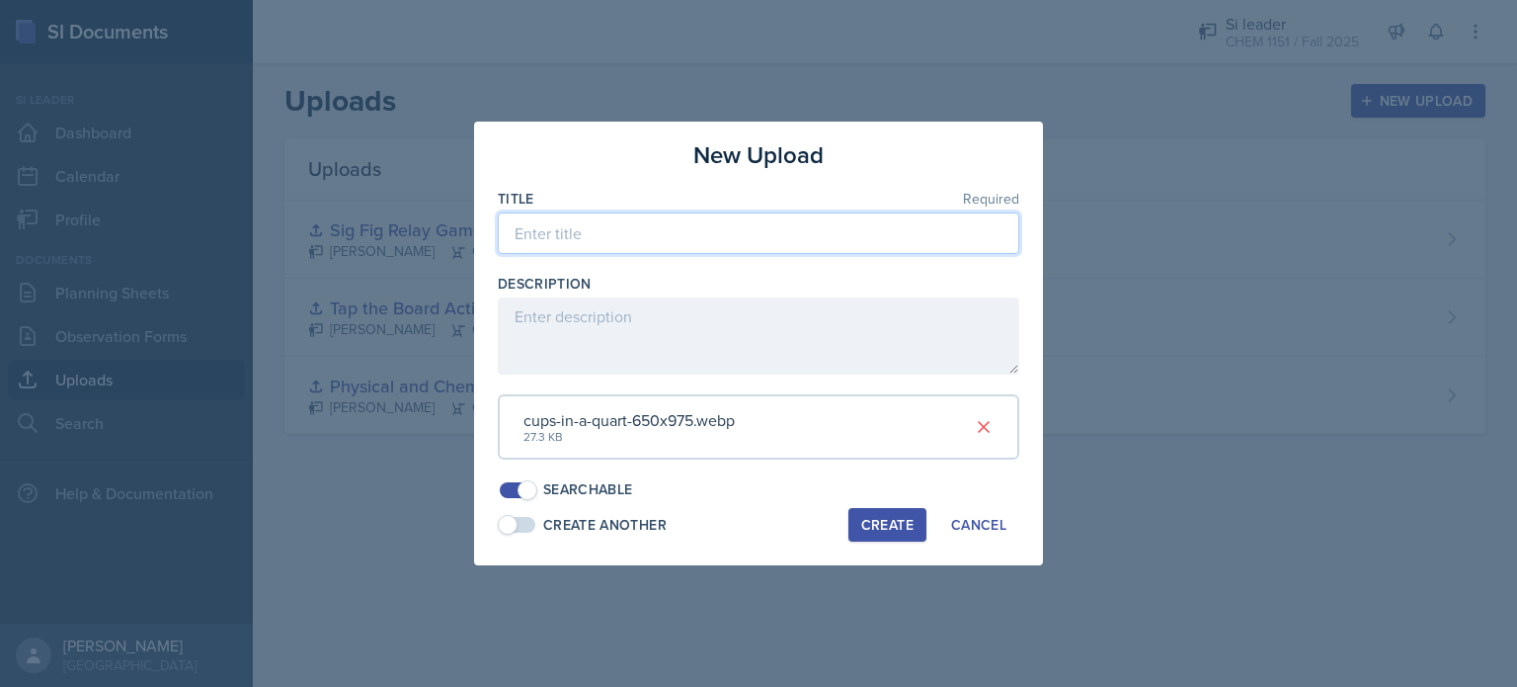
type input "Q"
type input "Gallon/Quart/Pint/Cup diagram"
click at [869, 529] on div "Create" at bounding box center [887, 525] width 52 height 16
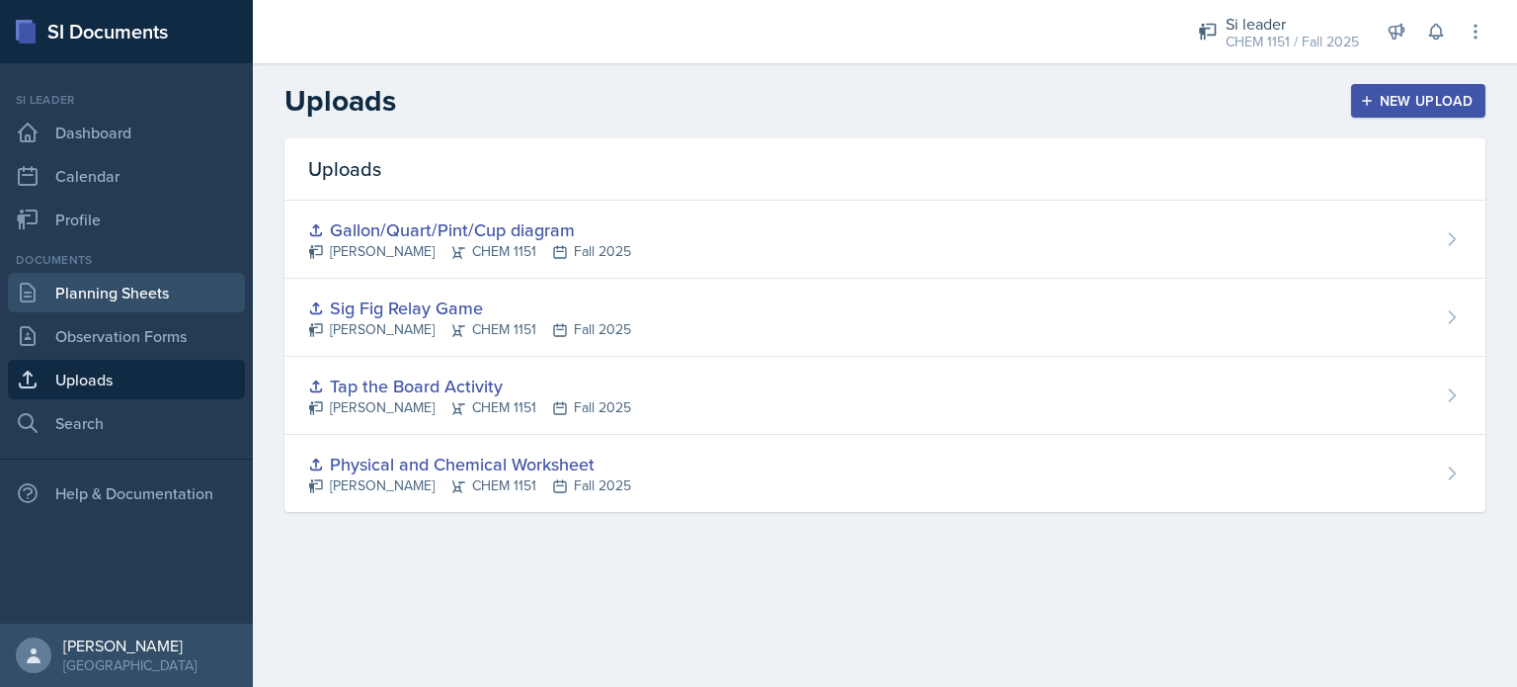
click at [178, 307] on link "Planning Sheets" at bounding box center [126, 293] width 237 height 40
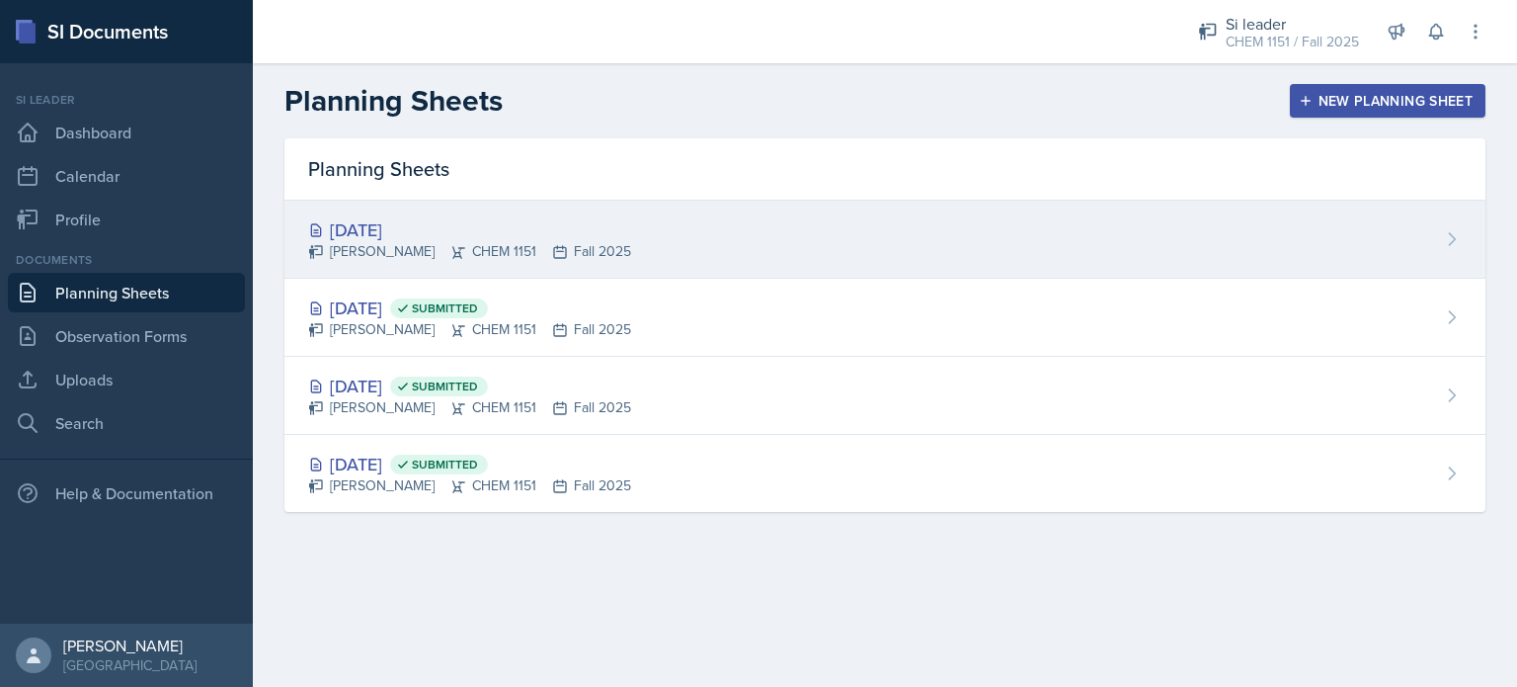
click at [516, 224] on div "[DATE]" at bounding box center [469, 229] width 323 height 27
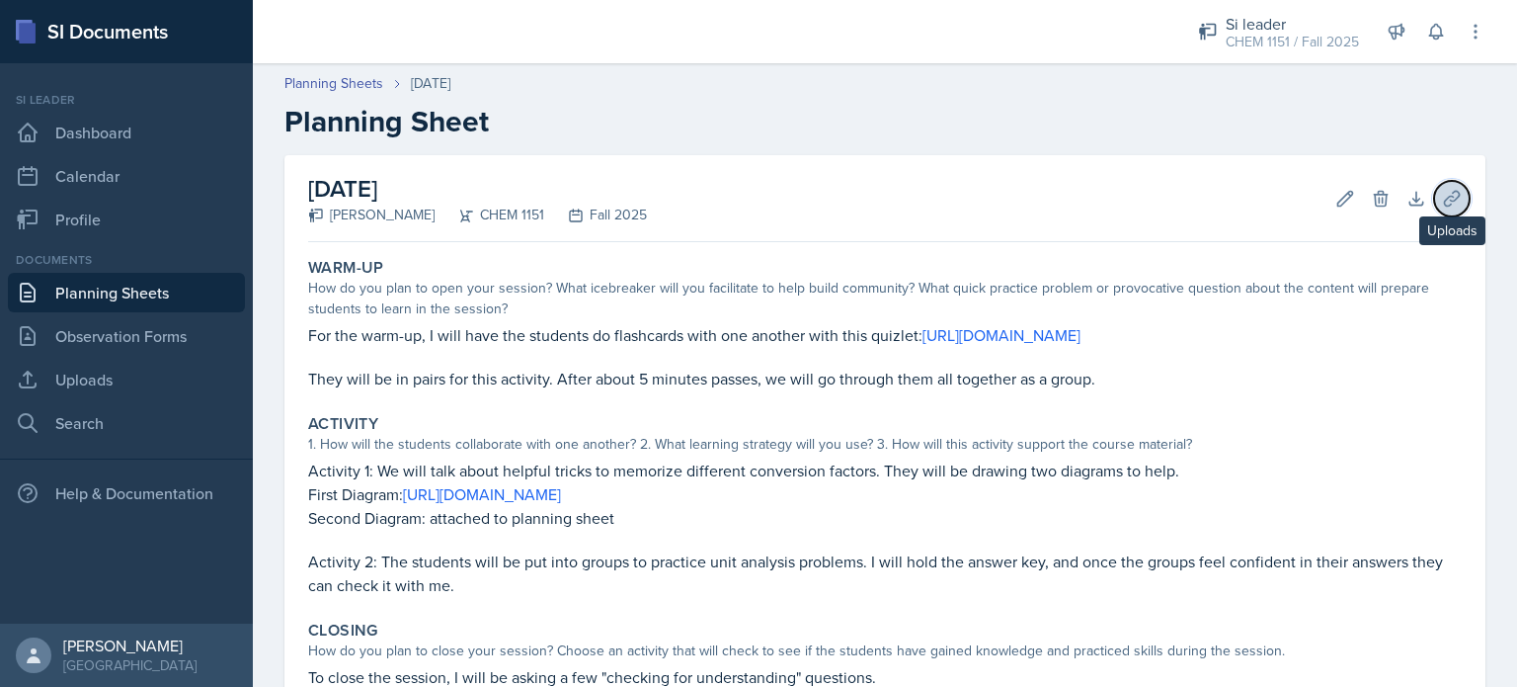
click at [1442, 205] on icon at bounding box center [1452, 199] width 20 height 20
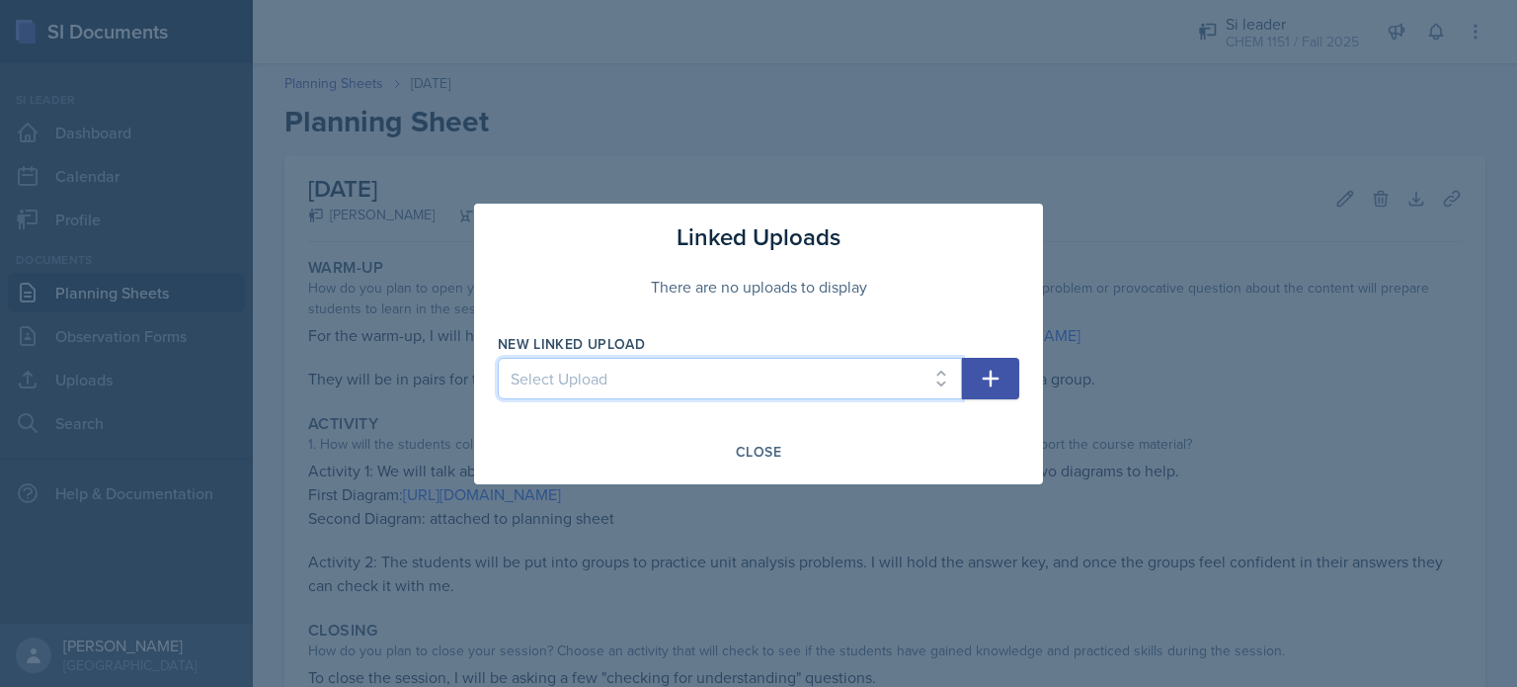
click at [828, 386] on select "Select Upload Physical and Chemical Worksheet Tap the Board Activity Sig Fig Re…" at bounding box center [730, 378] width 464 height 41
select select "bbb214c1-b07f-43ac-bc65-23d91d754834"
click at [498, 358] on select "Select Upload Physical and Chemical Worksheet Tap the Board Activity Sig Fig Re…" at bounding box center [730, 378] width 464 height 41
click at [1007, 380] on button "button" at bounding box center [990, 378] width 57 height 41
select select
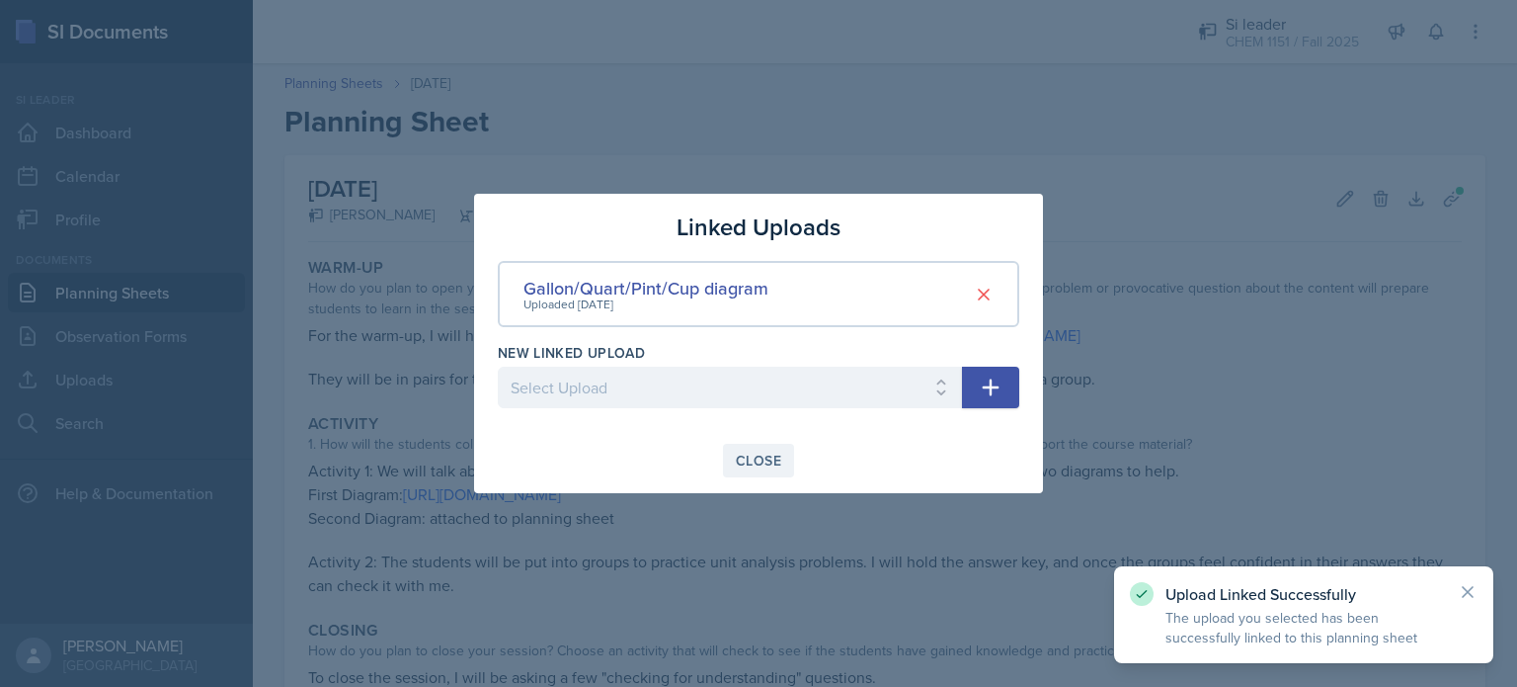
click at [771, 468] on div "Close" at bounding box center [758, 460] width 45 height 16
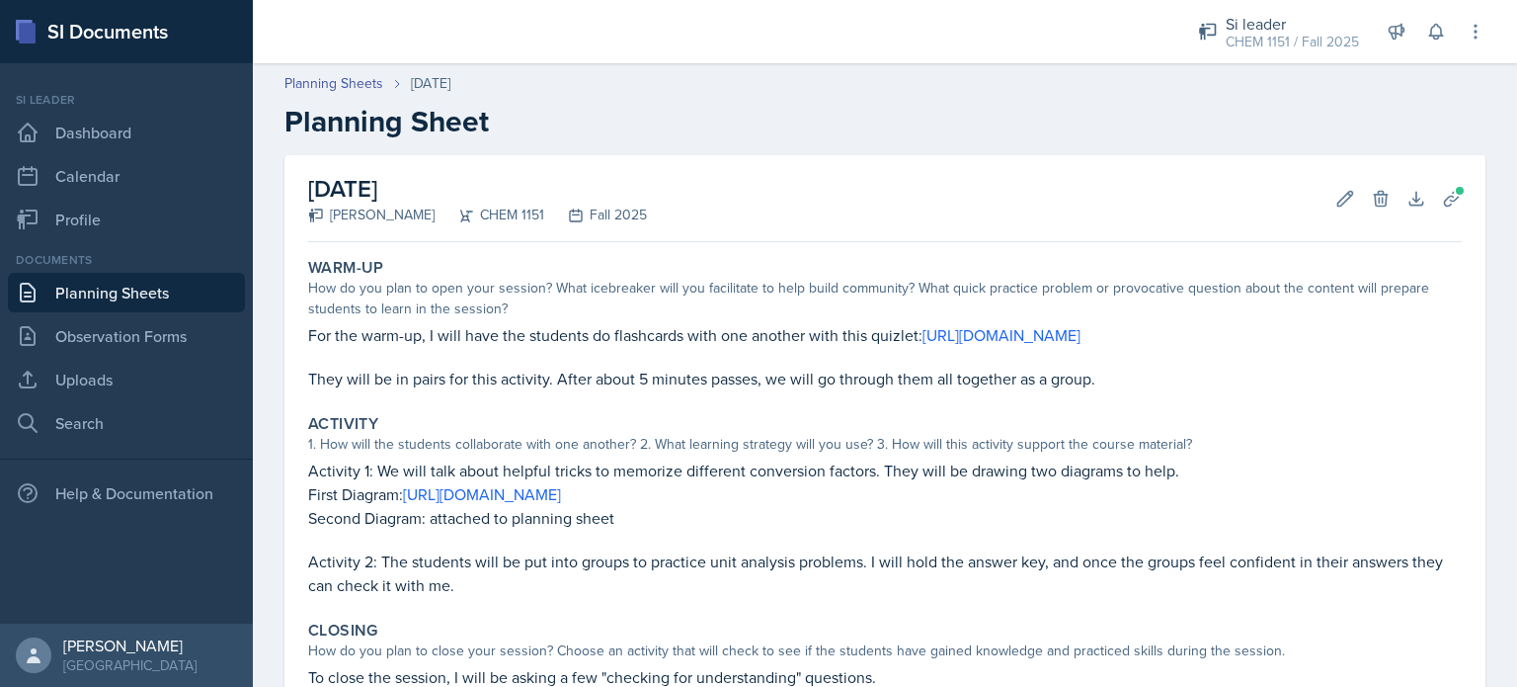
click at [717, 114] on h2 "Planning Sheet" at bounding box center [885, 122] width 1201 height 36
click at [138, 385] on link "Uploads" at bounding box center [126, 380] width 237 height 40
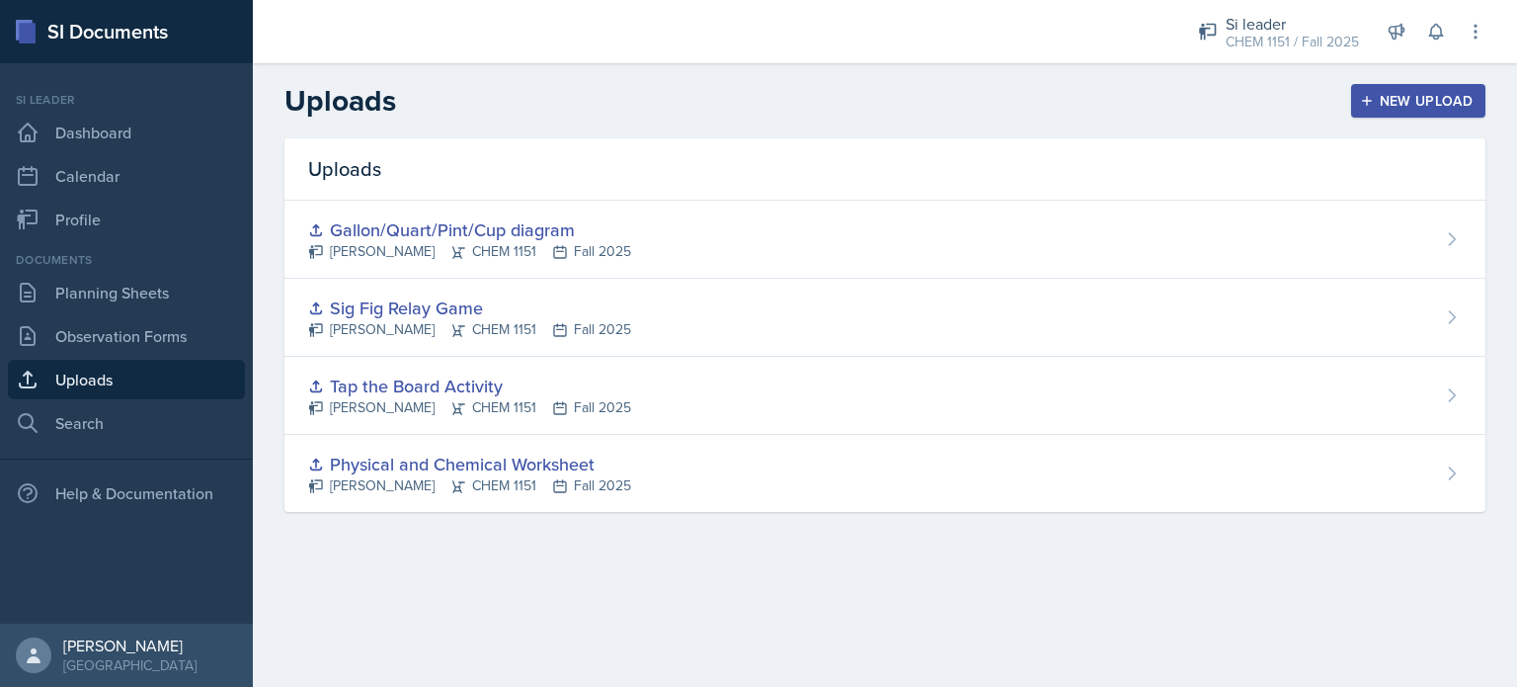
click at [1415, 105] on div "New Upload" at bounding box center [1419, 101] width 110 height 16
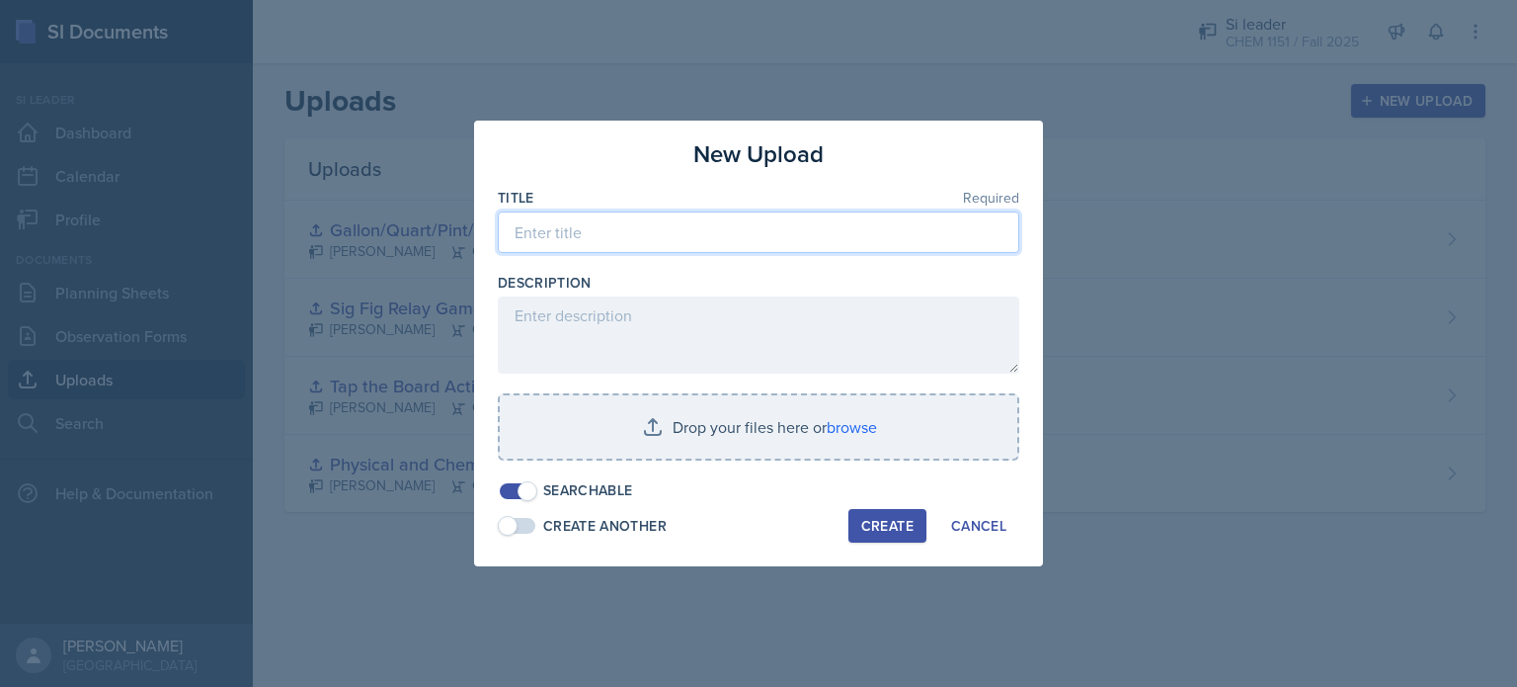
click at [662, 237] on input at bounding box center [759, 231] width 522 height 41
type input "U"
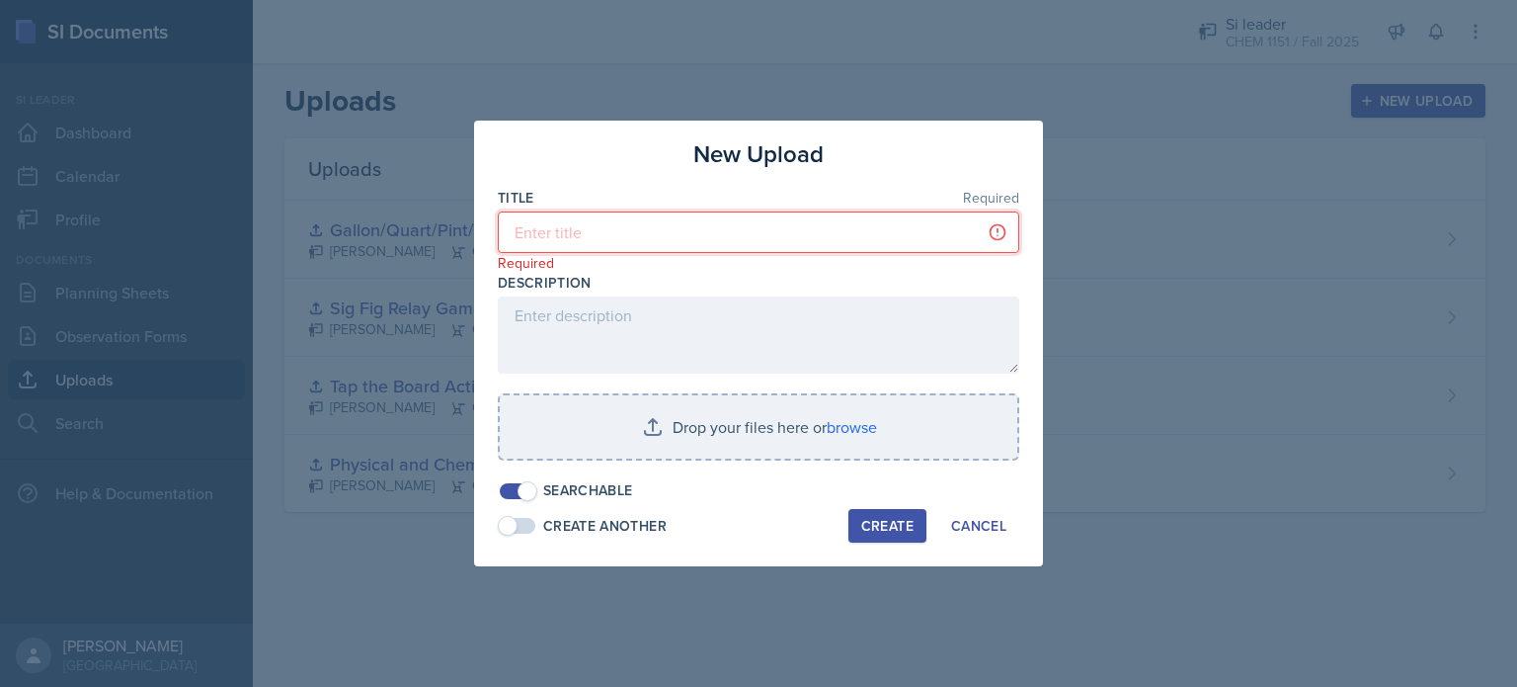
click at [782, 243] on input at bounding box center [759, 231] width 522 height 41
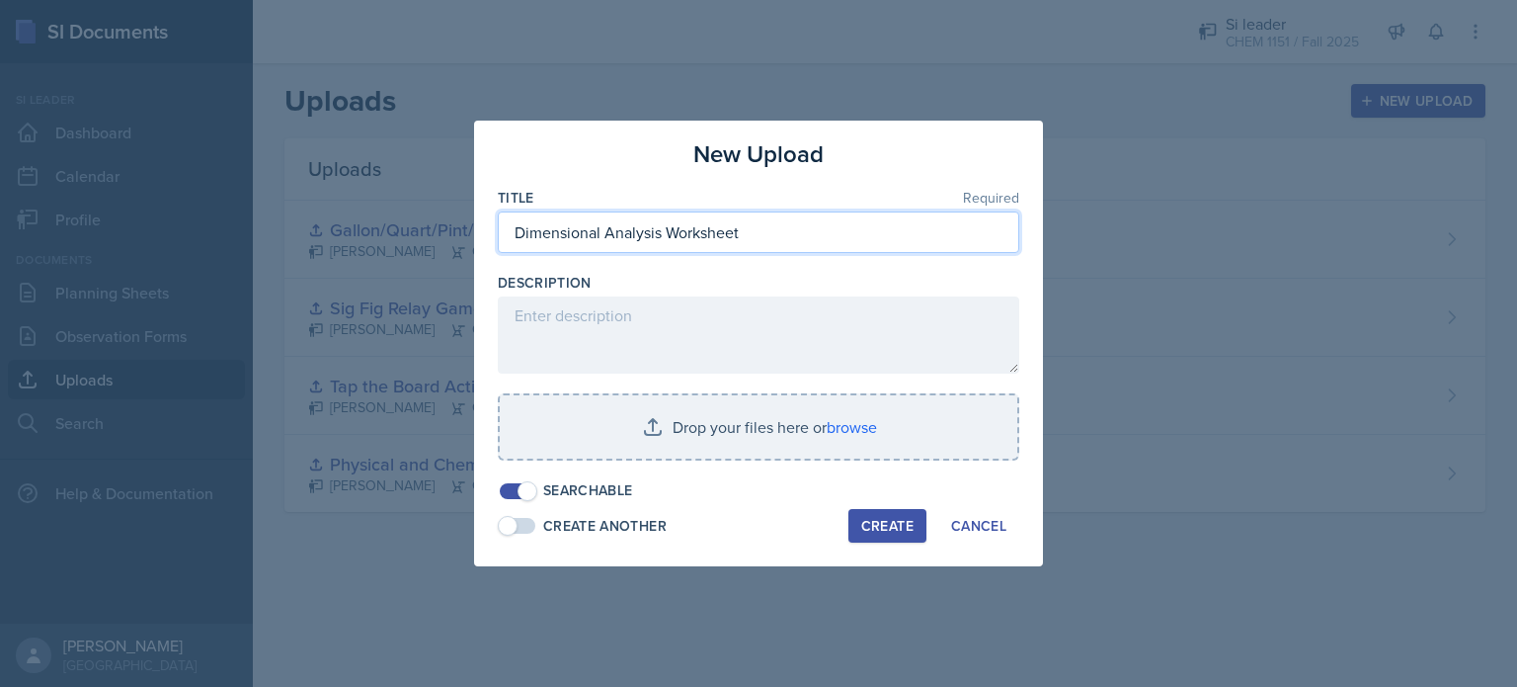
type input "Dimensional Analysis Worksheet"
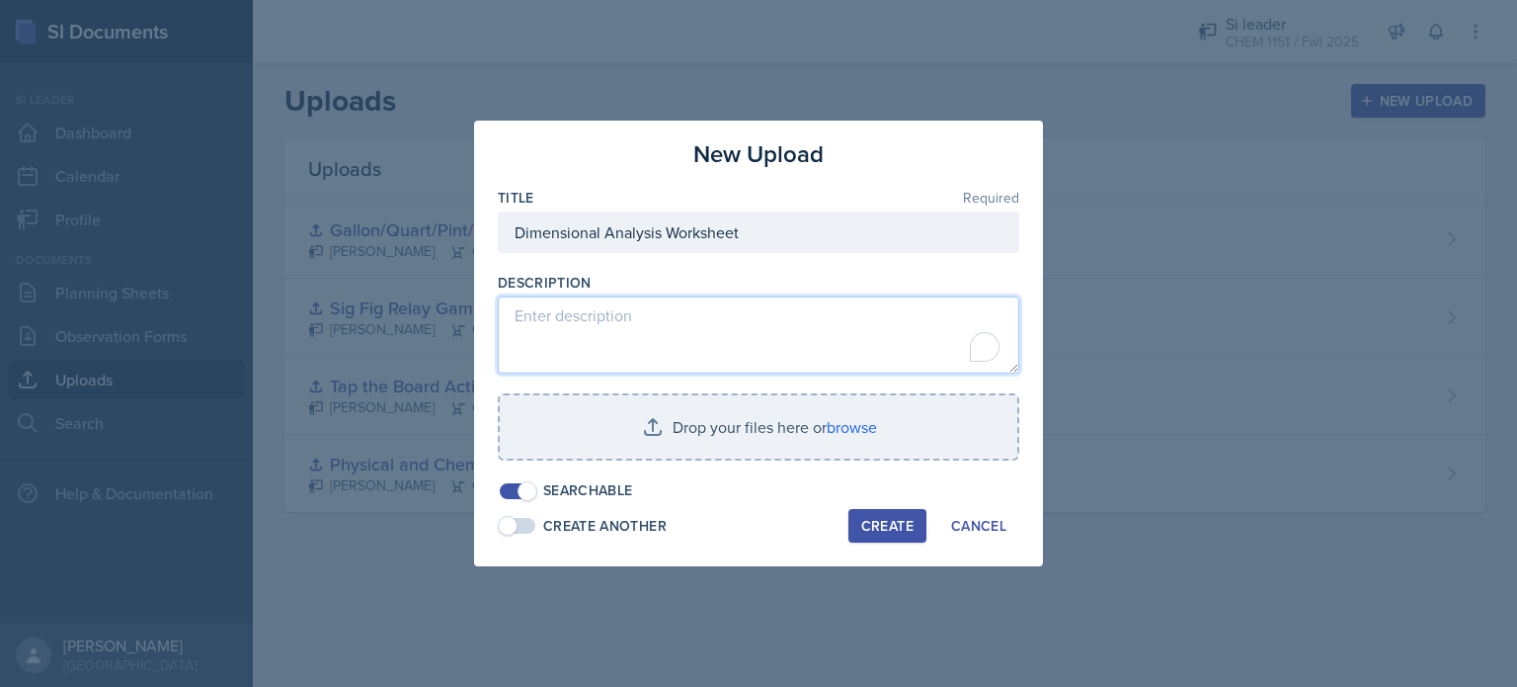
click at [753, 316] on textarea "To enrich screen reader interactions, please activate Accessibility in Grammarl…" at bounding box center [759, 334] width 522 height 77
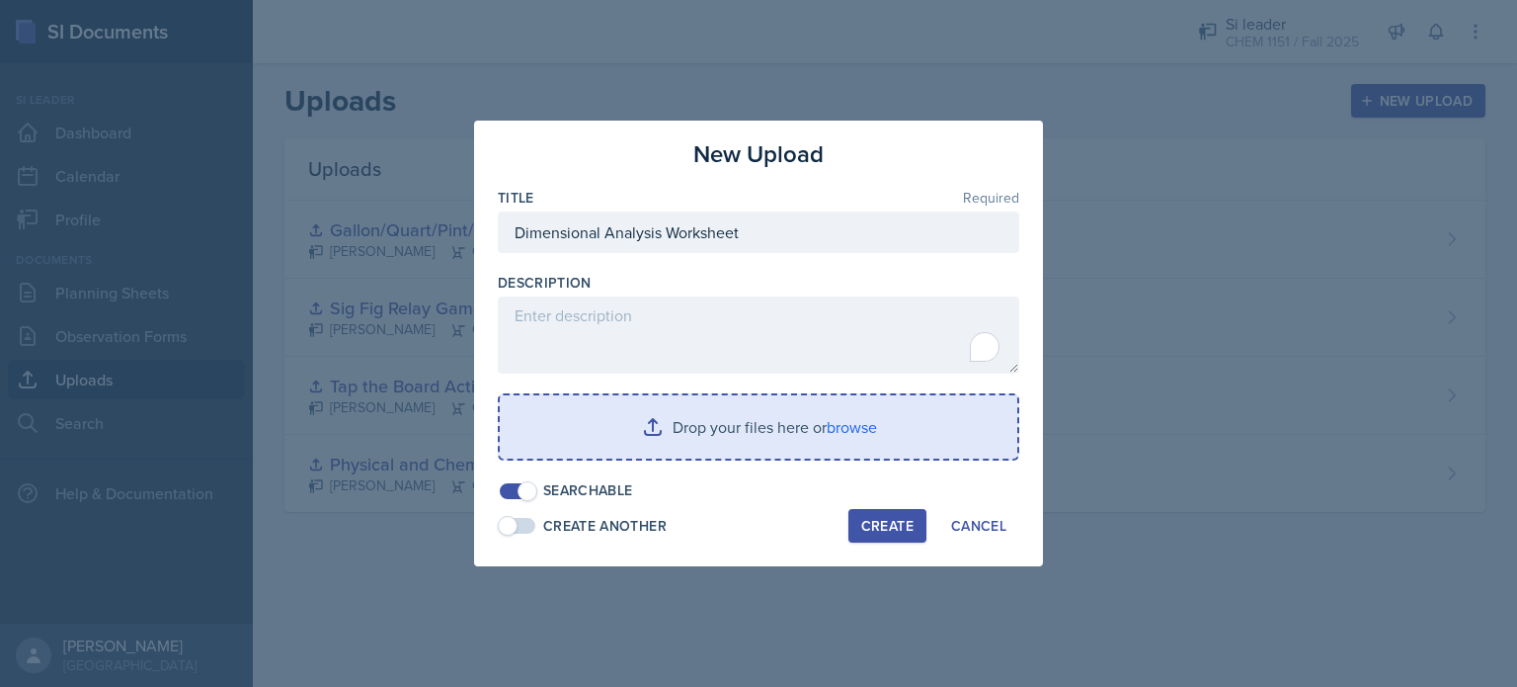
click at [763, 415] on input "file" at bounding box center [759, 426] width 518 height 63
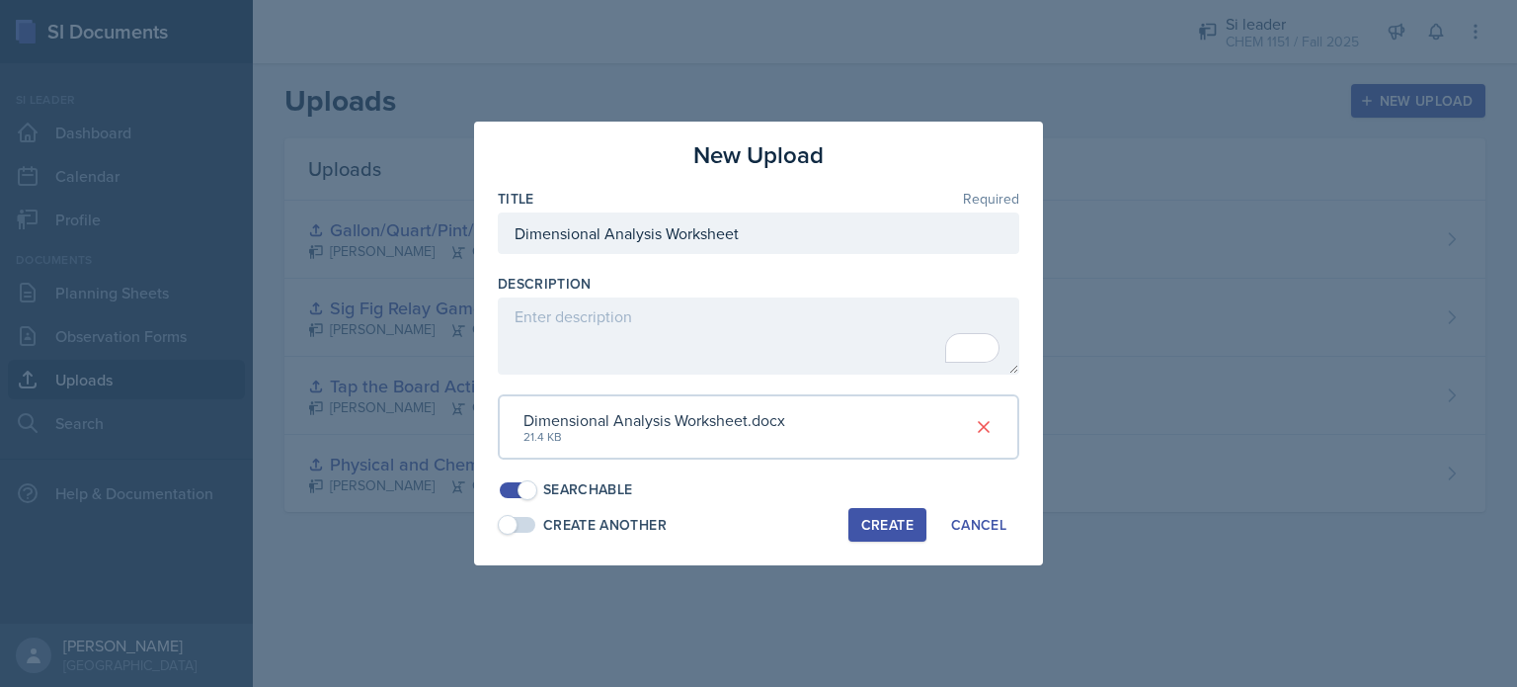
click at [909, 513] on button "Create" at bounding box center [888, 525] width 78 height 34
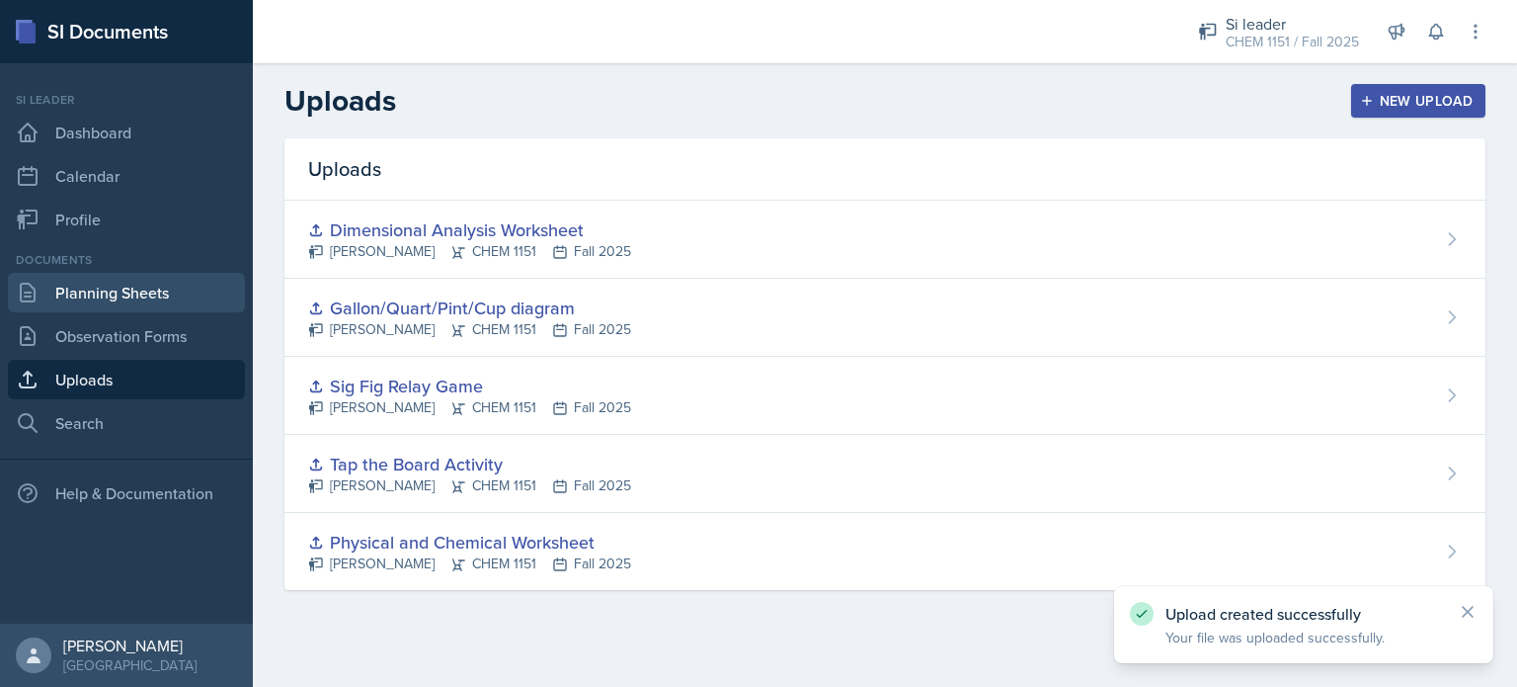
click at [134, 292] on link "Planning Sheets" at bounding box center [126, 293] width 237 height 40
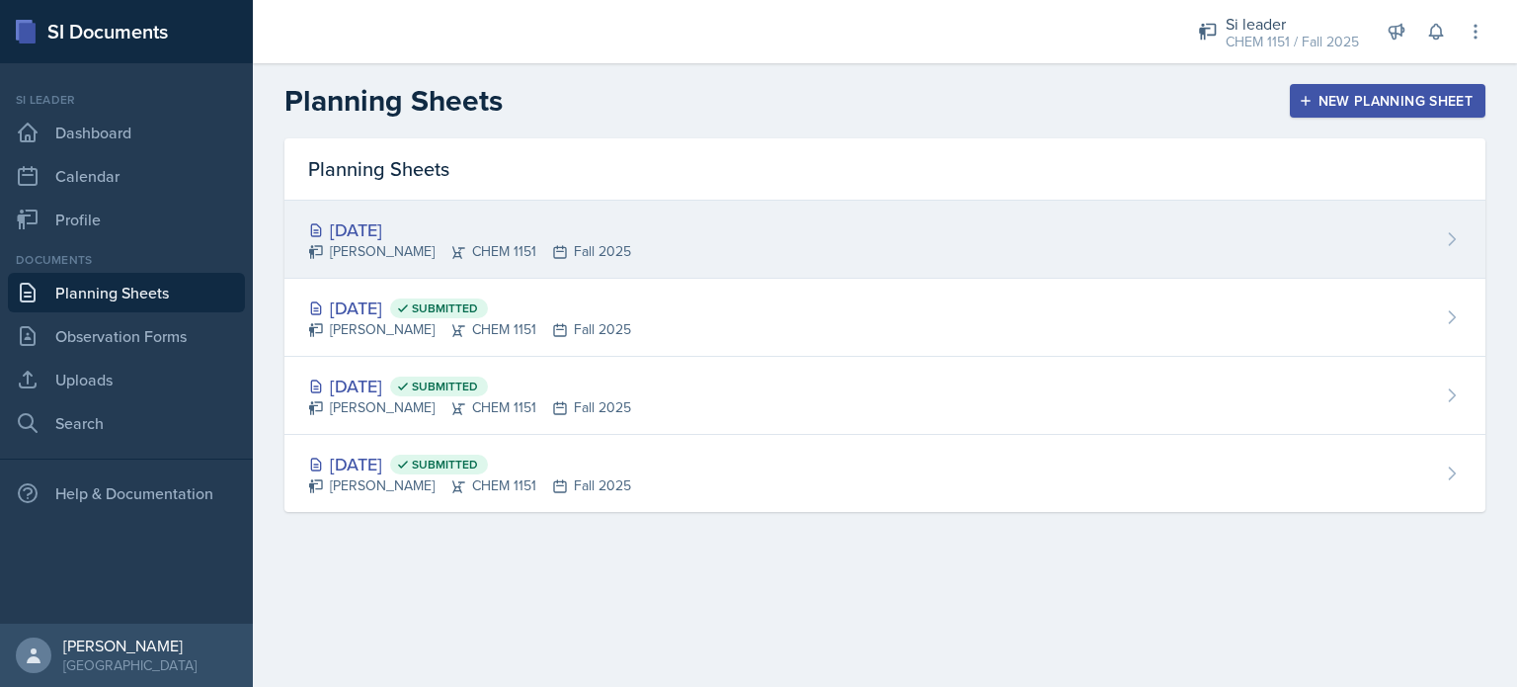
click at [545, 242] on div "[PERSON_NAME] CHEM 1151 Fall 2025" at bounding box center [469, 251] width 323 height 21
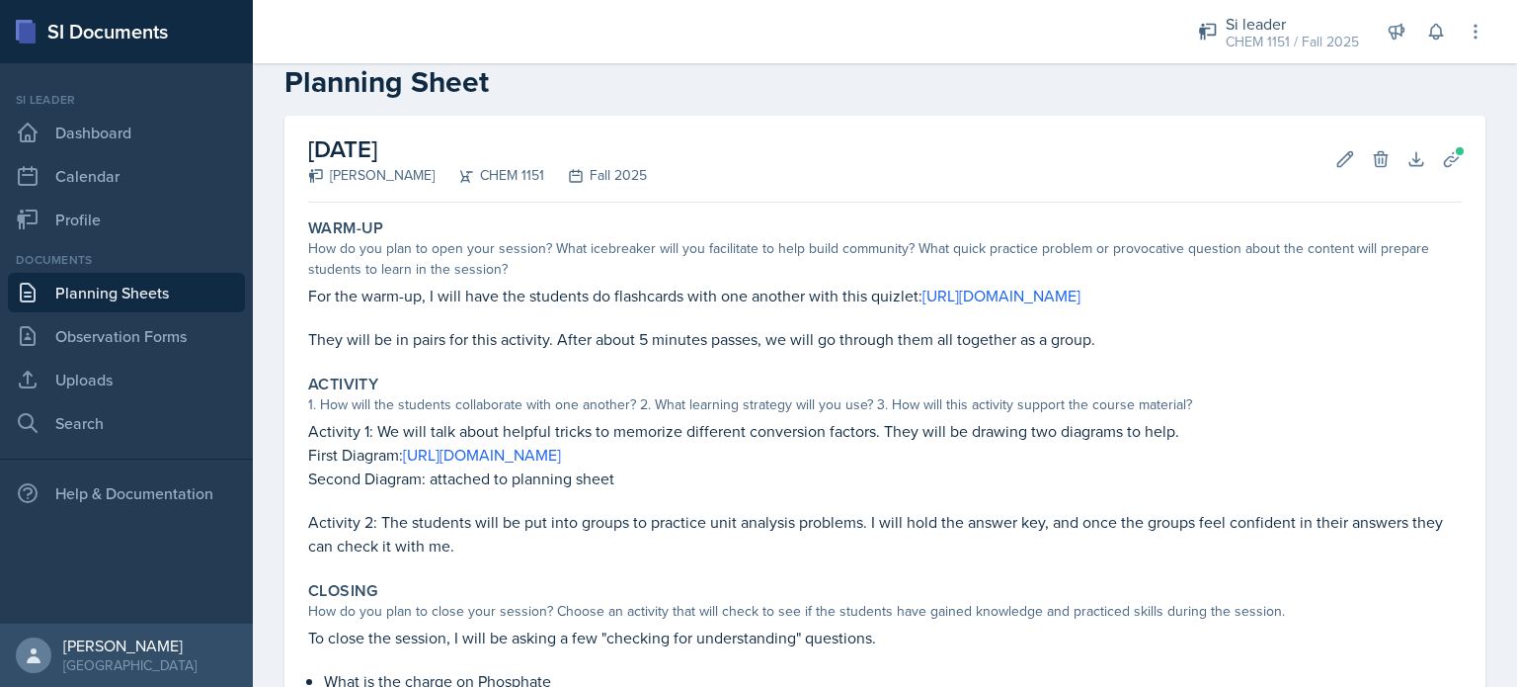
scroll to position [35, 0]
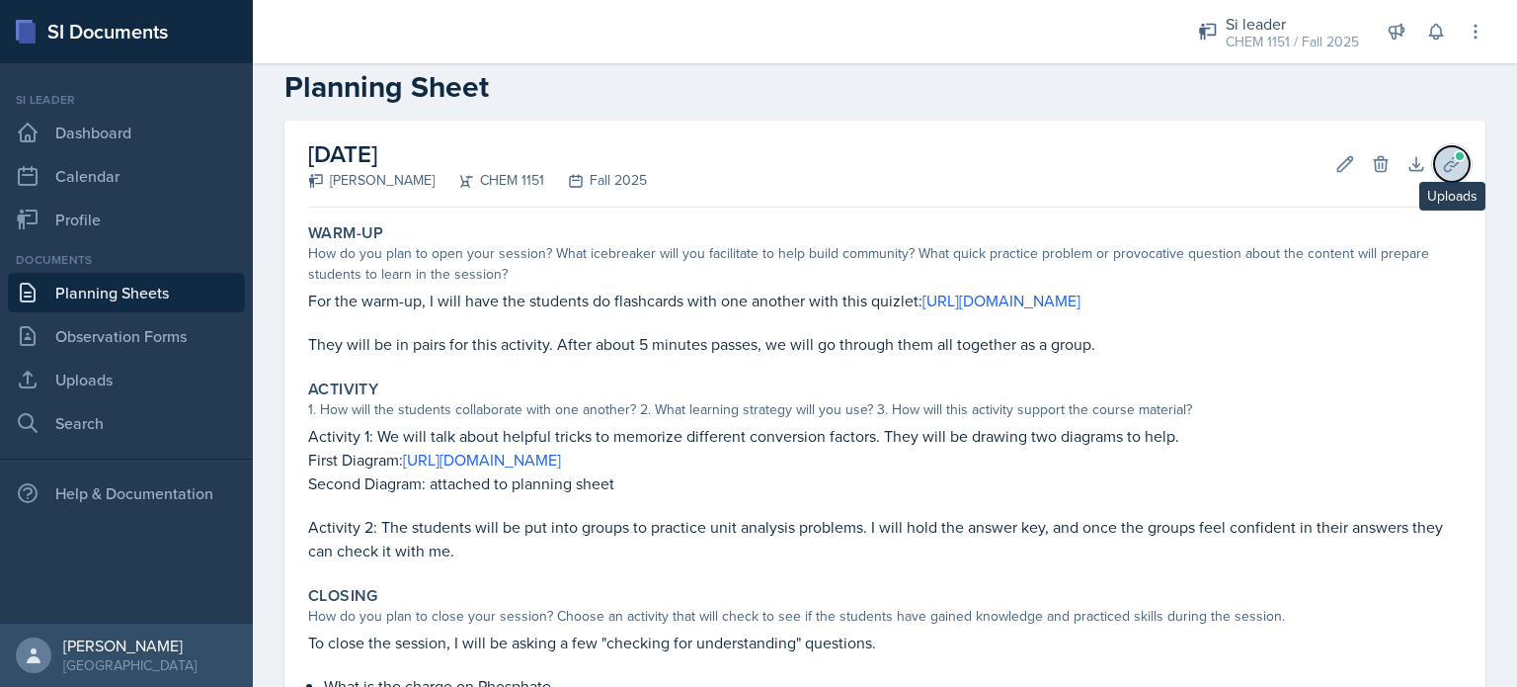
click at [1442, 154] on icon at bounding box center [1452, 164] width 20 height 20
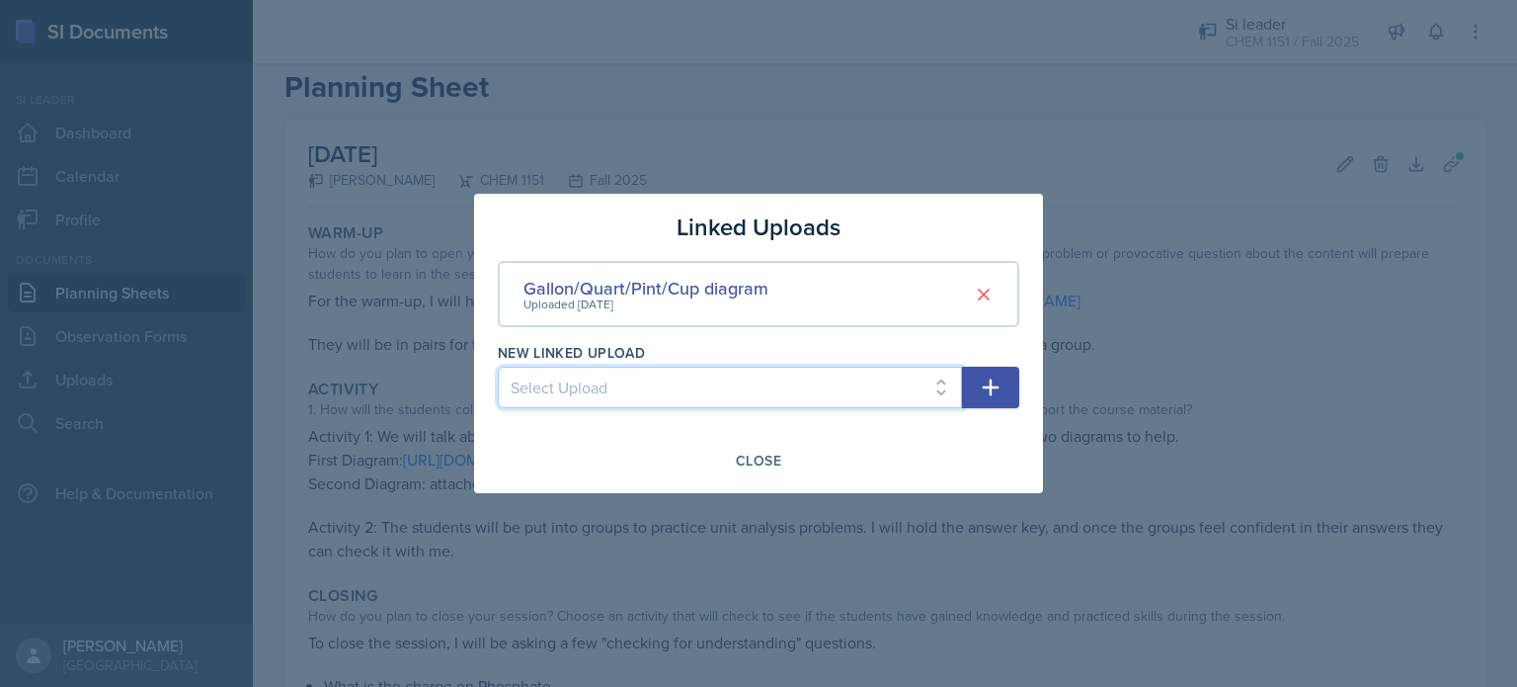
click at [665, 372] on select "Select Upload Physical and Chemical Worksheet Tap the Board Activity Sig Fig Re…" at bounding box center [730, 386] width 464 height 41
select select "66aa8ba4-d718-4828-a289-fff21d9f4211"
click at [498, 366] on select "Select Upload Physical and Chemical Worksheet Tap the Board Activity Sig Fig Re…" at bounding box center [730, 386] width 464 height 41
click at [1008, 368] on button "button" at bounding box center [990, 386] width 57 height 41
select select
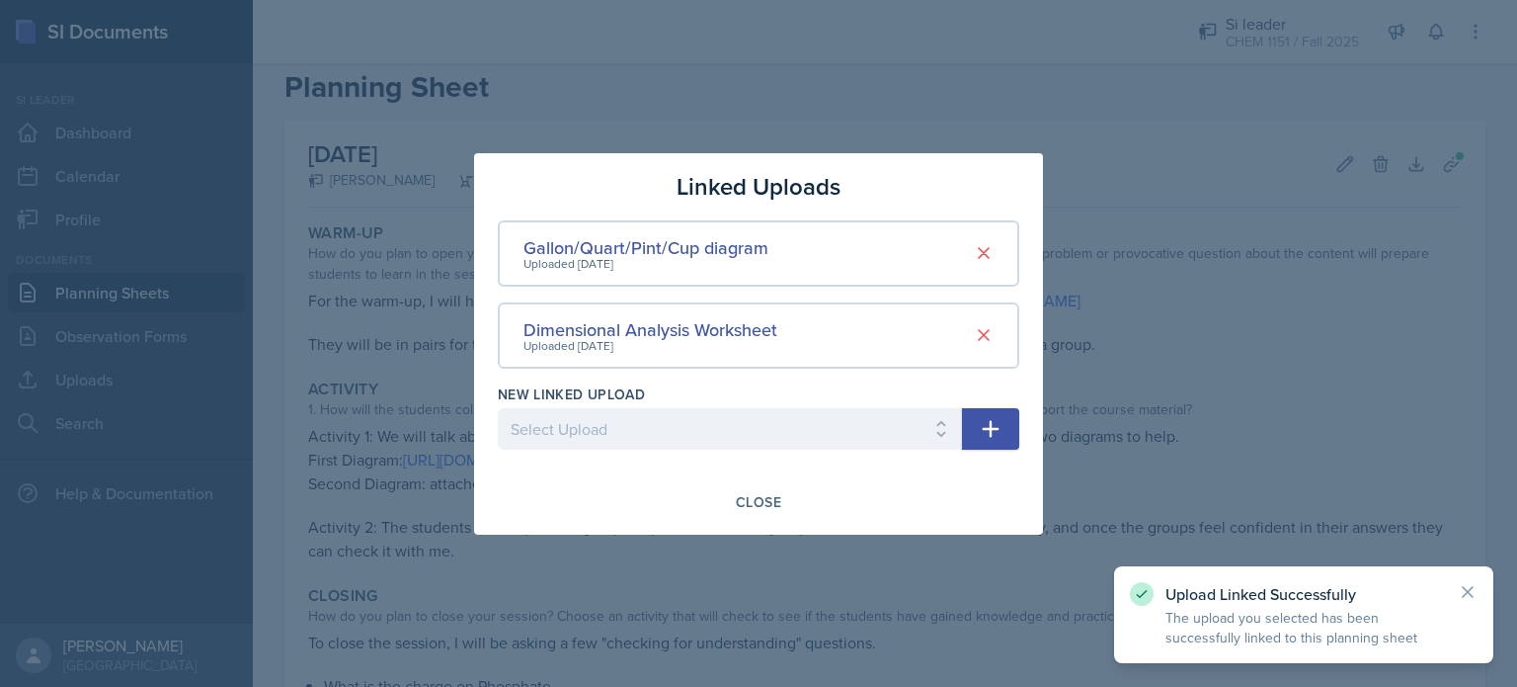
click at [1215, 315] on div at bounding box center [758, 343] width 1517 height 687
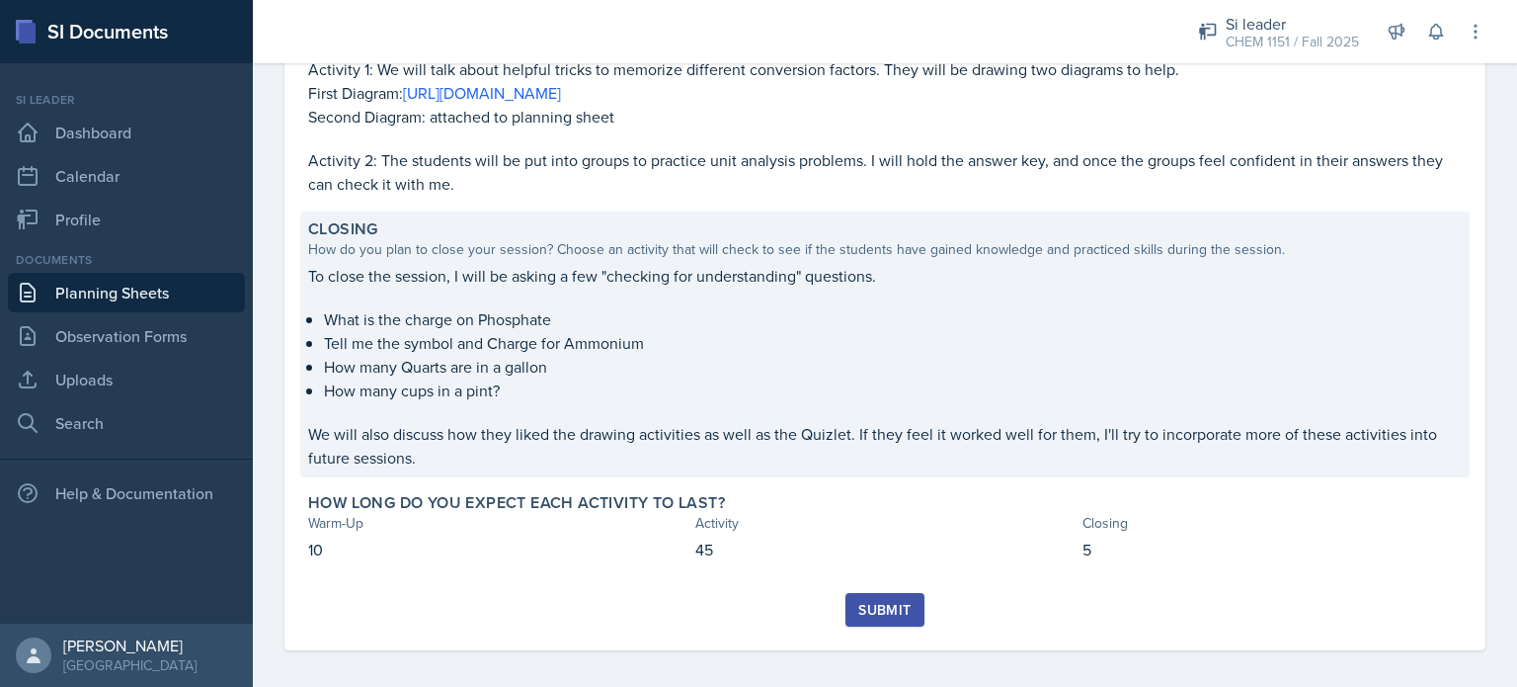
scroll to position [403, 0]
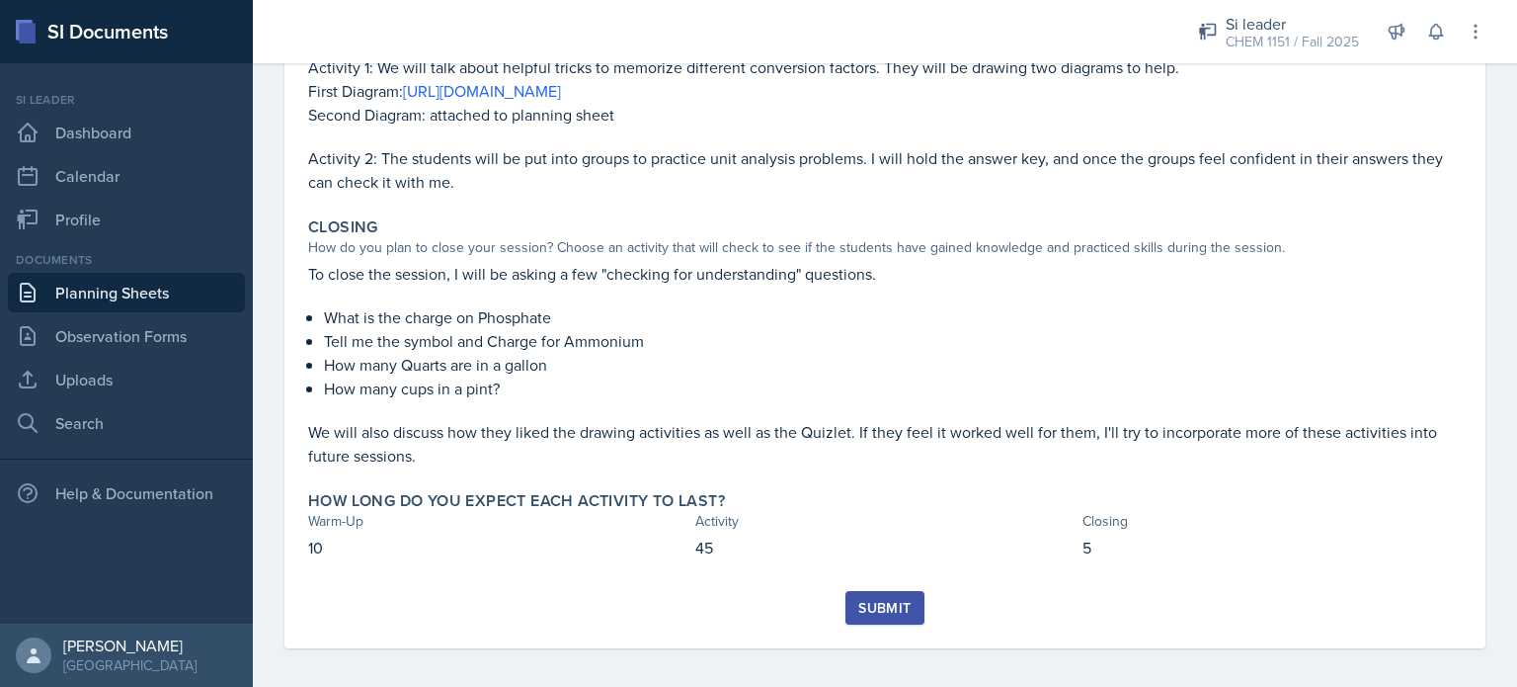
click at [896, 615] on div "Submit" at bounding box center [884, 608] width 52 height 16
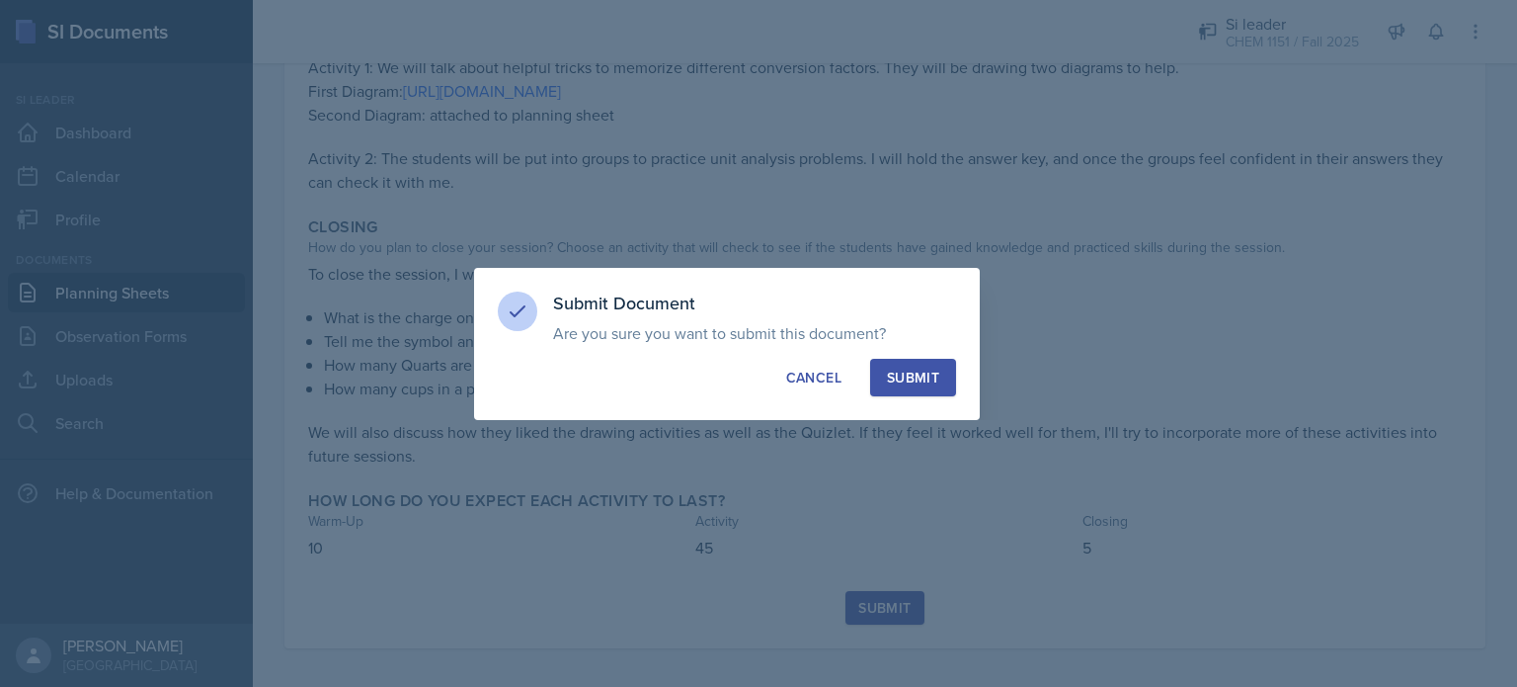
click at [933, 367] on div "Submit" at bounding box center [913, 377] width 52 height 20
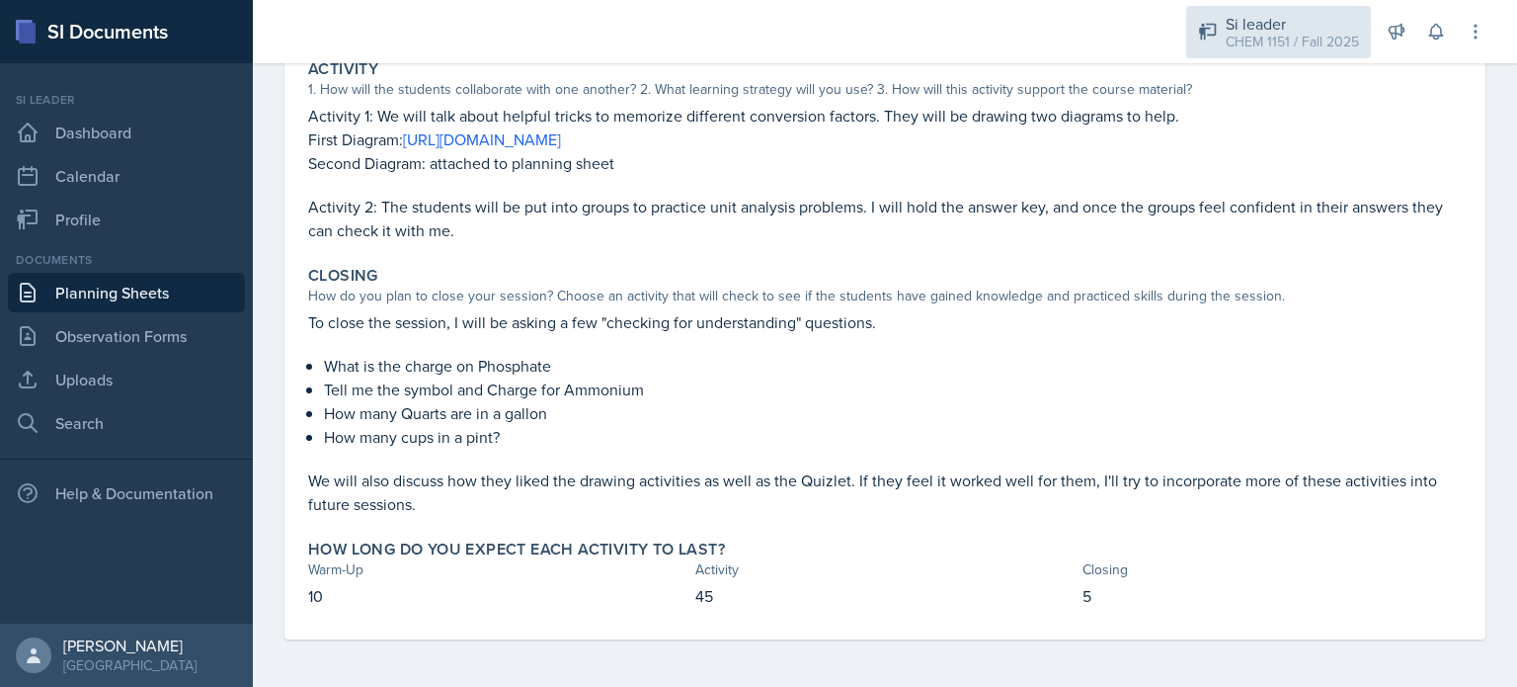
click at [1253, 49] on div "CHEM 1151 / Fall 2025" at bounding box center [1292, 42] width 133 height 21
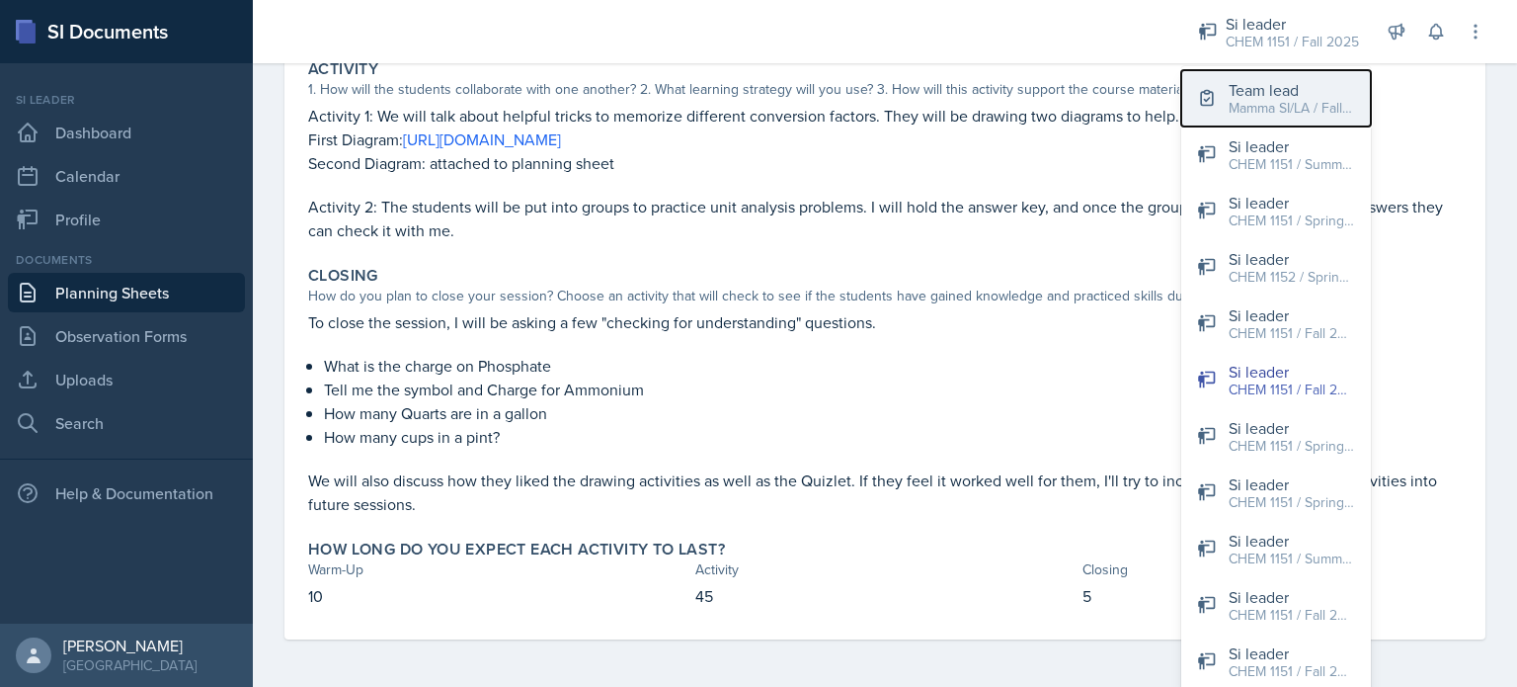
click at [1241, 112] on div "Mamma SI/LA / Fall 2025" at bounding box center [1292, 108] width 126 height 21
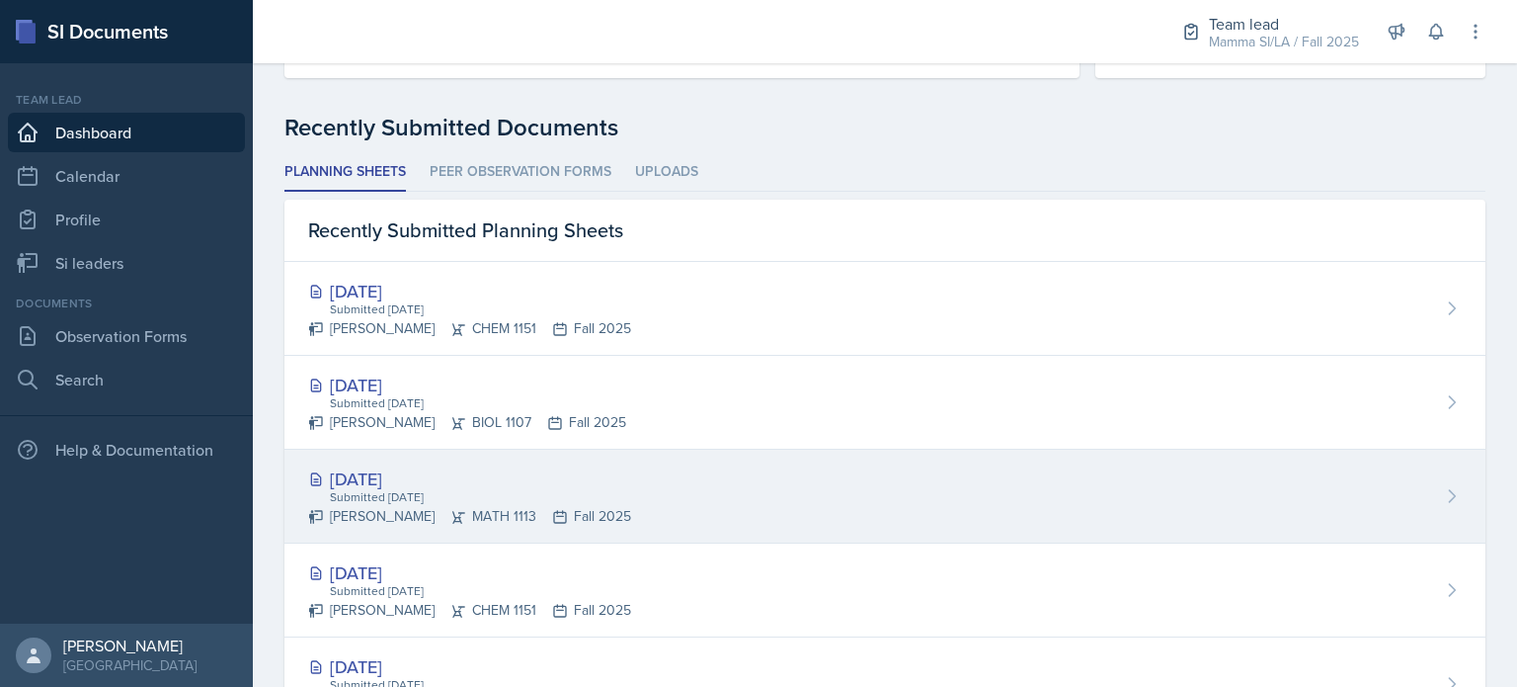
scroll to position [470, 0]
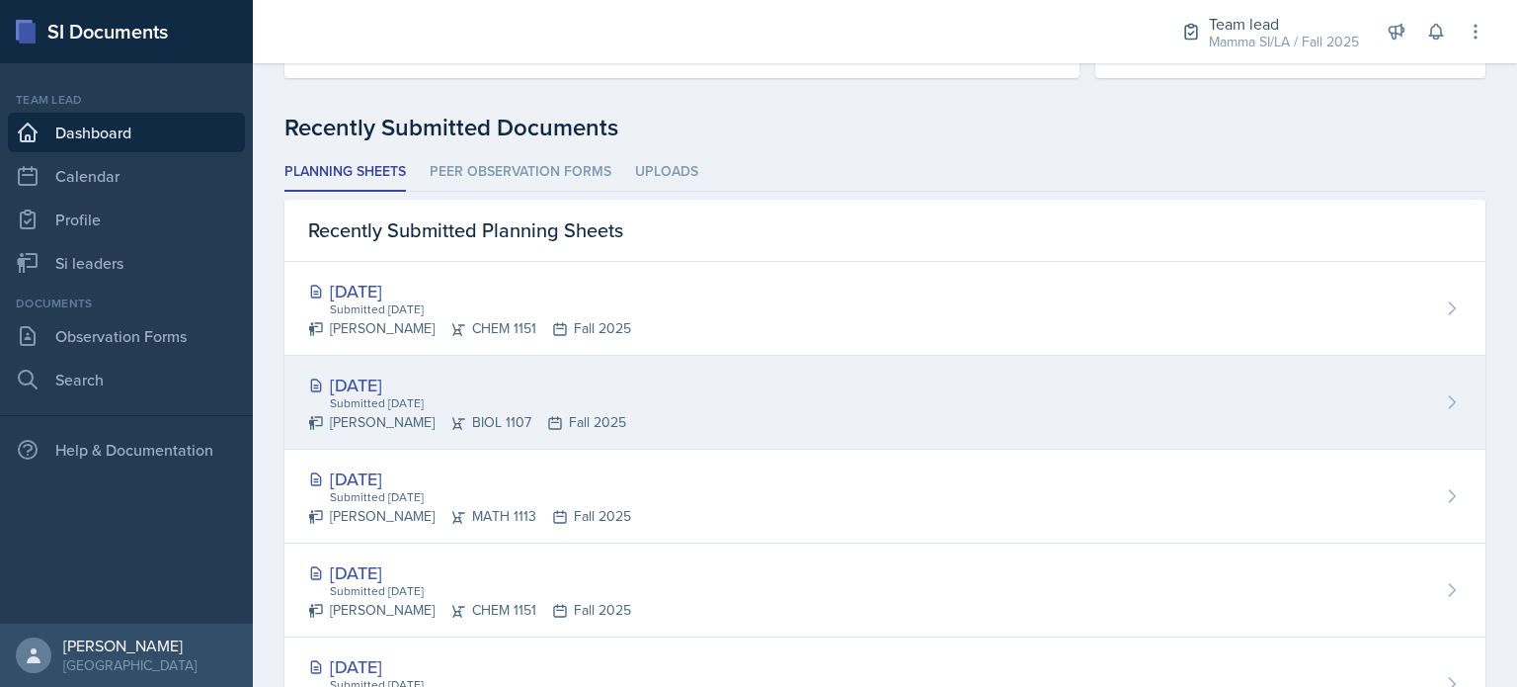
click at [644, 434] on div "[DATE] Submitted [DATE] [PERSON_NAME] BIOL 1107 Fall 2025" at bounding box center [885, 403] width 1201 height 94
